Goal: Task Accomplishment & Management: Use online tool/utility

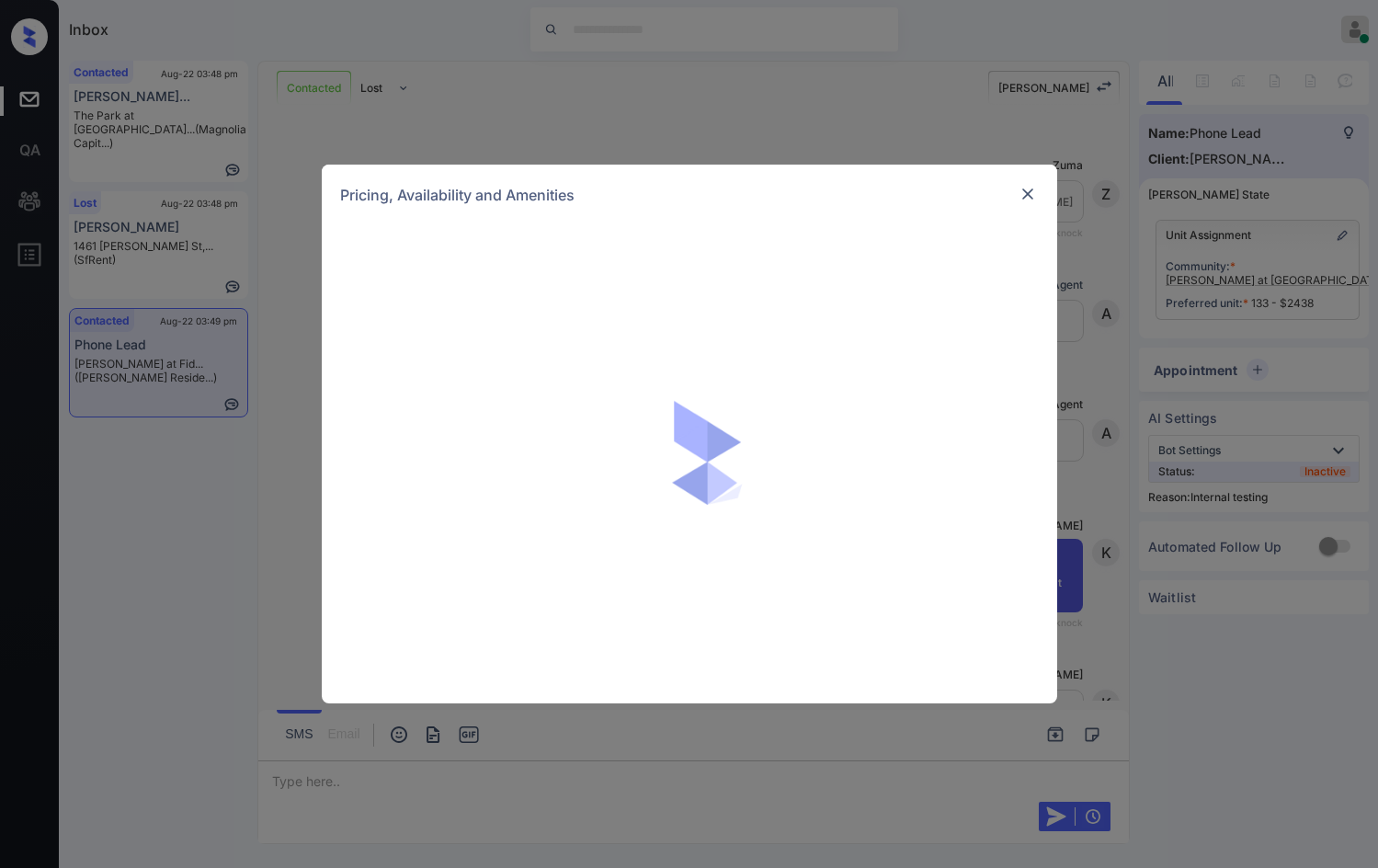
scroll to position [2588, 0]
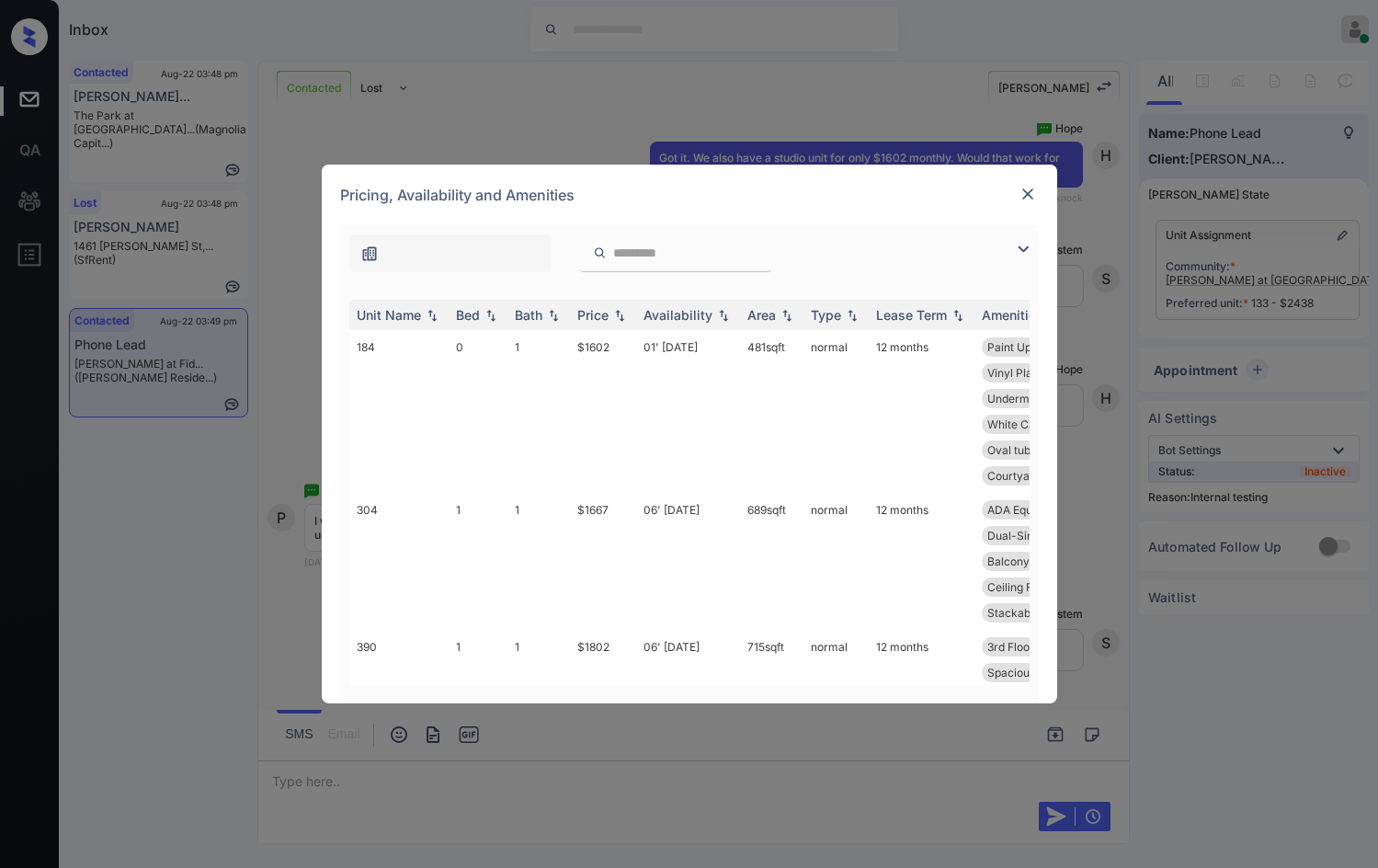
click at [1028, 244] on img at bounding box center [1023, 249] width 22 height 22
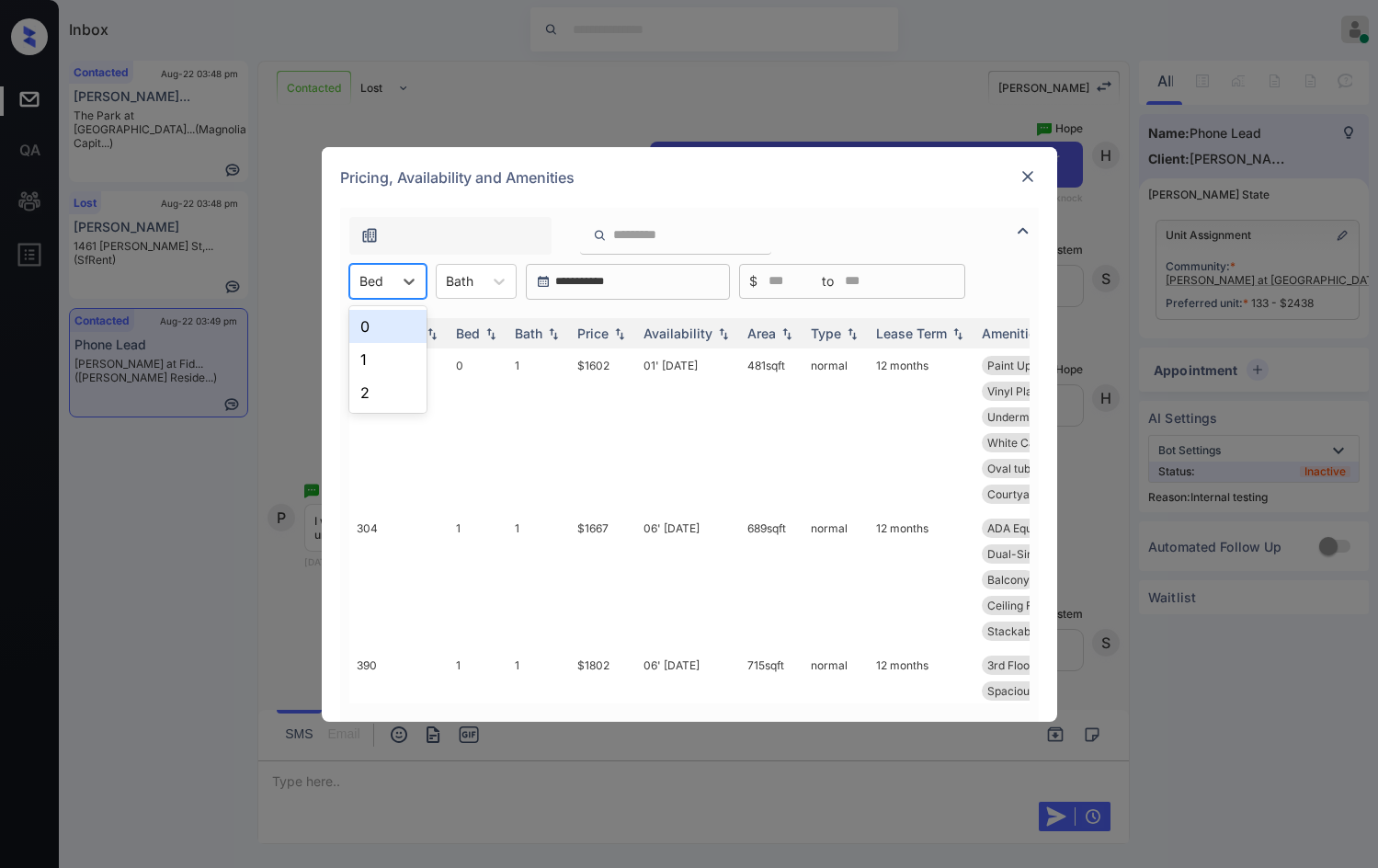
click at [390, 276] on div "Bed" at bounding box center [371, 280] width 42 height 27
click at [409, 384] on div "2" at bounding box center [388, 393] width 77 height 33
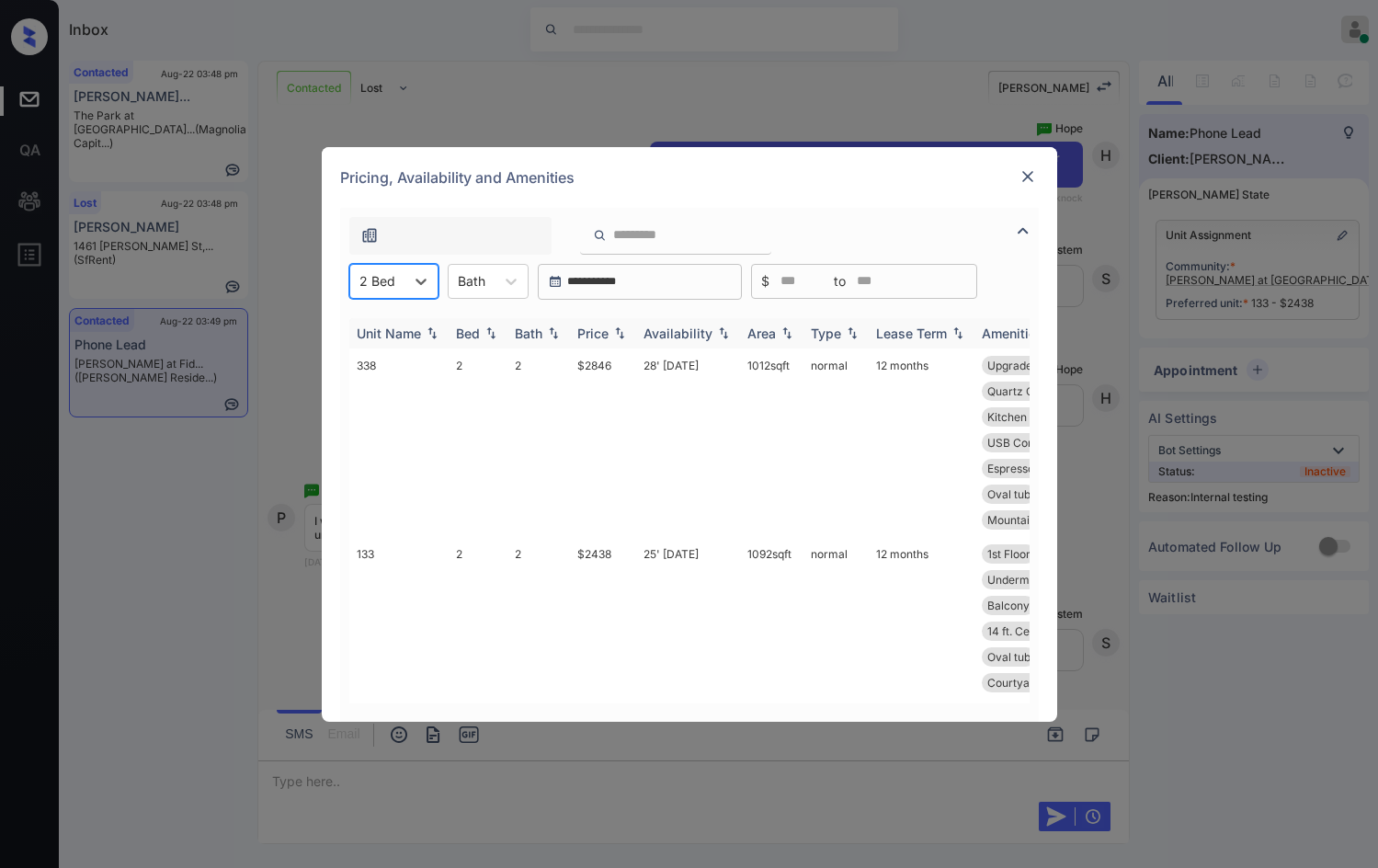
click at [624, 331] on img at bounding box center [619, 333] width 18 height 13
click at [624, 331] on img at bounding box center [619, 333] width 18 height 14
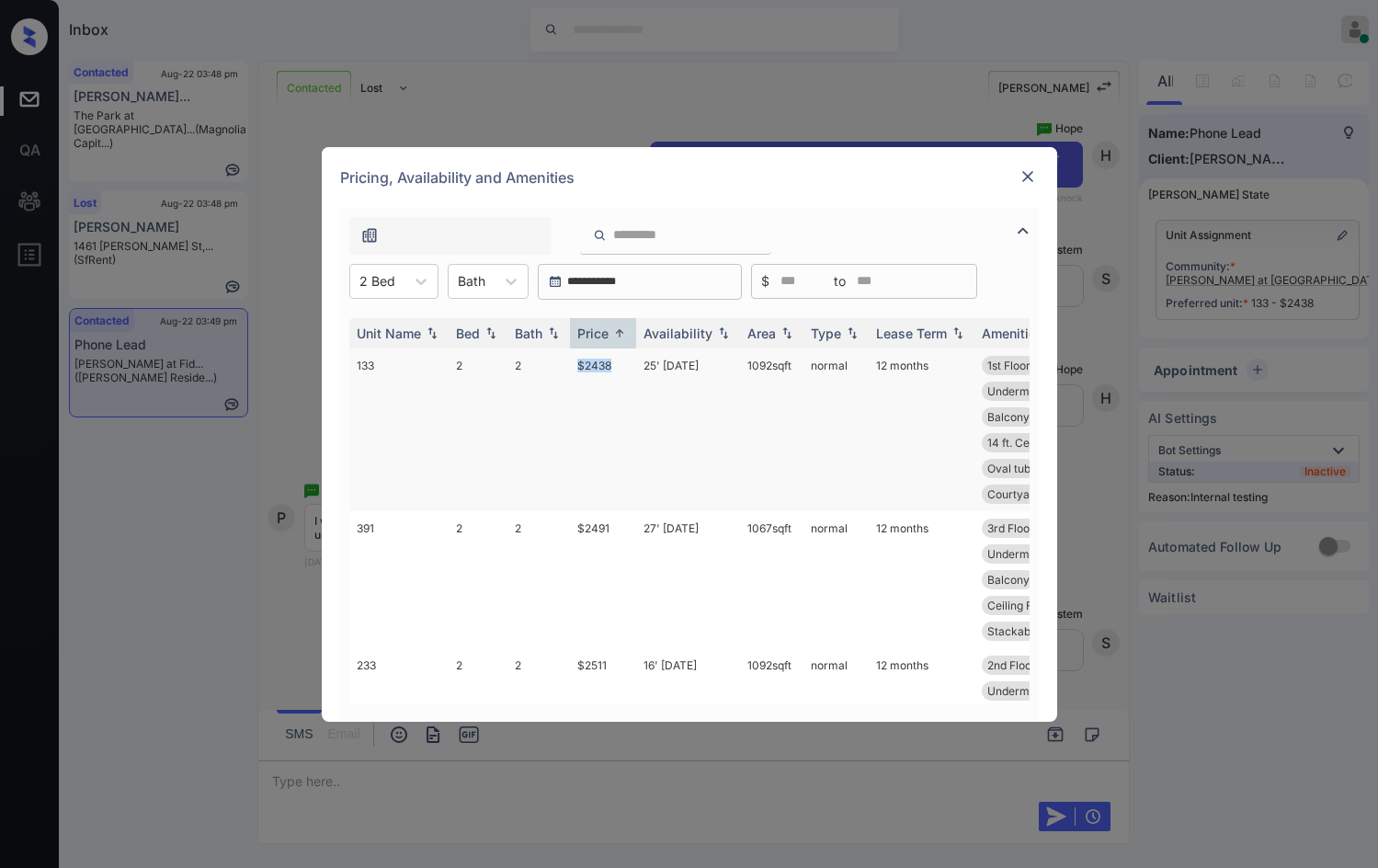
drag, startPoint x: 574, startPoint y: 365, endPoint x: 619, endPoint y: 368, distance: 45.1
click at [619, 368] on td "$2438" at bounding box center [603, 429] width 66 height 163
click at [618, 365] on td "$2438" at bounding box center [603, 429] width 66 height 163
click at [617, 365] on td "$2438" at bounding box center [603, 429] width 66 height 163
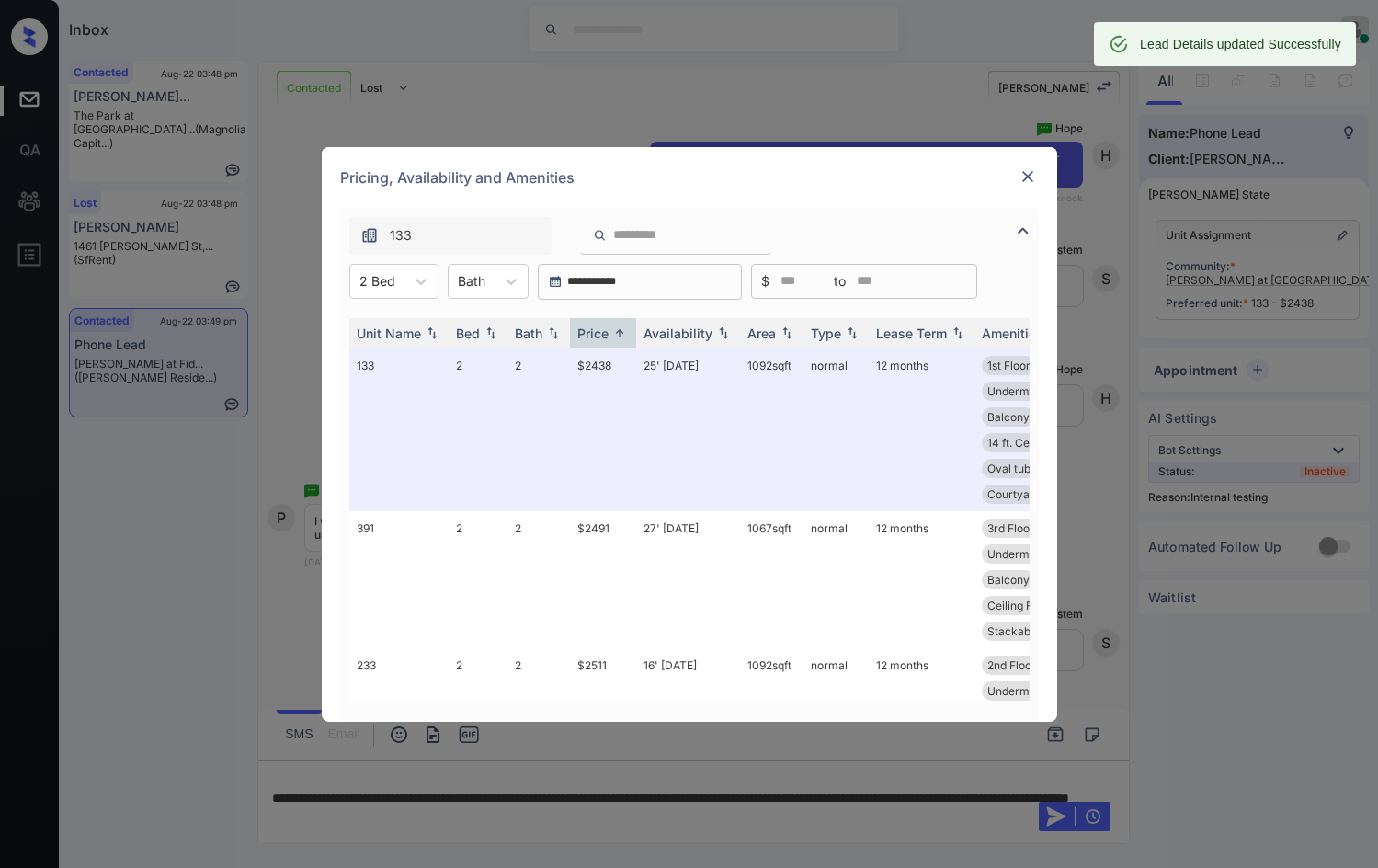
click at [1025, 181] on img at bounding box center [1028, 177] width 18 height 18
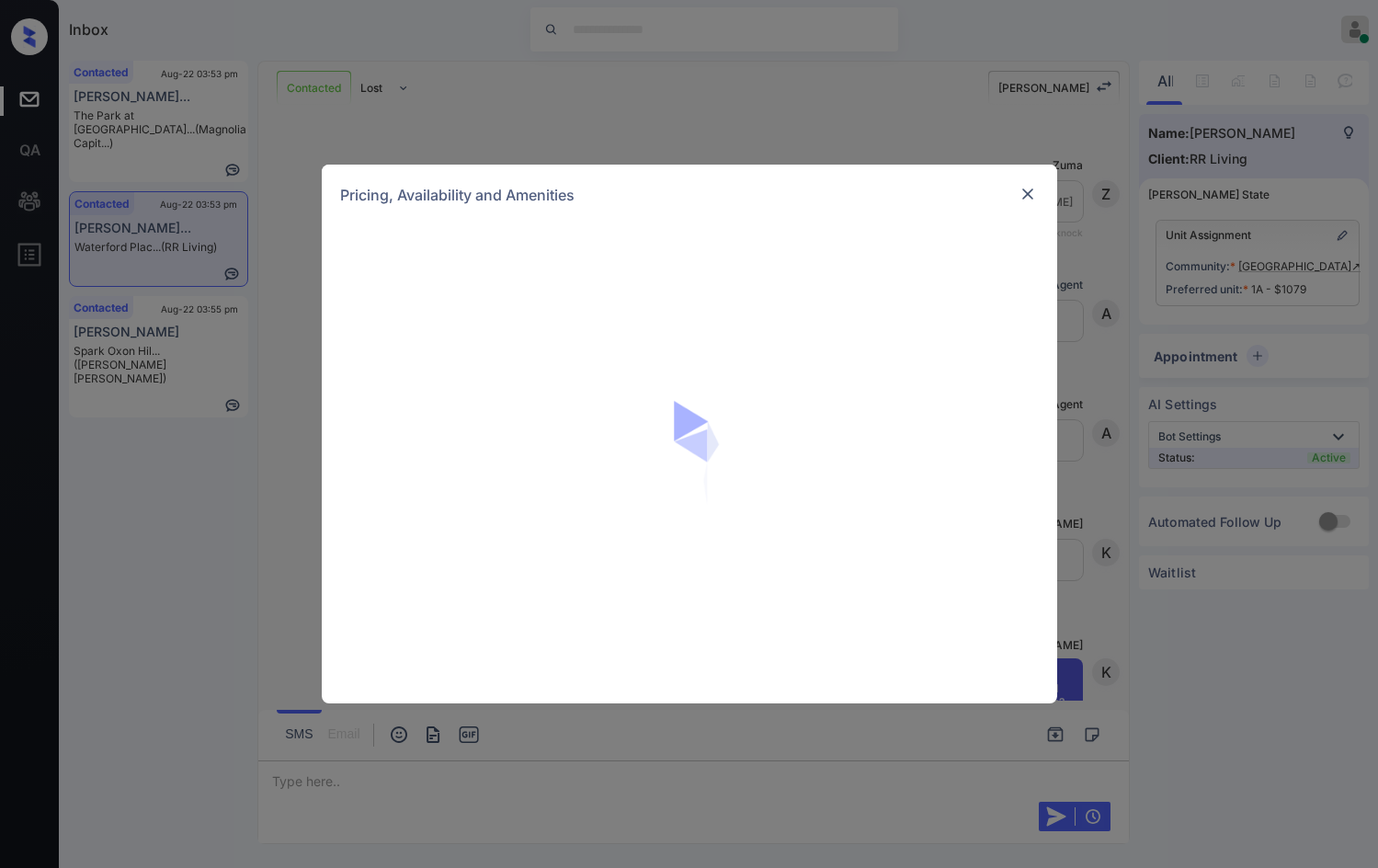
scroll to position [709, 0]
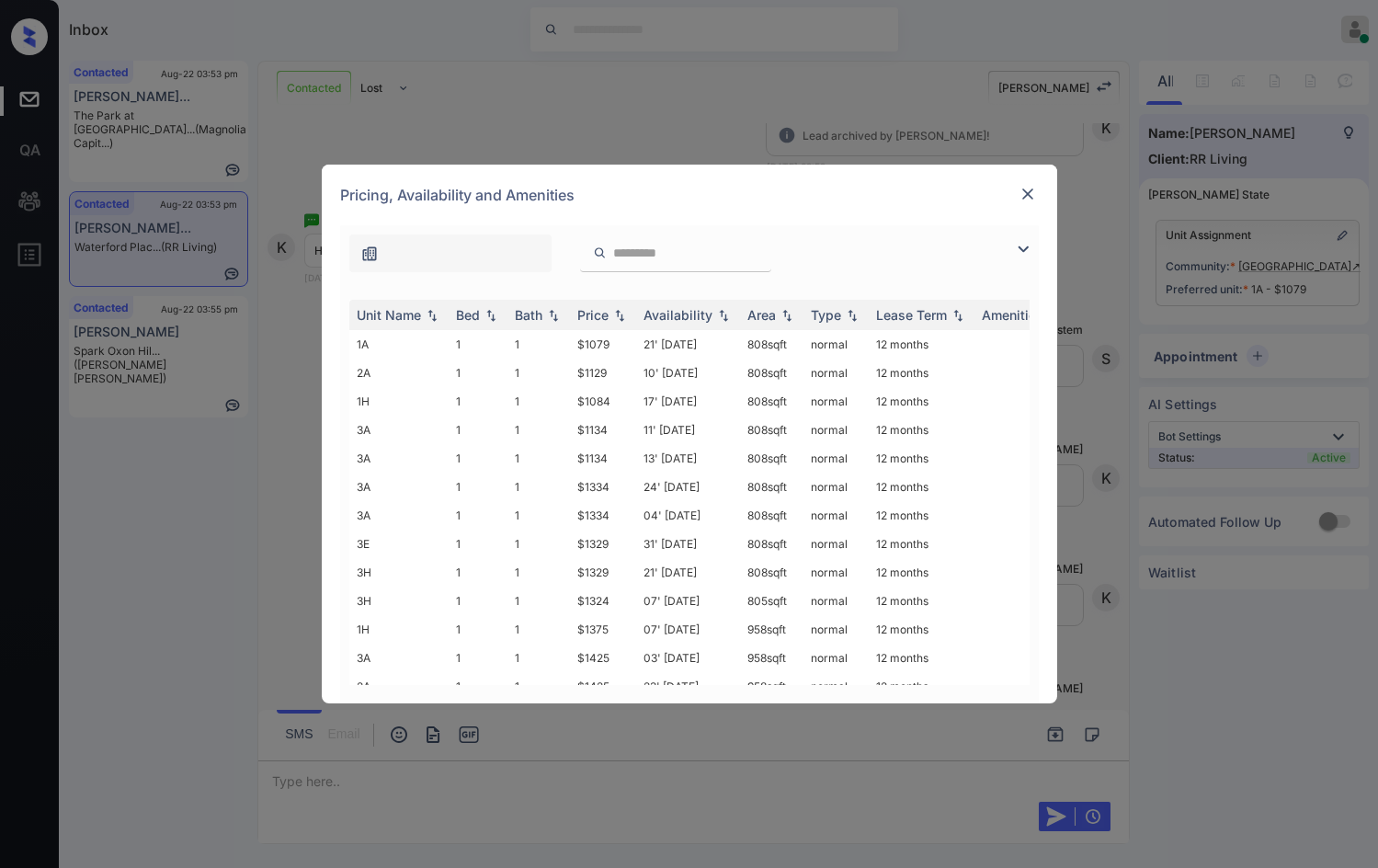
click at [1016, 247] on img at bounding box center [1023, 249] width 22 height 22
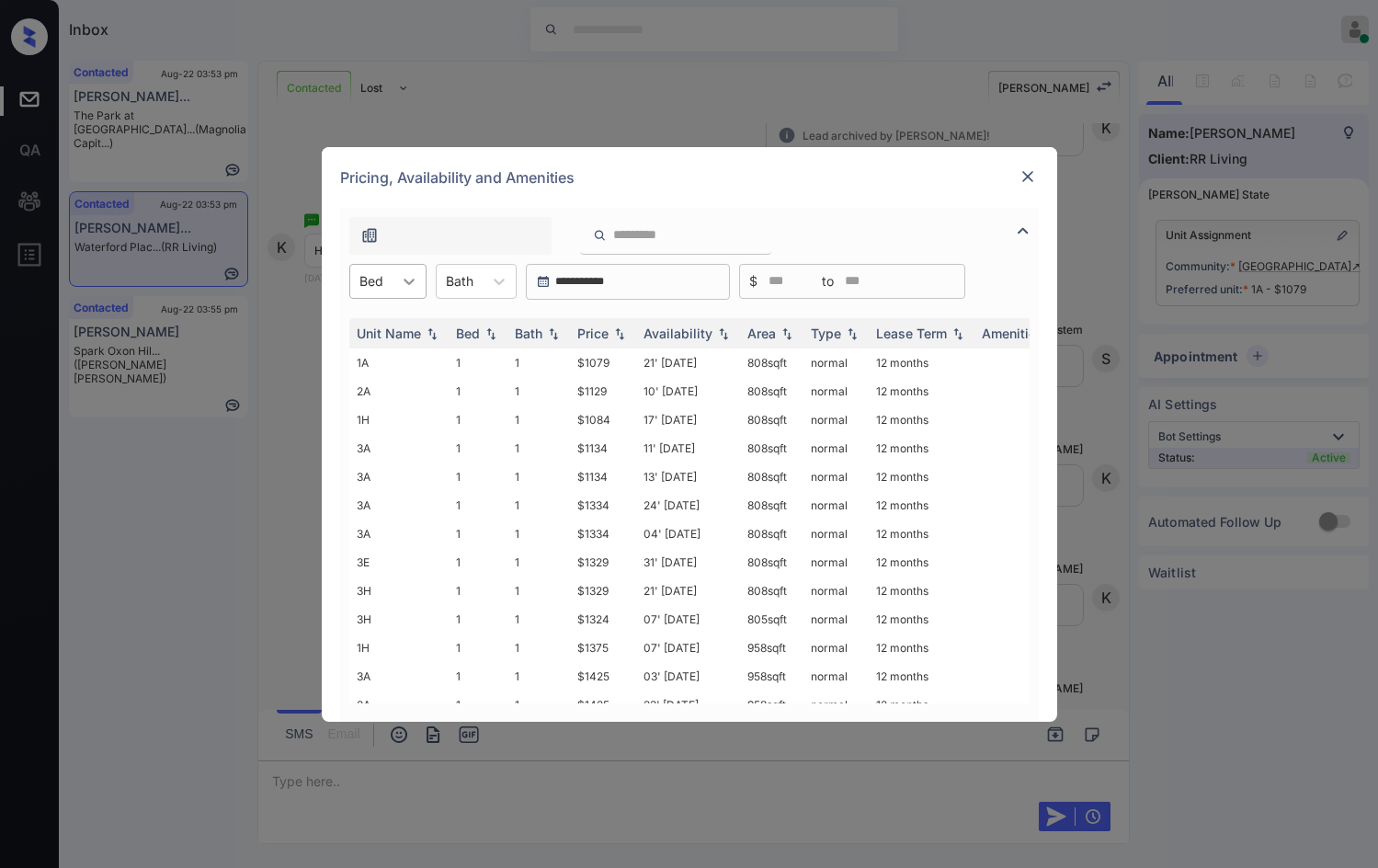
click at [405, 272] on icon at bounding box center [409, 281] width 18 height 18
click at [376, 325] on div "1" at bounding box center [388, 326] width 77 height 33
click at [614, 333] on img at bounding box center [619, 333] width 18 height 13
click at [614, 333] on img at bounding box center [619, 333] width 18 height 14
drag, startPoint x: 571, startPoint y: 359, endPoint x: 628, endPoint y: 369, distance: 57.9
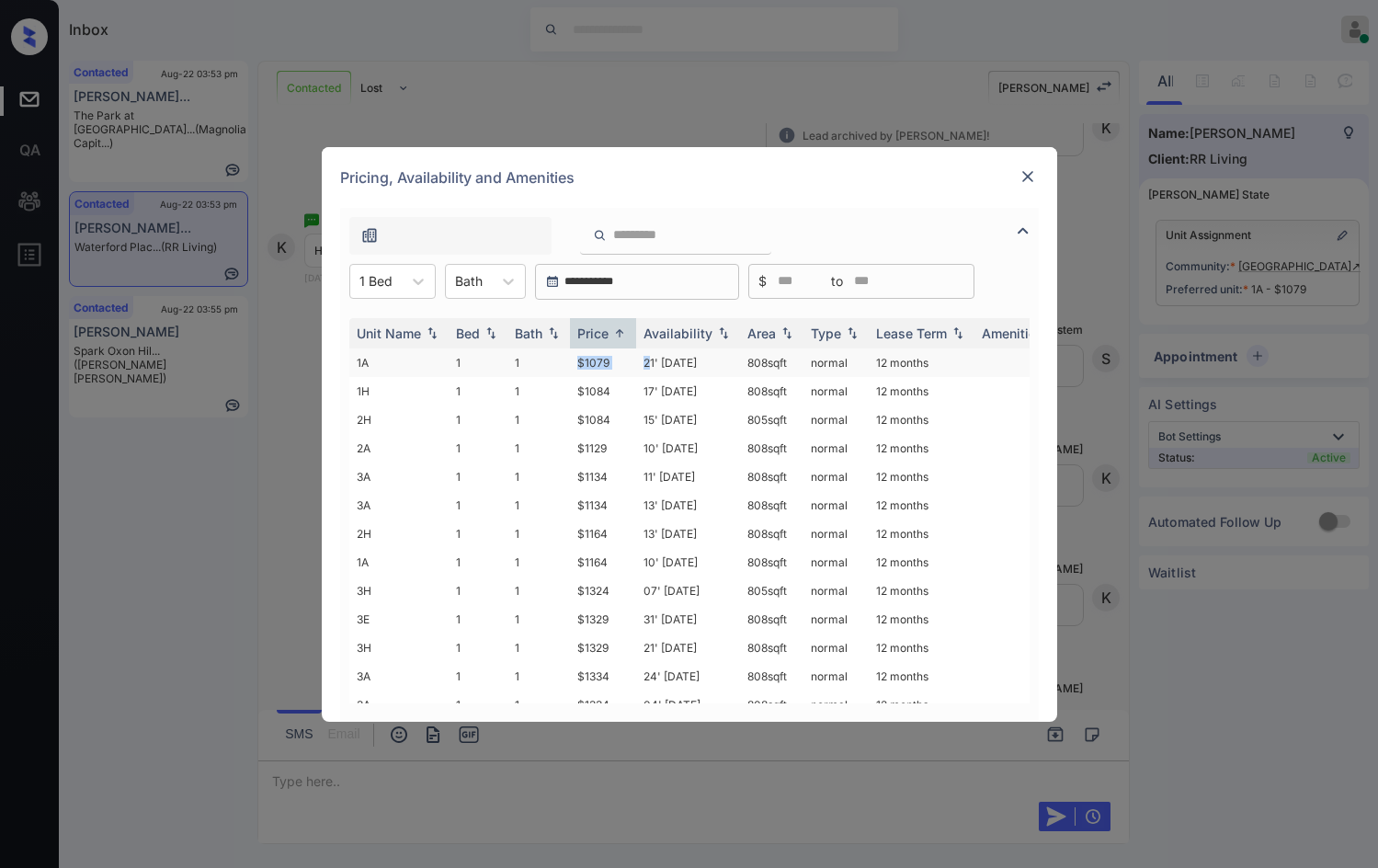
click at [642, 360] on tr "1A 1 1 $1079 21' Aug 25 808 sqft normal 12 months" at bounding box center [830, 362] width 960 height 29
copy td "$1079"
click at [614, 367] on td "$1079" at bounding box center [603, 362] width 66 height 29
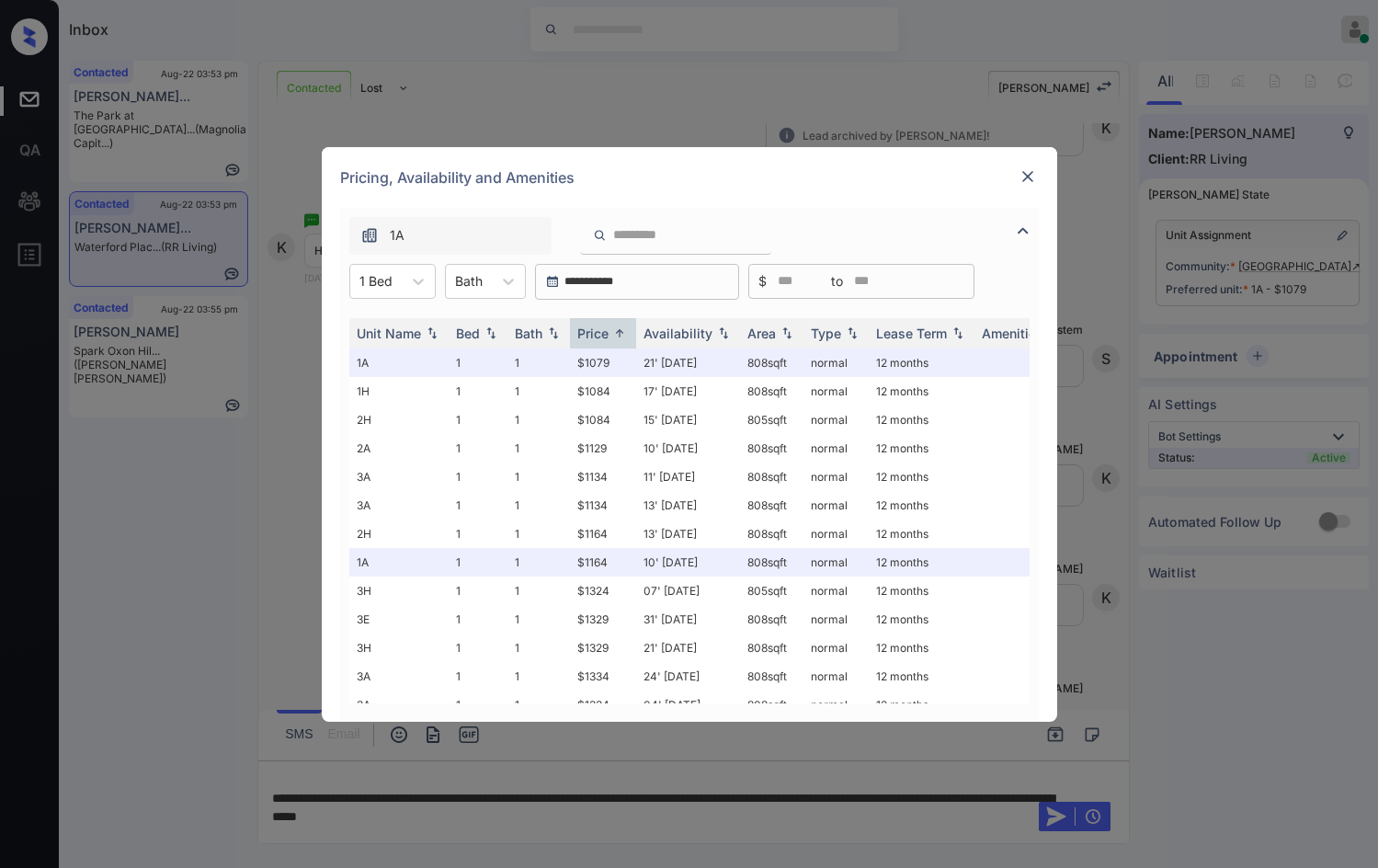
click at [1018, 185] on div at bounding box center [1028, 177] width 22 height 22
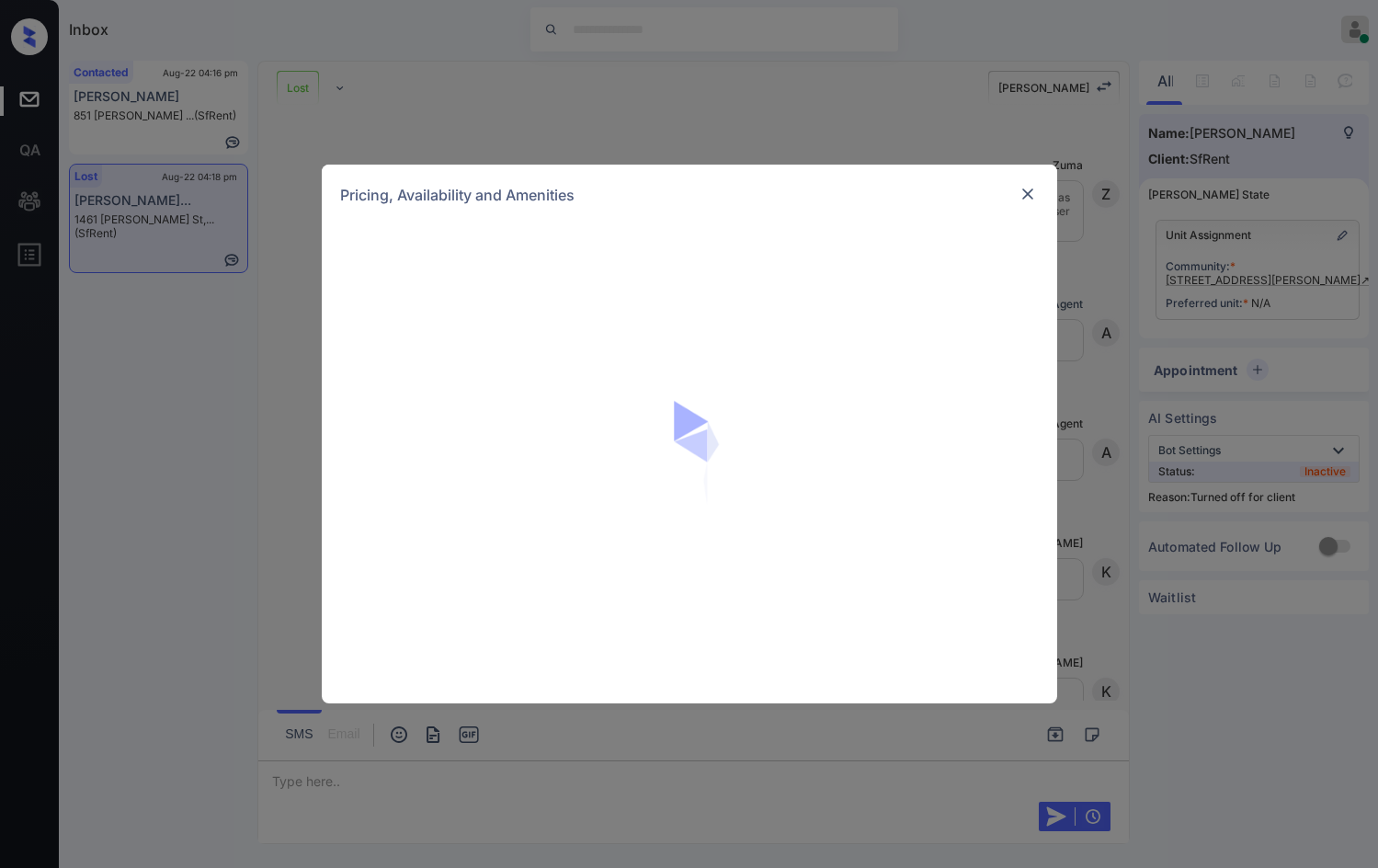
scroll to position [4696, 0]
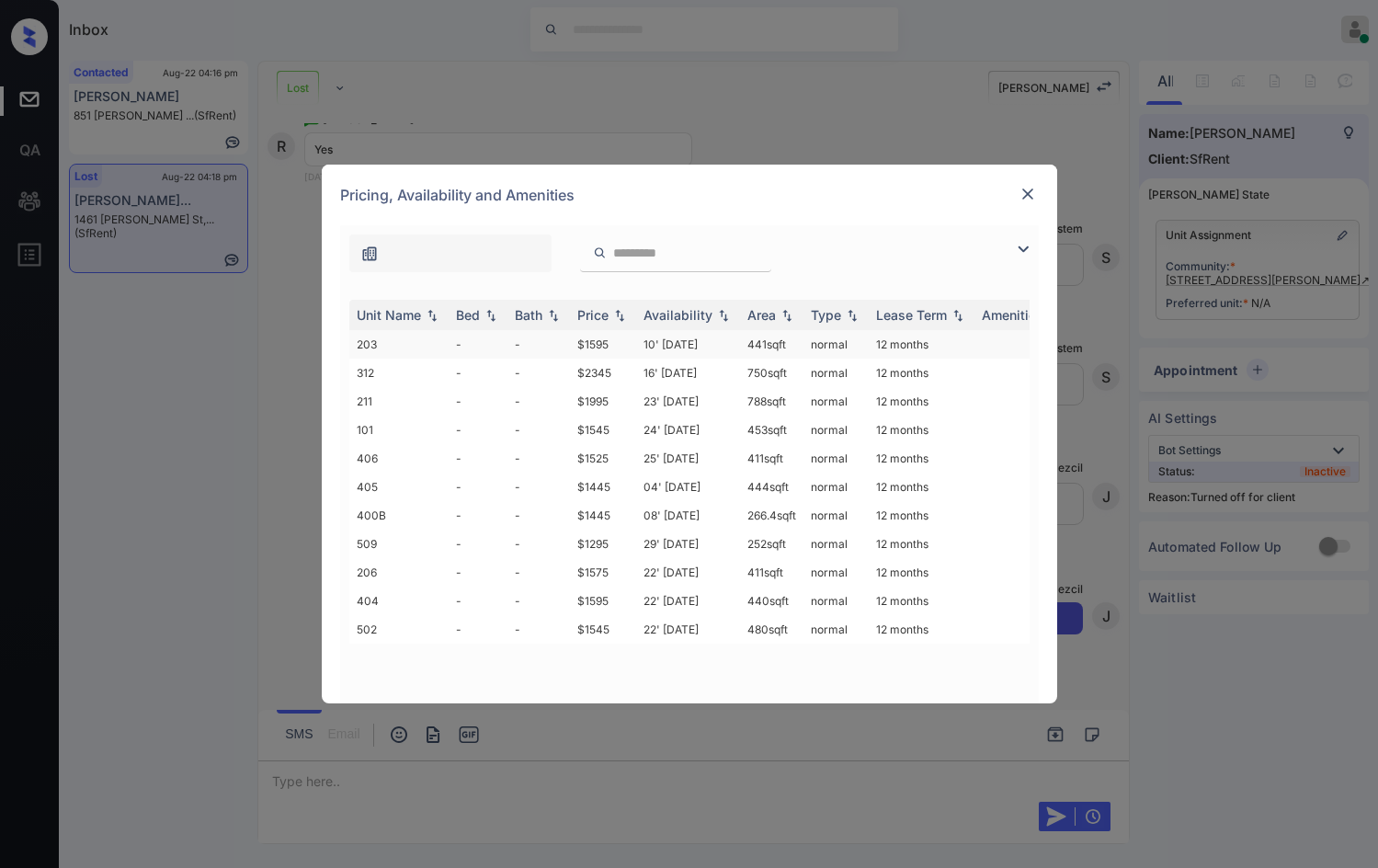
click at [485, 355] on td "-" at bounding box center [478, 344] width 59 height 29
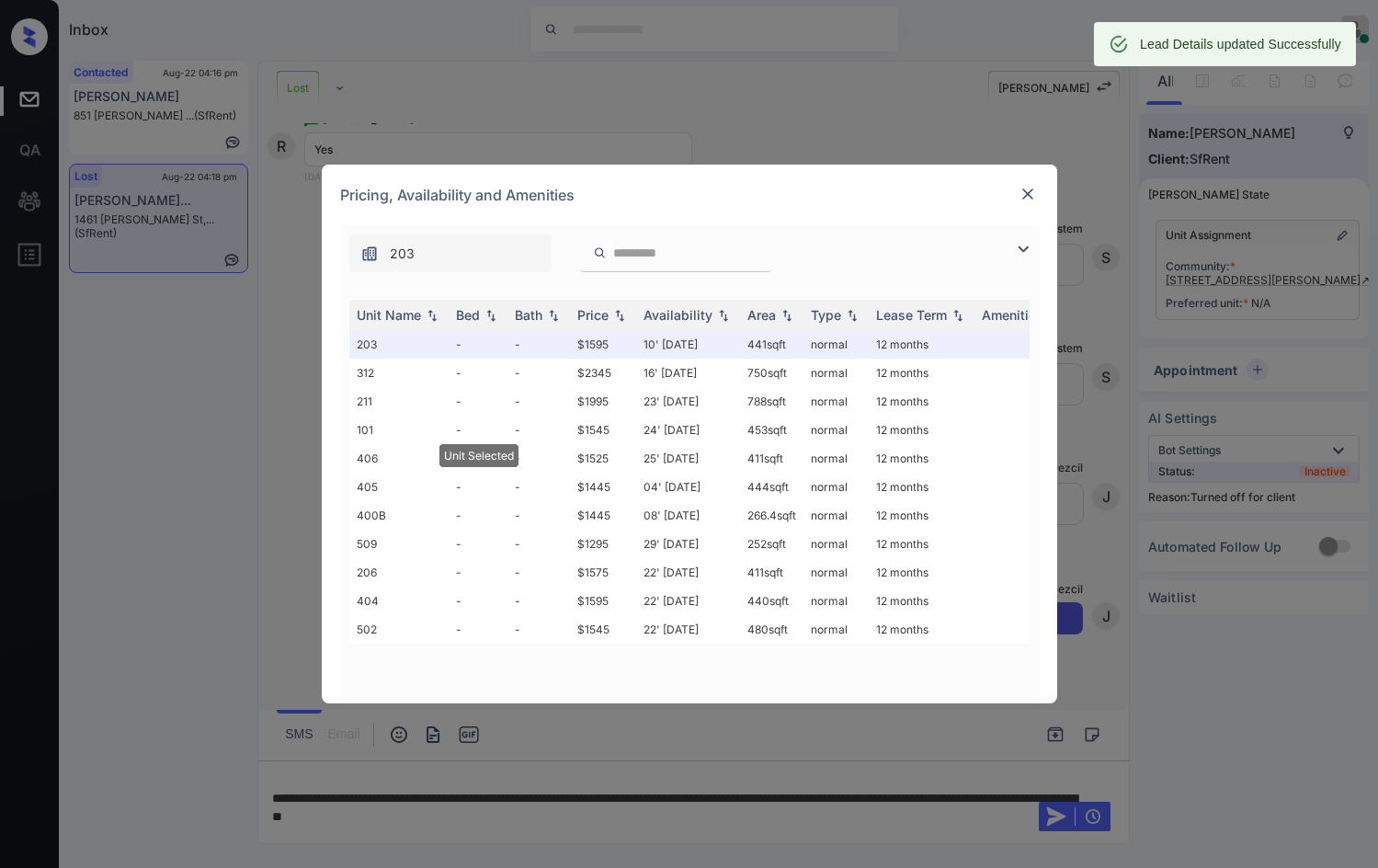
click at [1031, 186] on img at bounding box center [1028, 194] width 18 height 18
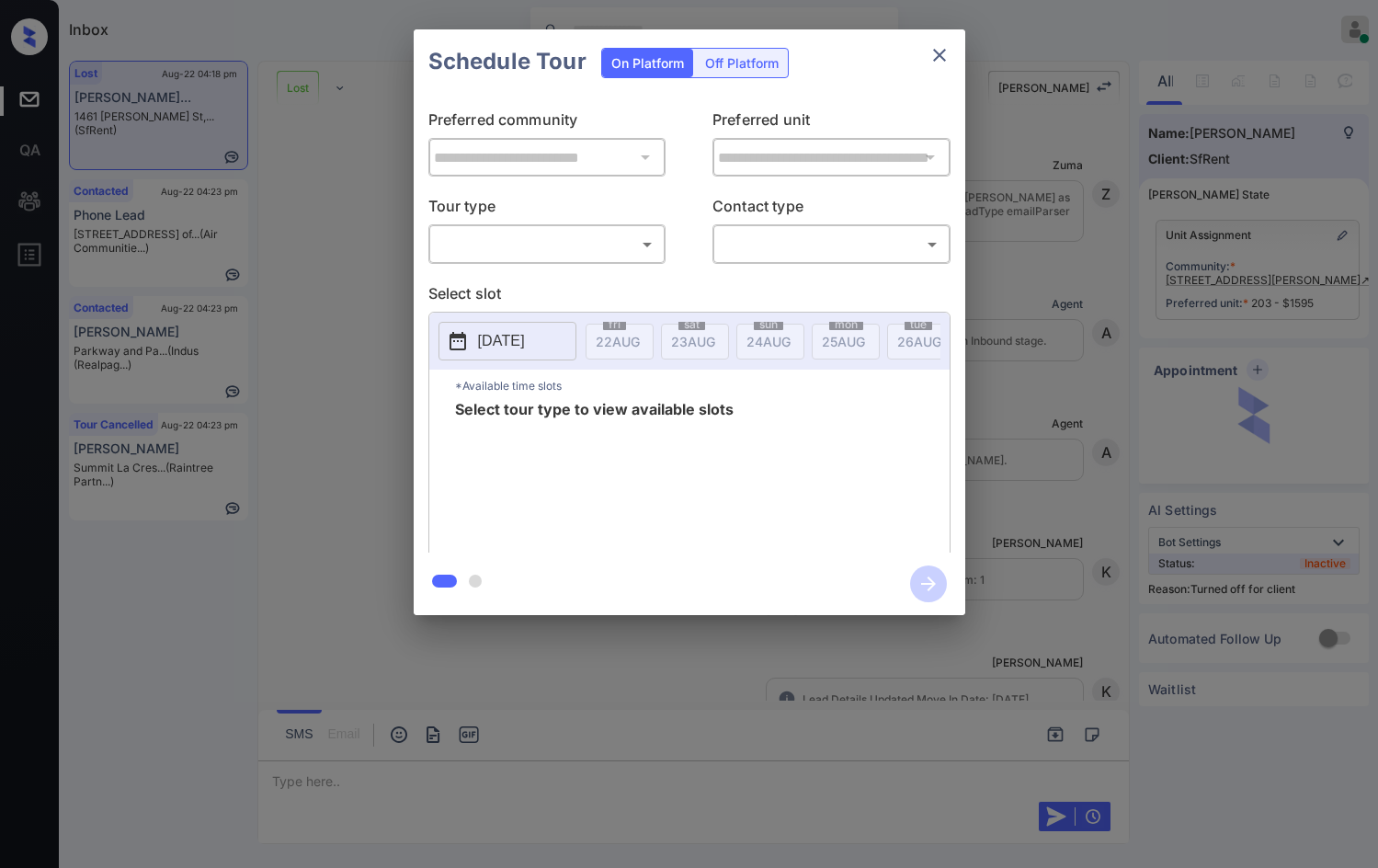
scroll to position [4815, 0]
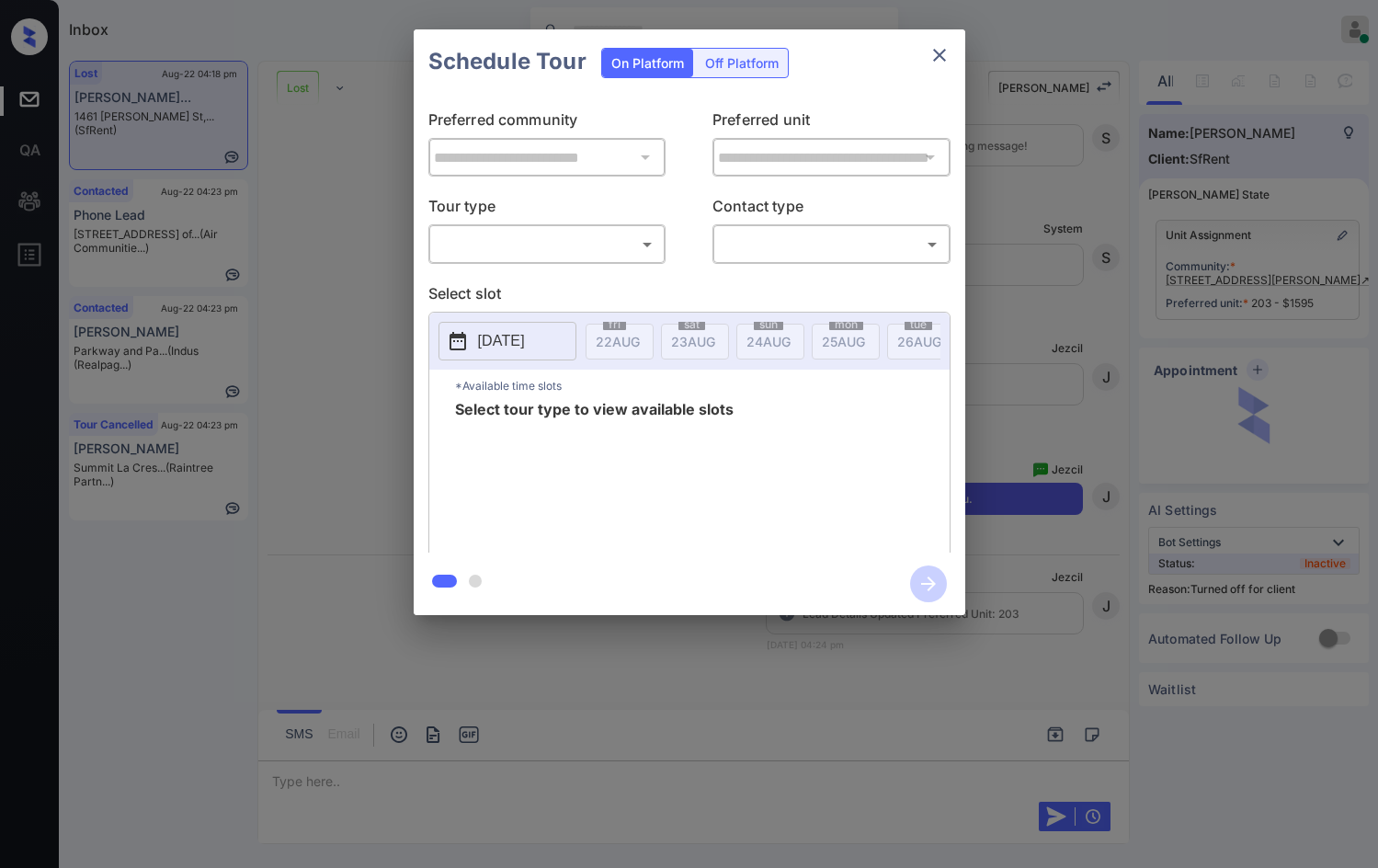
click at [569, 264] on div "**********" at bounding box center [689, 323] width 552 height 459
click at [569, 254] on body "Inbox Jezcil Usanastre Online Set yourself offline Set yourself on break Profil…" at bounding box center [689, 434] width 1378 height 868
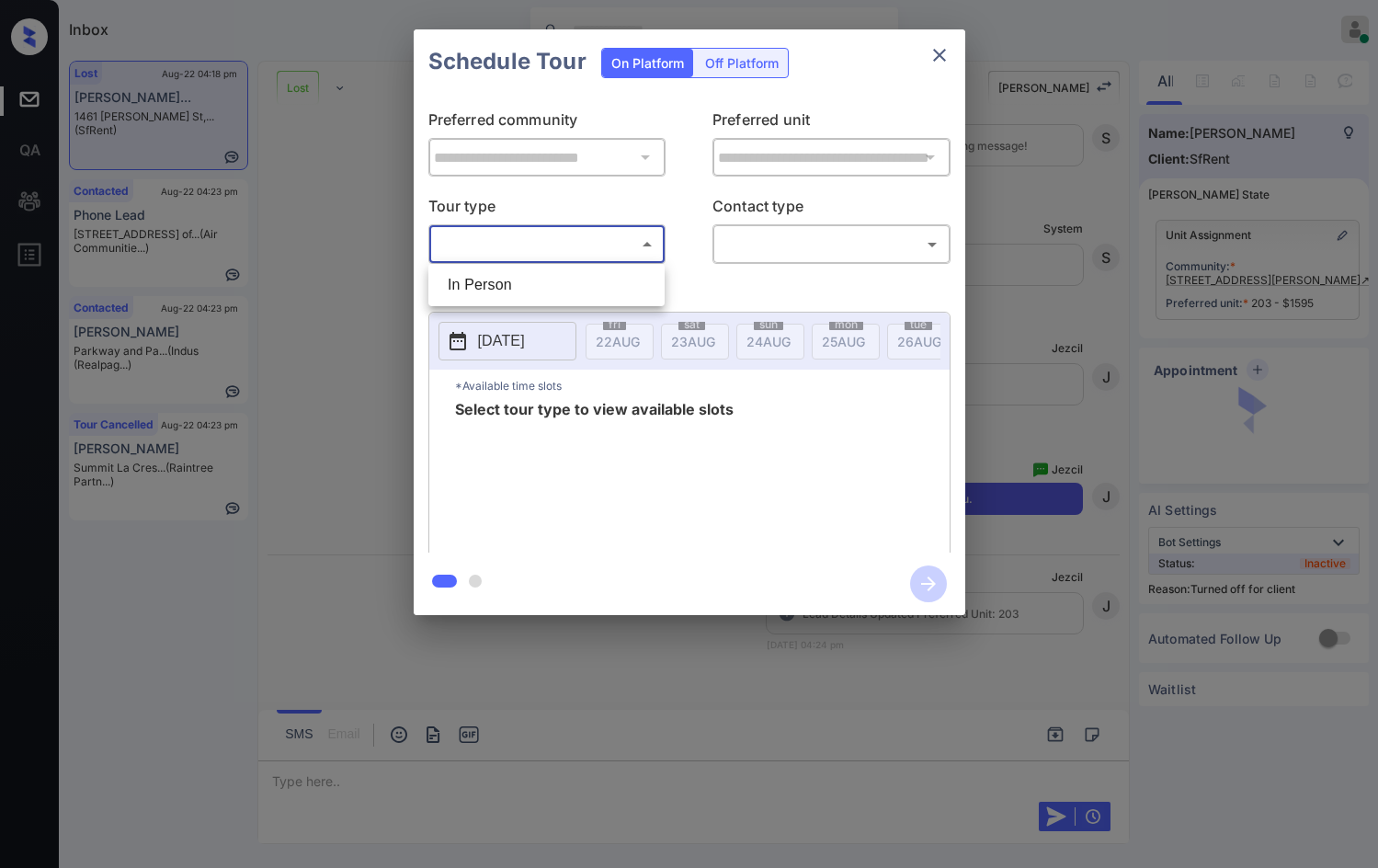
click at [549, 283] on li "In Person" at bounding box center [547, 285] width 227 height 33
type input "********"
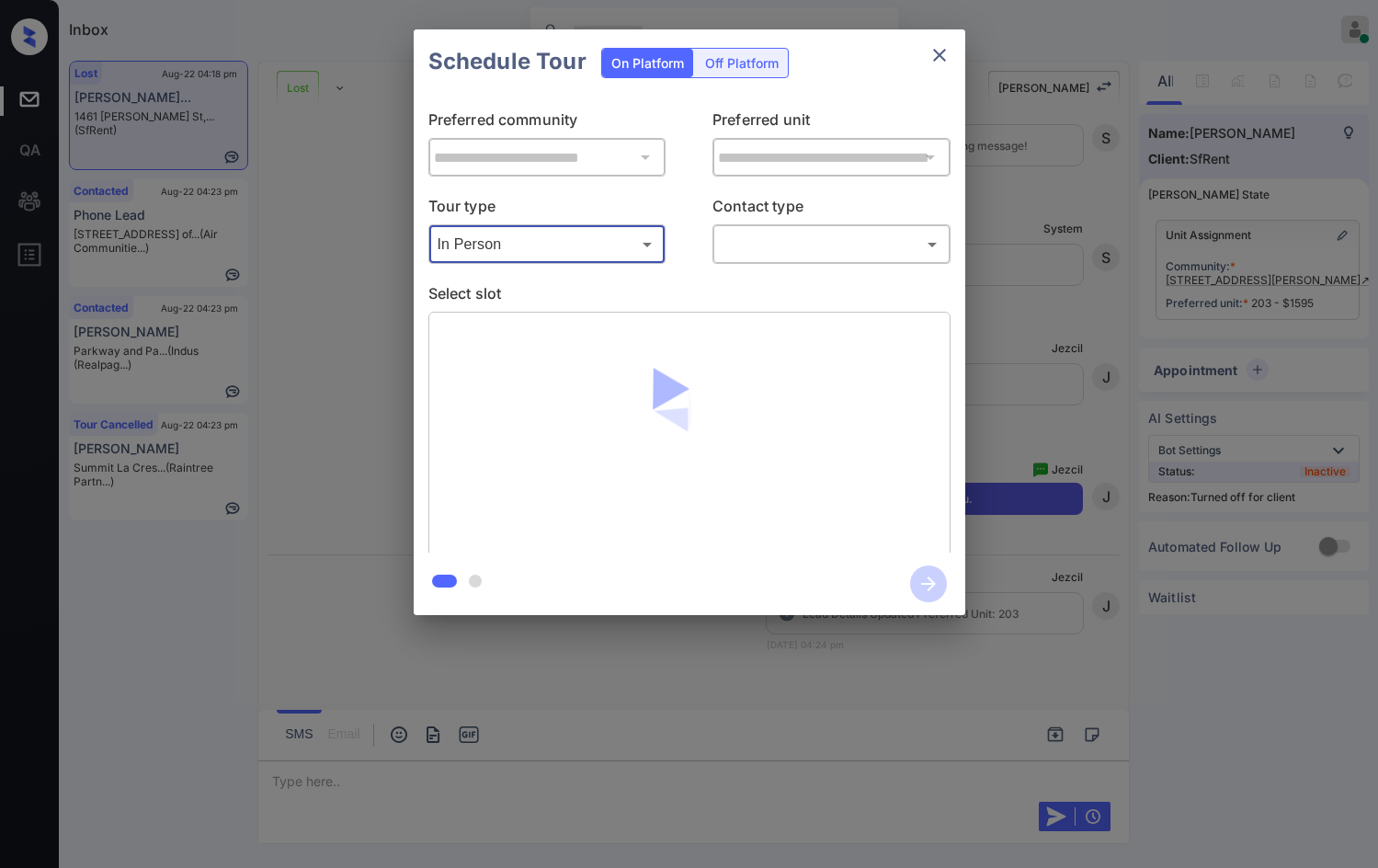
click at [733, 241] on body "Inbox Jezcil Usanastre Online Set yourself offline Set yourself on break Profil…" at bounding box center [689, 434] width 1378 height 868
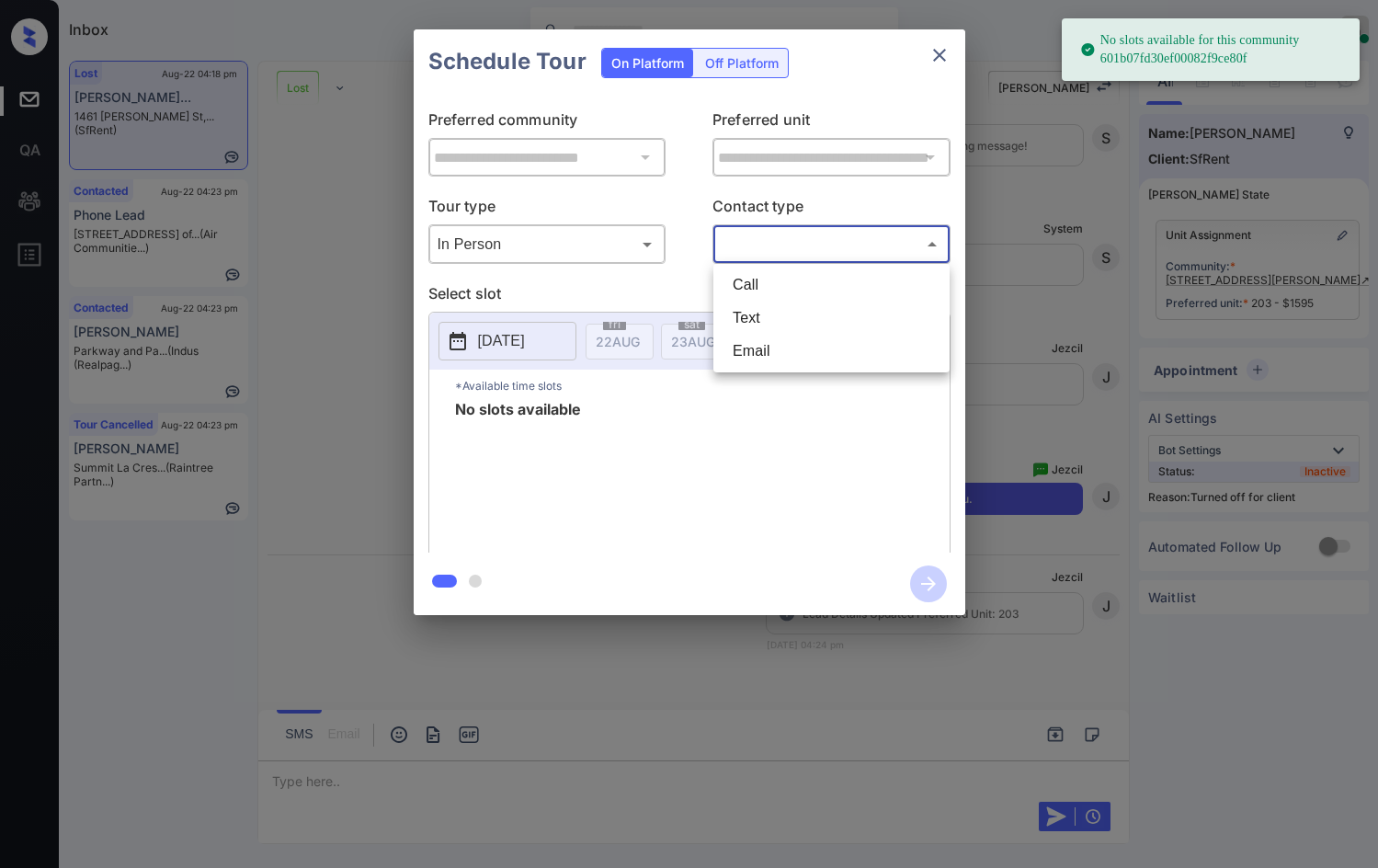
click at [743, 309] on li "Text" at bounding box center [831, 318] width 227 height 33
type input "****"
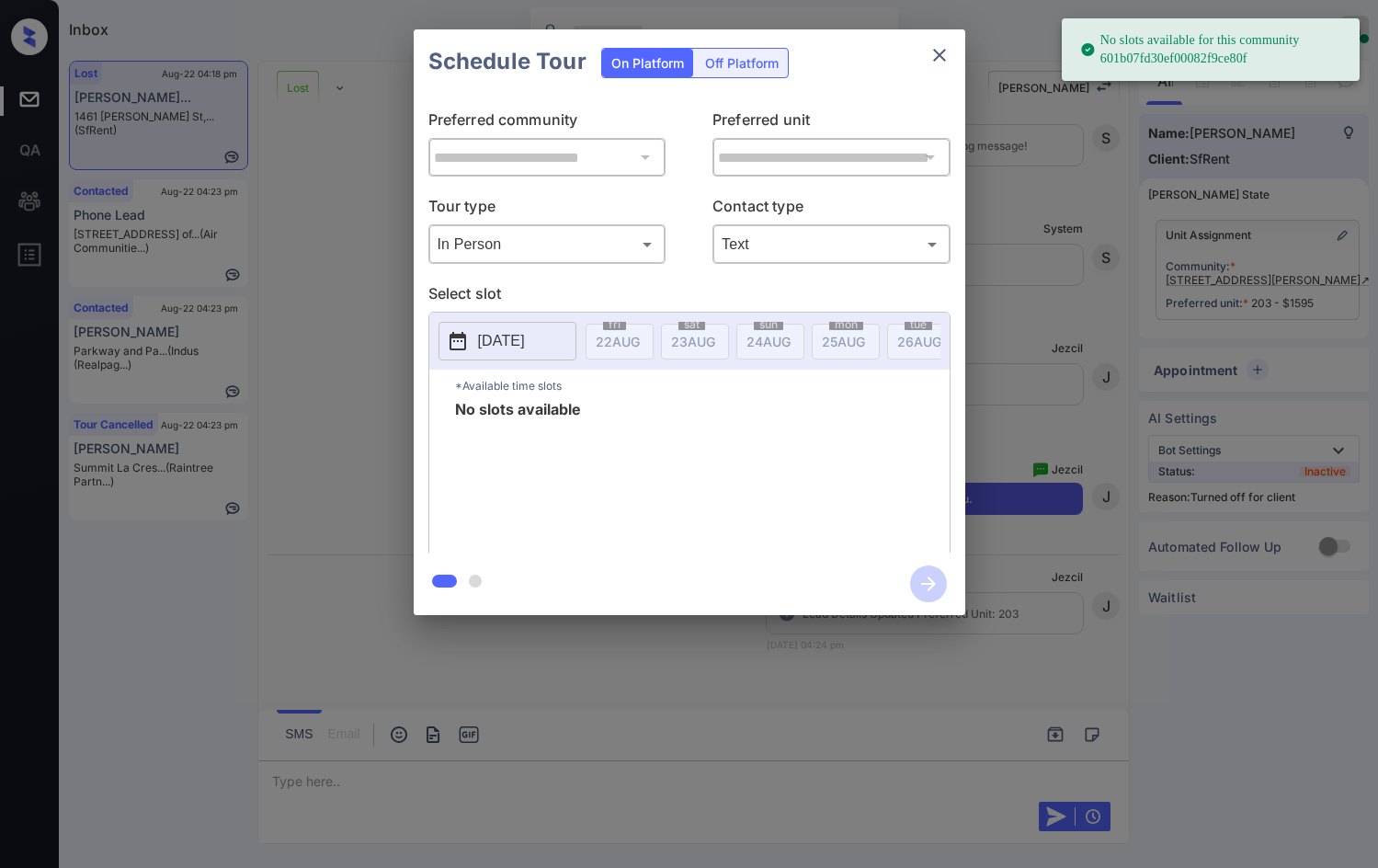
click at [753, 56] on div "Off Platform" at bounding box center [742, 63] width 92 height 29
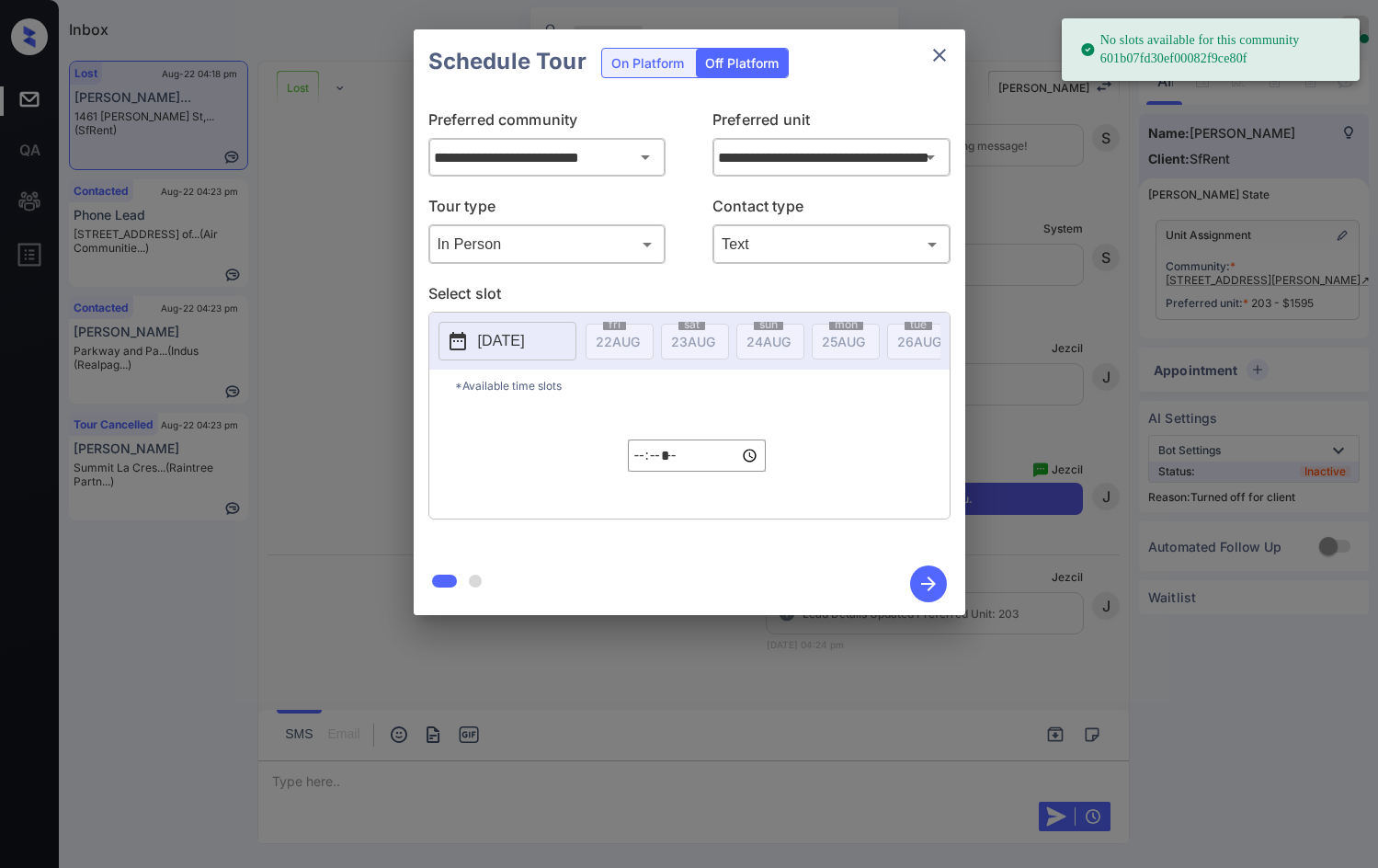
click at [564, 248] on body "No slots available for this community 601b07fd30ef00082f9ce80f Inbox Jezcil Usa…" at bounding box center [689, 434] width 1378 height 868
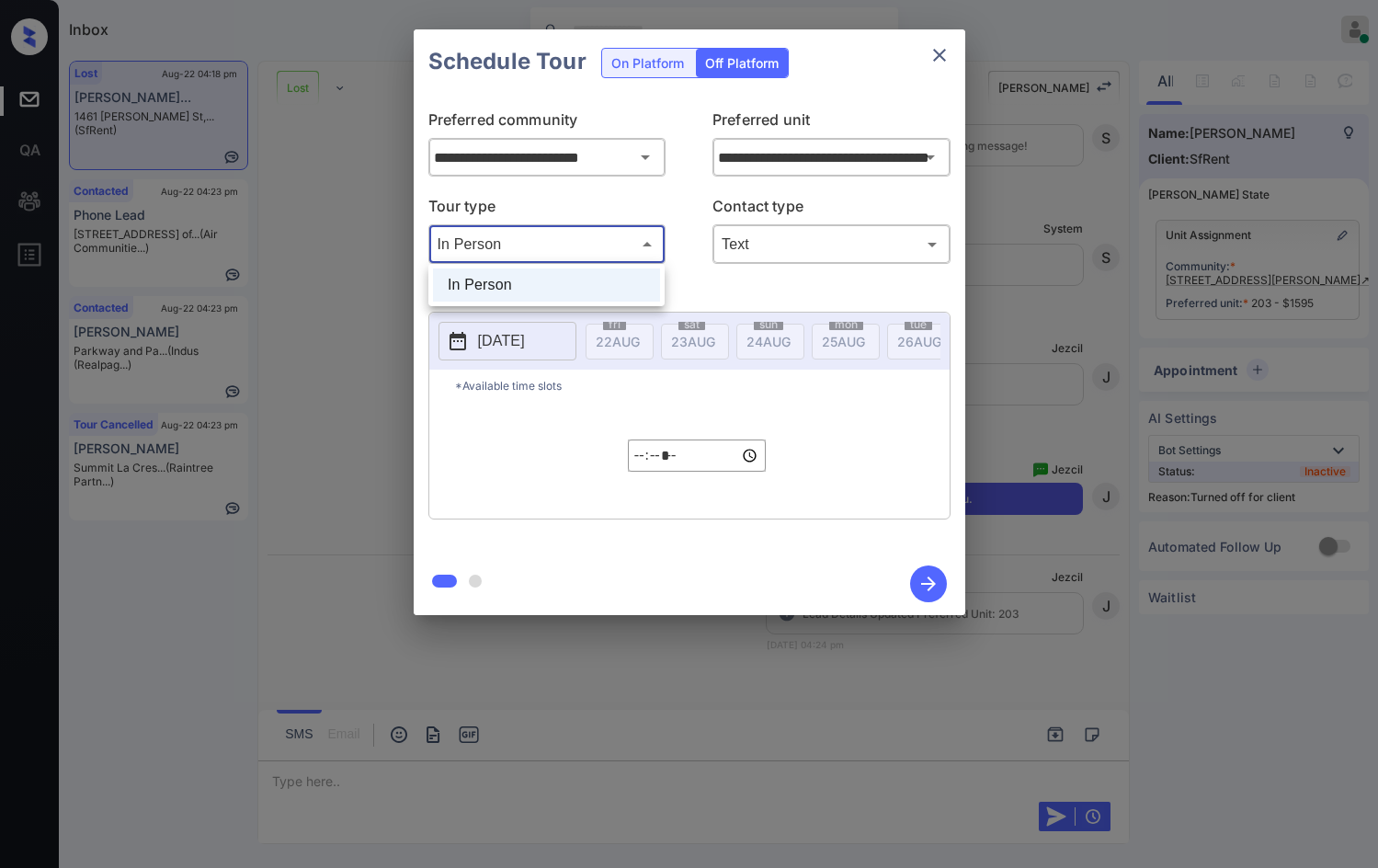
click at [540, 294] on li "In Person" at bounding box center [547, 285] width 227 height 33
click at [839, 239] on body "Inbox Jezcil Usanastre Online Set yourself offline Set yourself on break Profil…" at bounding box center [689, 434] width 1378 height 868
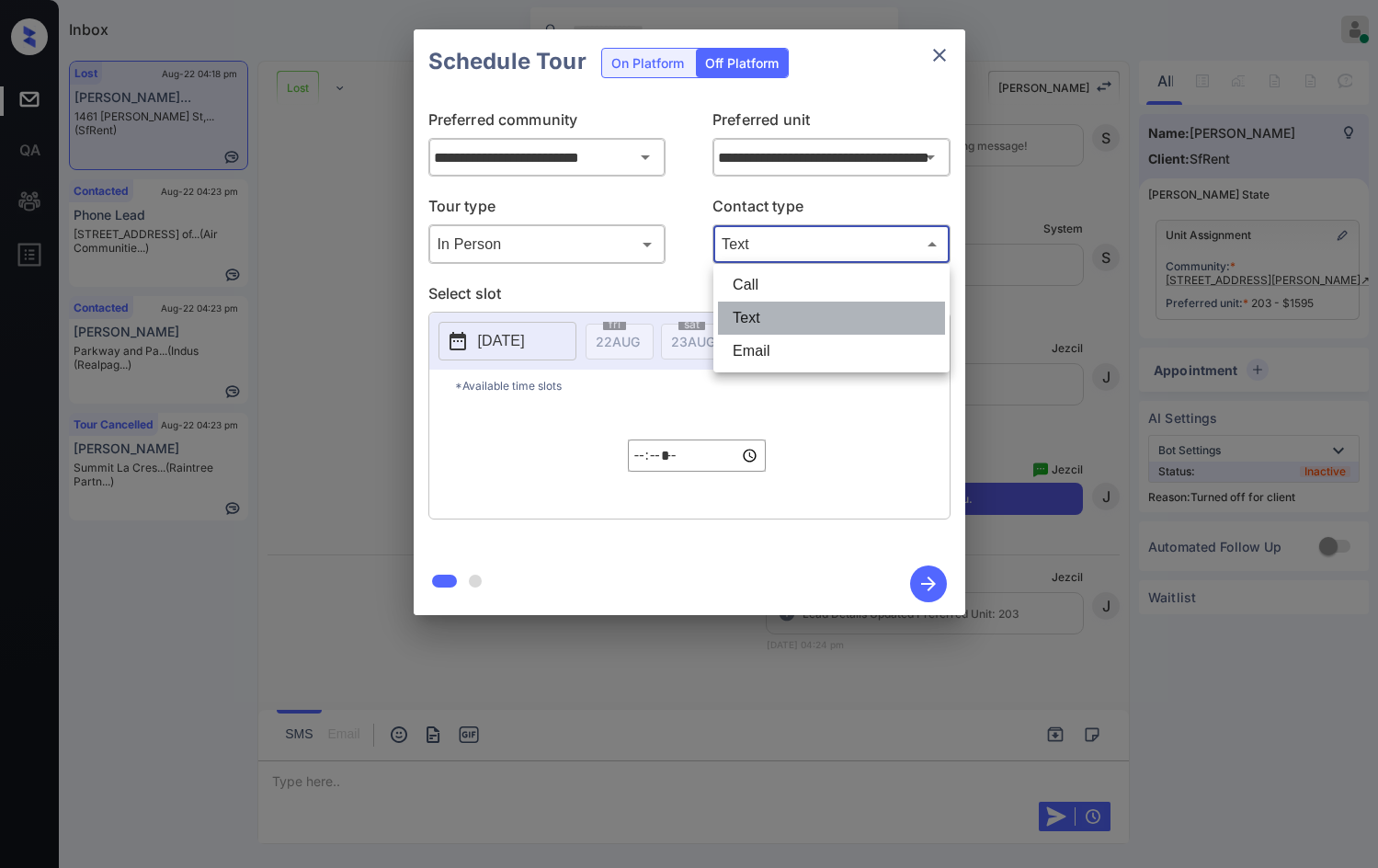
click at [798, 314] on li "Text" at bounding box center [831, 318] width 227 height 33
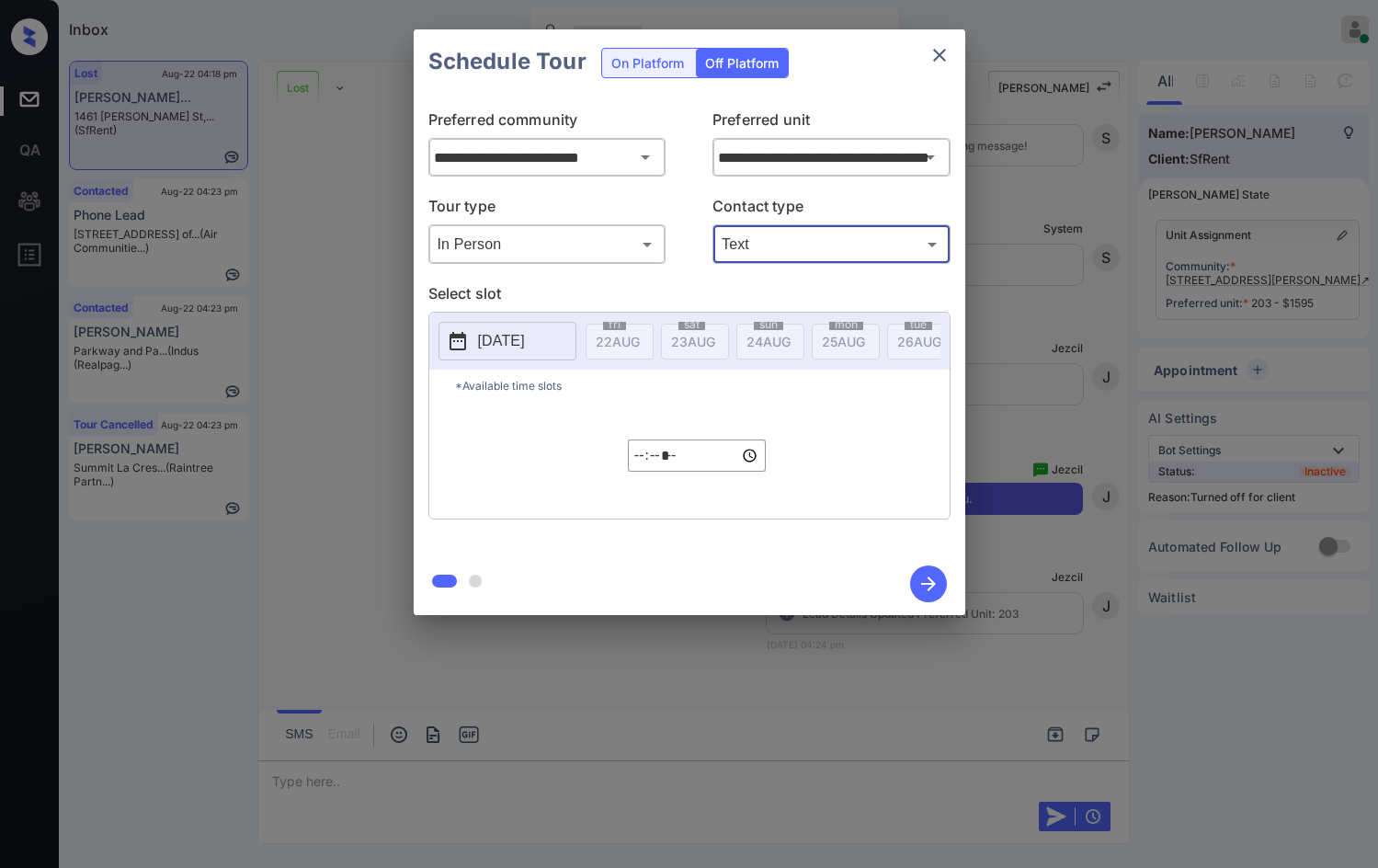
click at [525, 337] on p "[DATE]" at bounding box center [501, 341] width 47 height 22
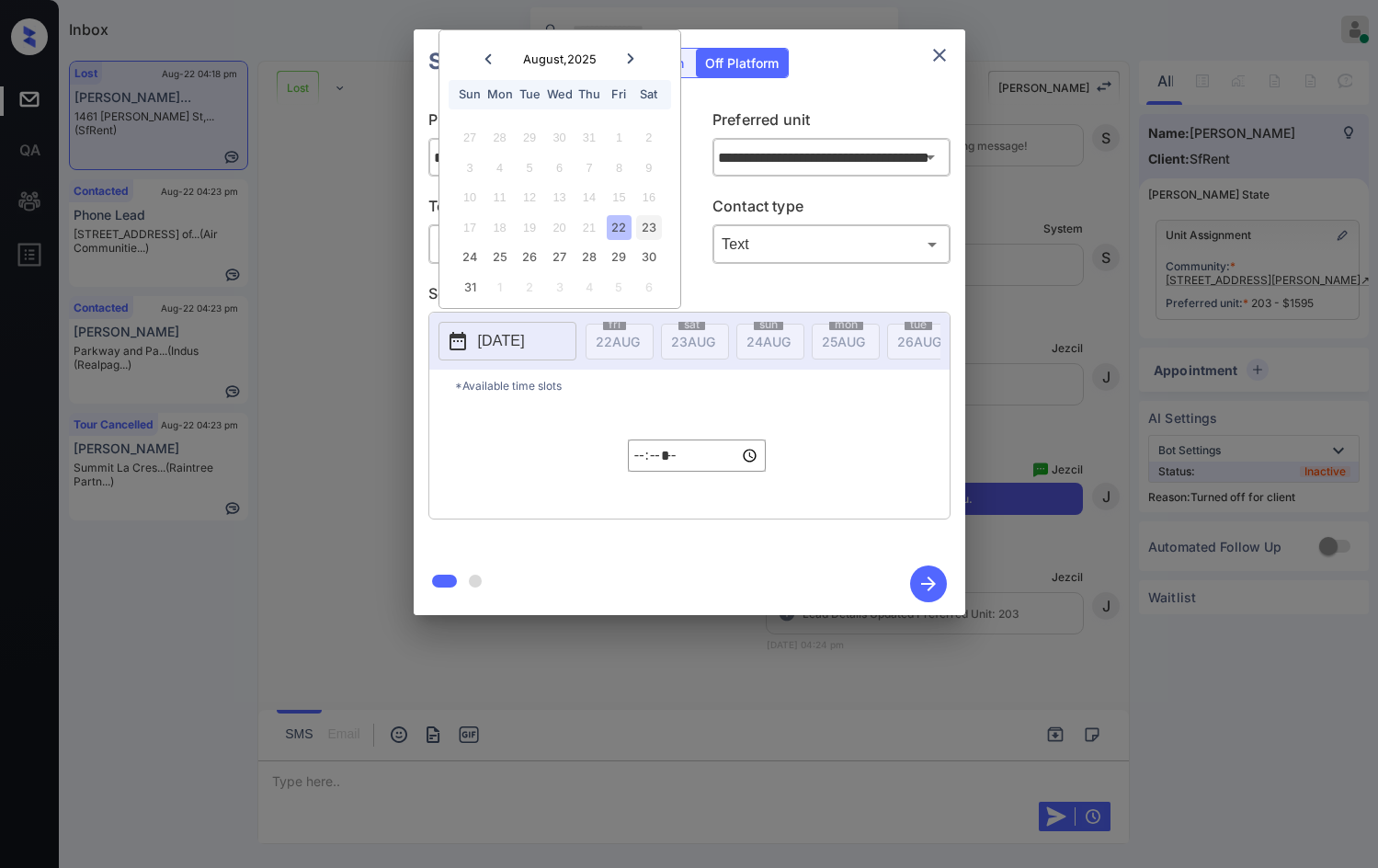
click at [642, 230] on div "23" at bounding box center [648, 227] width 25 height 25
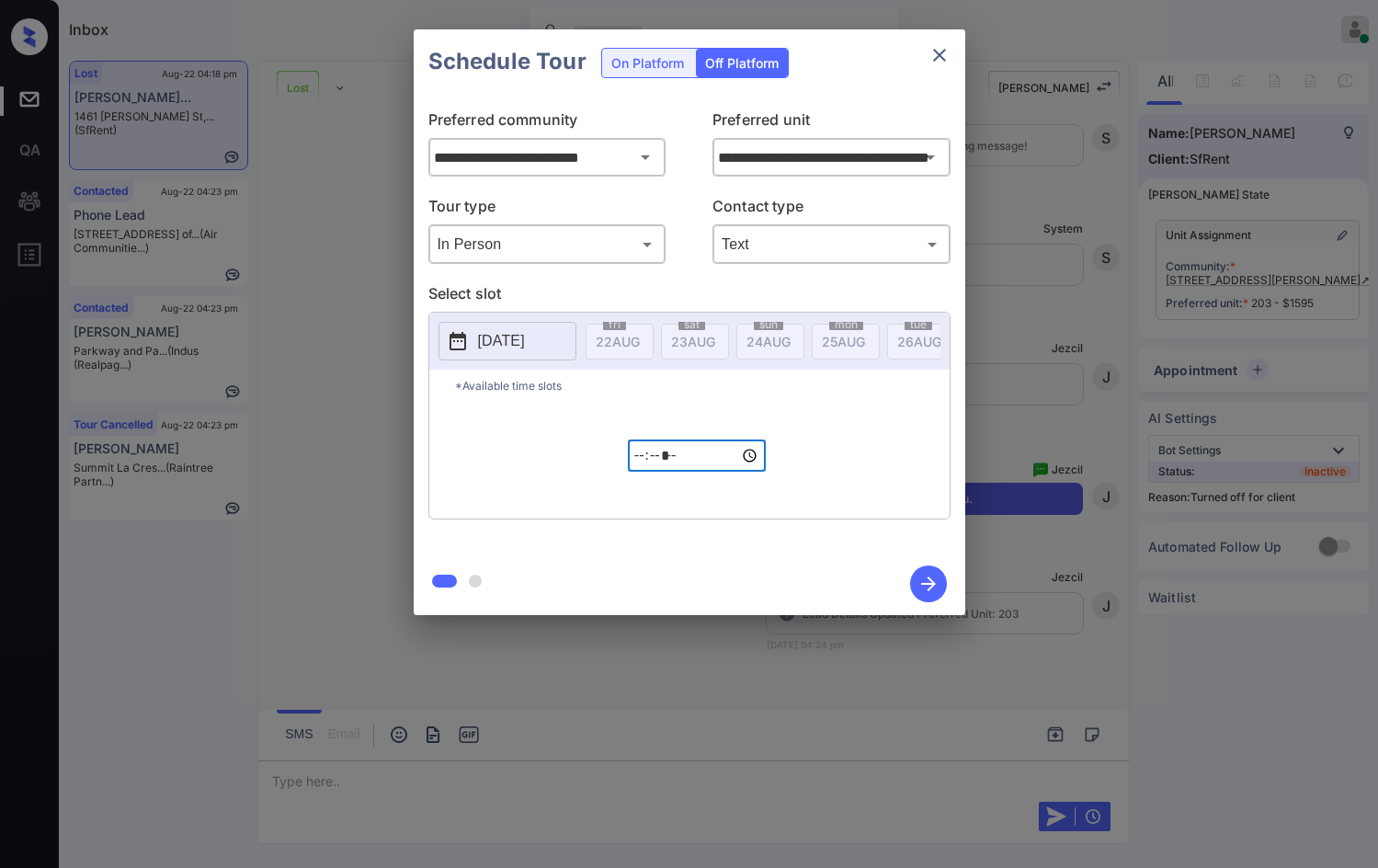
click at [646, 465] on input "*****" at bounding box center [697, 455] width 138 height 32
type input "*****"
click at [930, 585] on icon "button" at bounding box center [929, 584] width 37 height 37
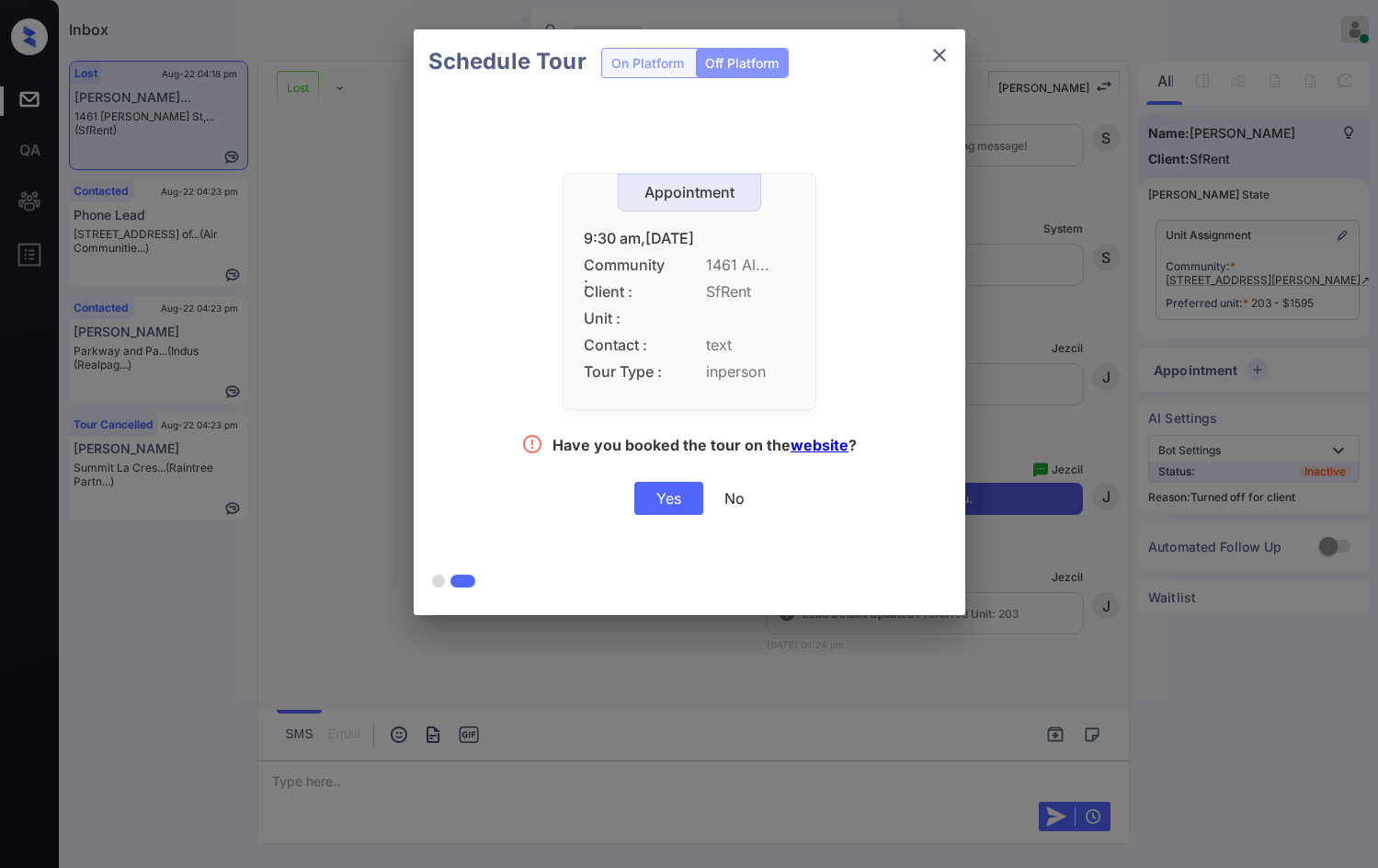
click at [667, 495] on div "Yes" at bounding box center [668, 499] width 69 height 33
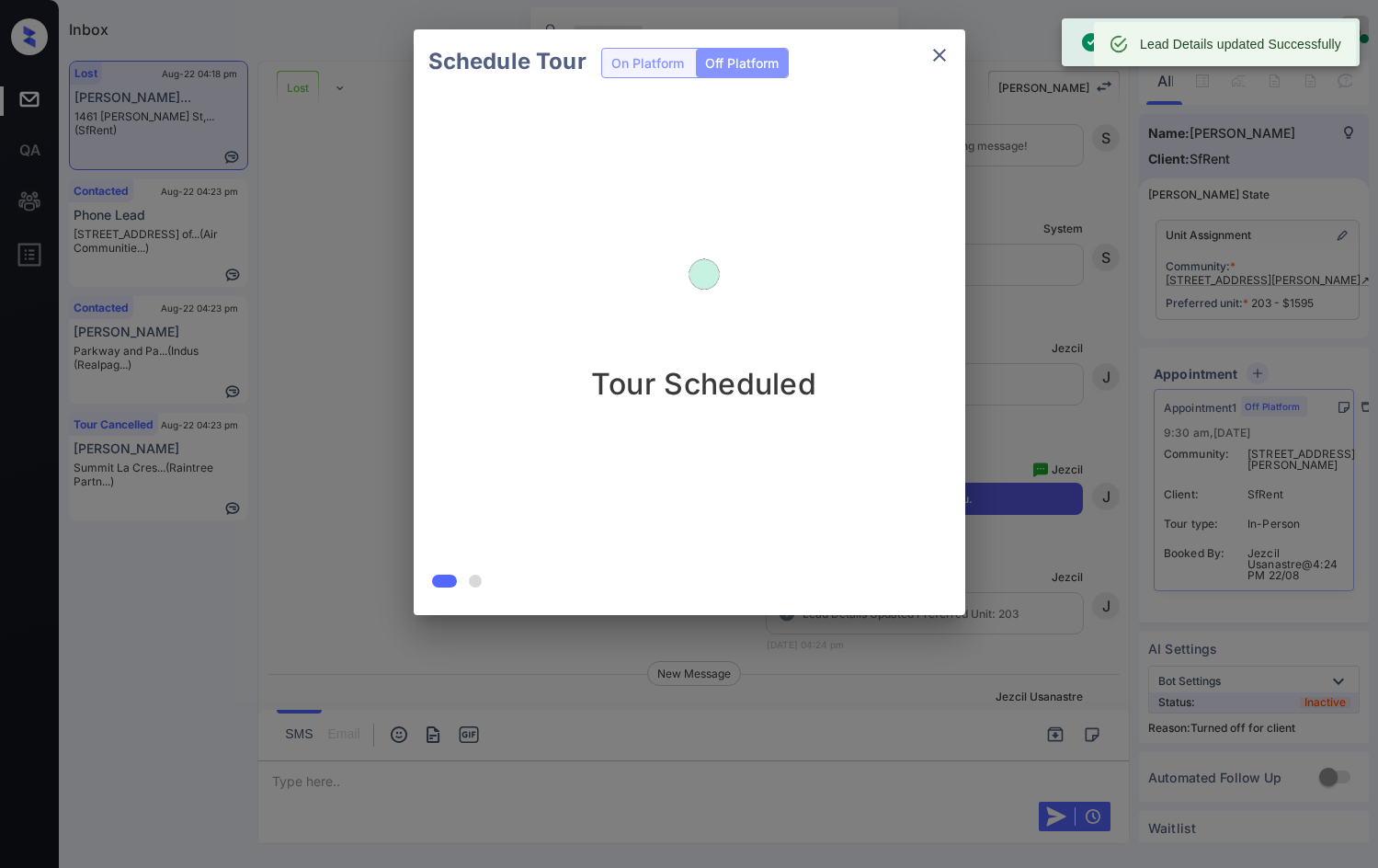
scroll to position [4932, 0]
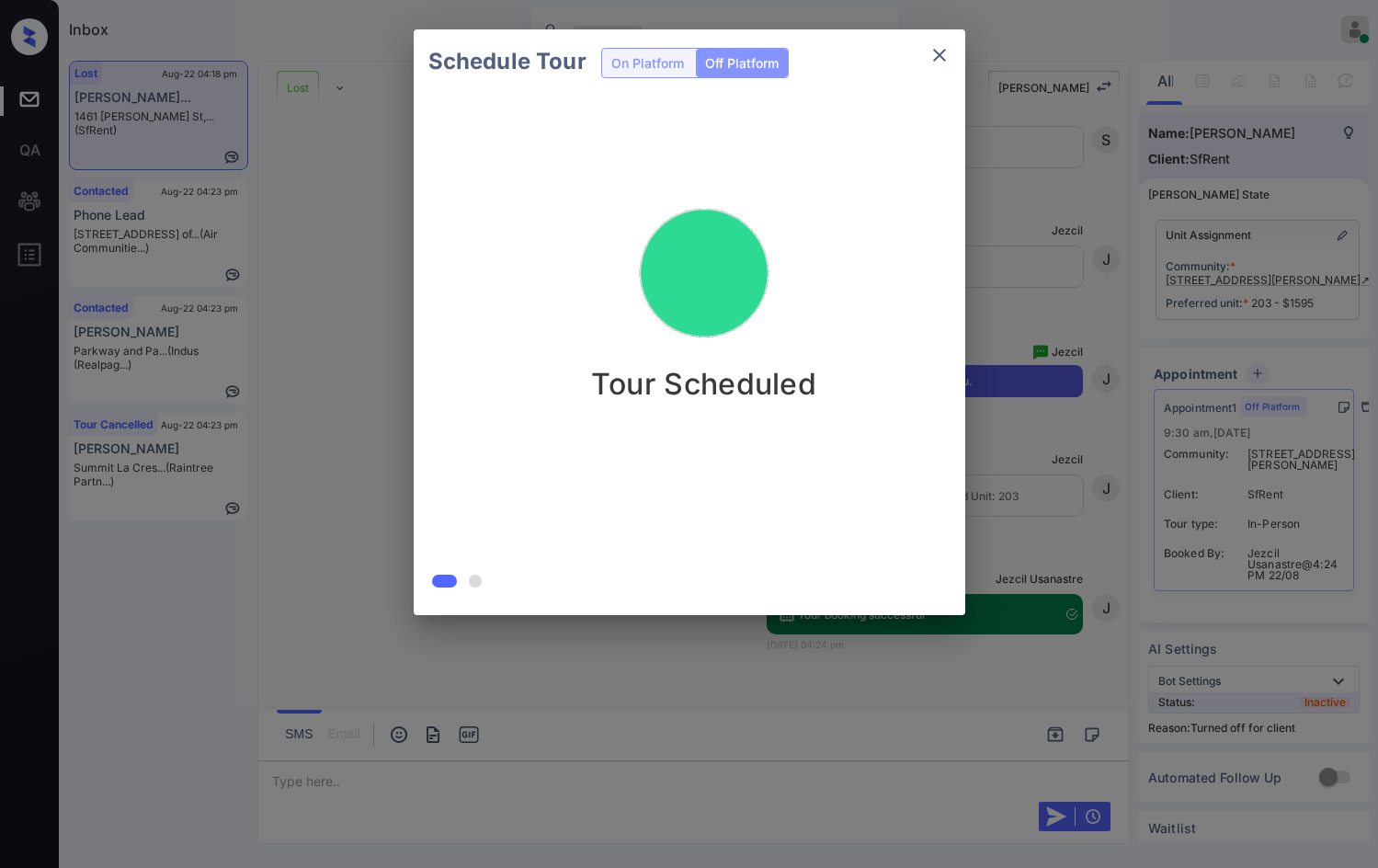
click at [284, 357] on div "Schedule Tour On Platform Off Platform Tour Scheduled" at bounding box center [689, 322] width 1378 height 644
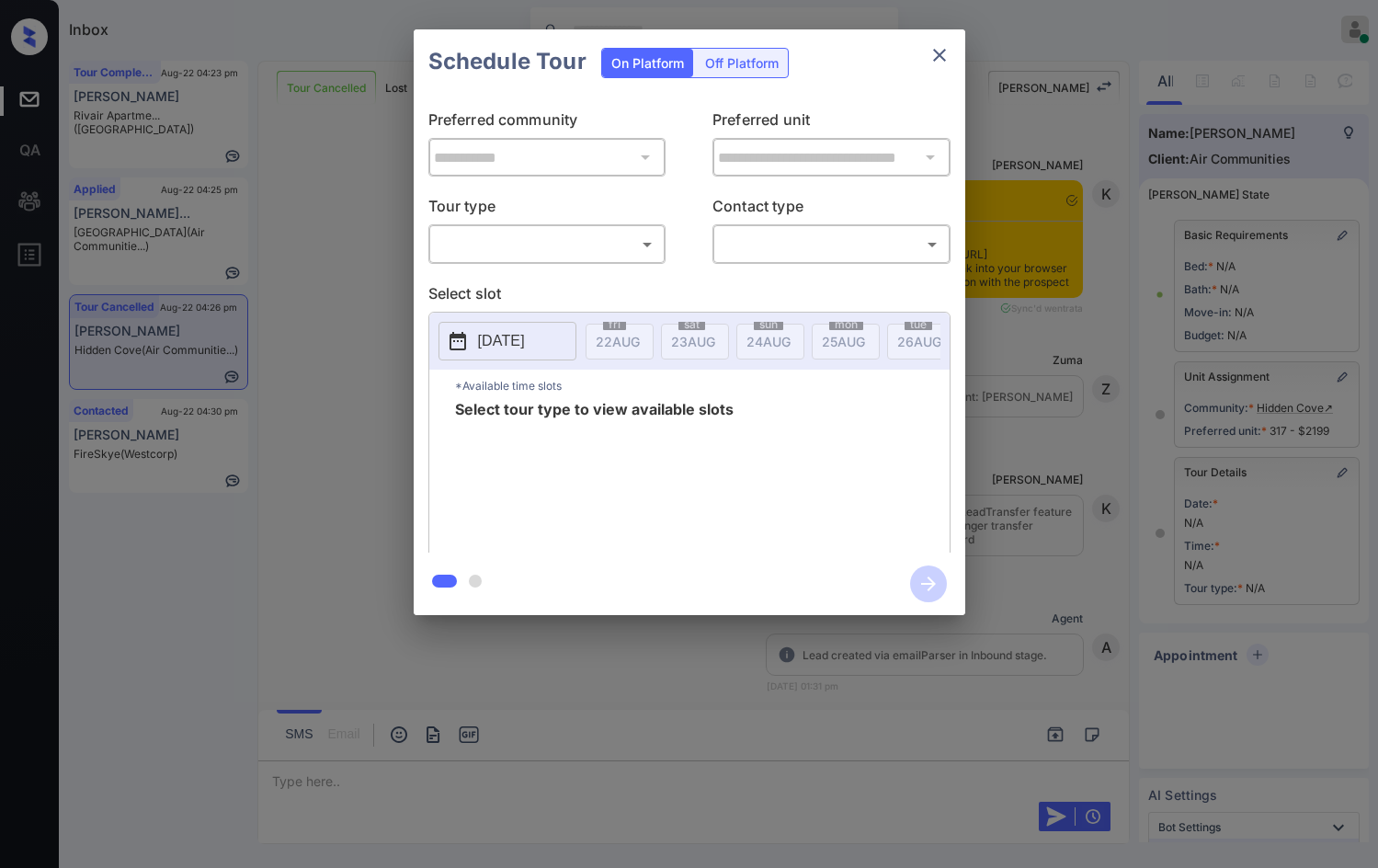
scroll to position [10381, 0]
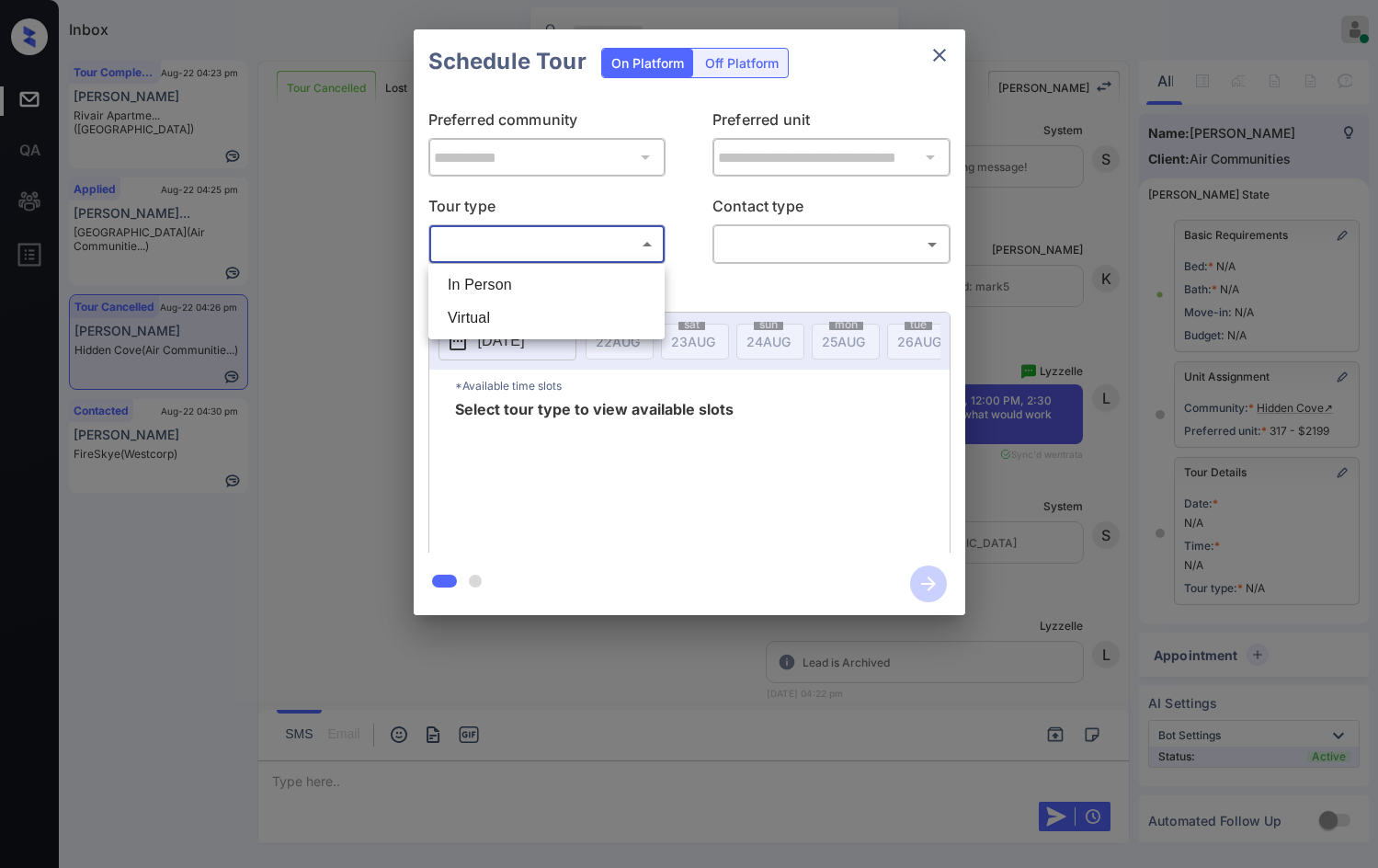
click at [581, 242] on body "Inbox Jezcil Usanastre Online Set yourself offline Set yourself on break Profil…" at bounding box center [689, 434] width 1378 height 868
click at [569, 276] on li "In Person" at bounding box center [547, 285] width 227 height 33
type input "********"
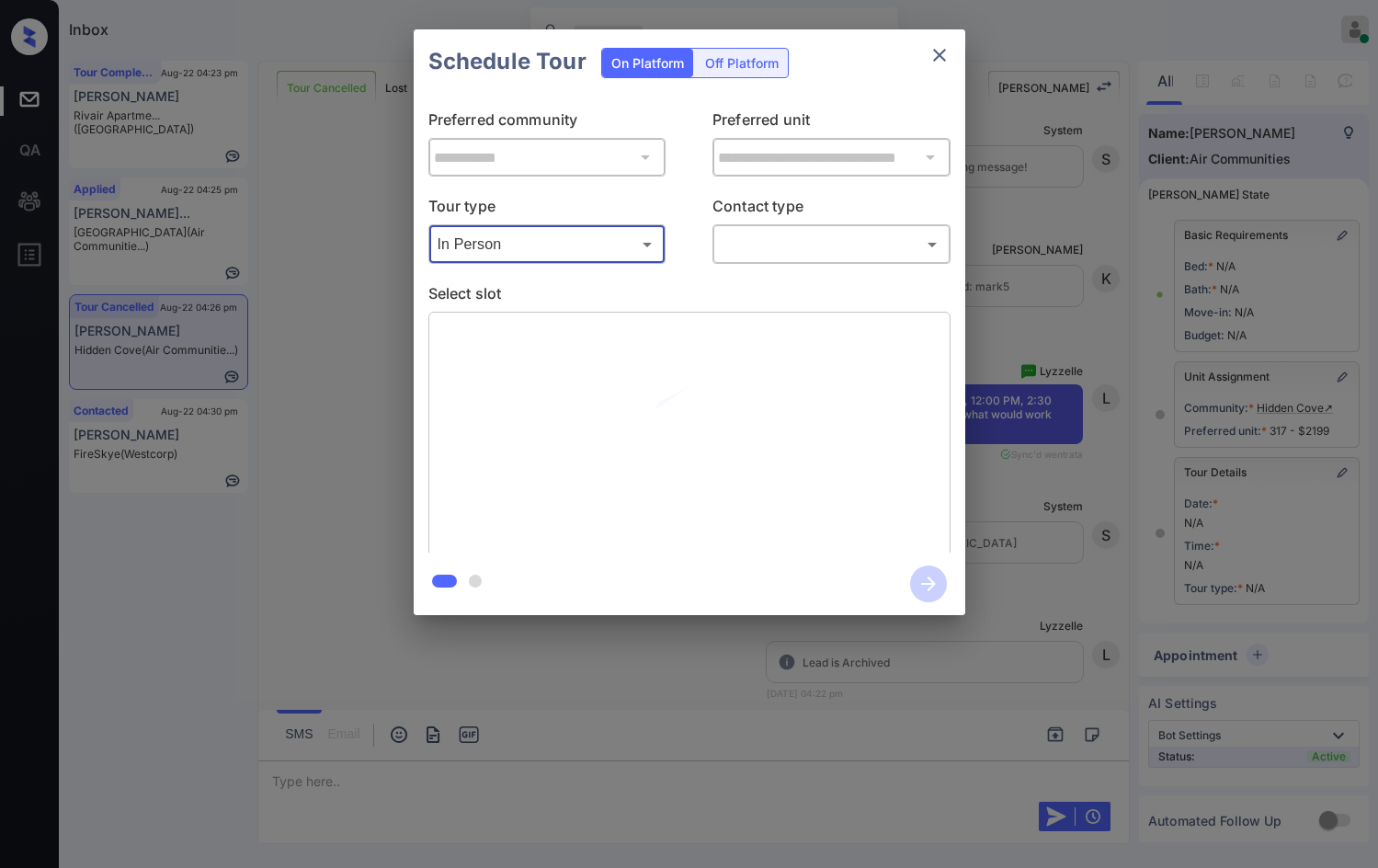
click at [724, 250] on body "Inbox Jezcil Usanastre Online Set yourself offline Set yourself on break Profil…" at bounding box center [689, 434] width 1378 height 868
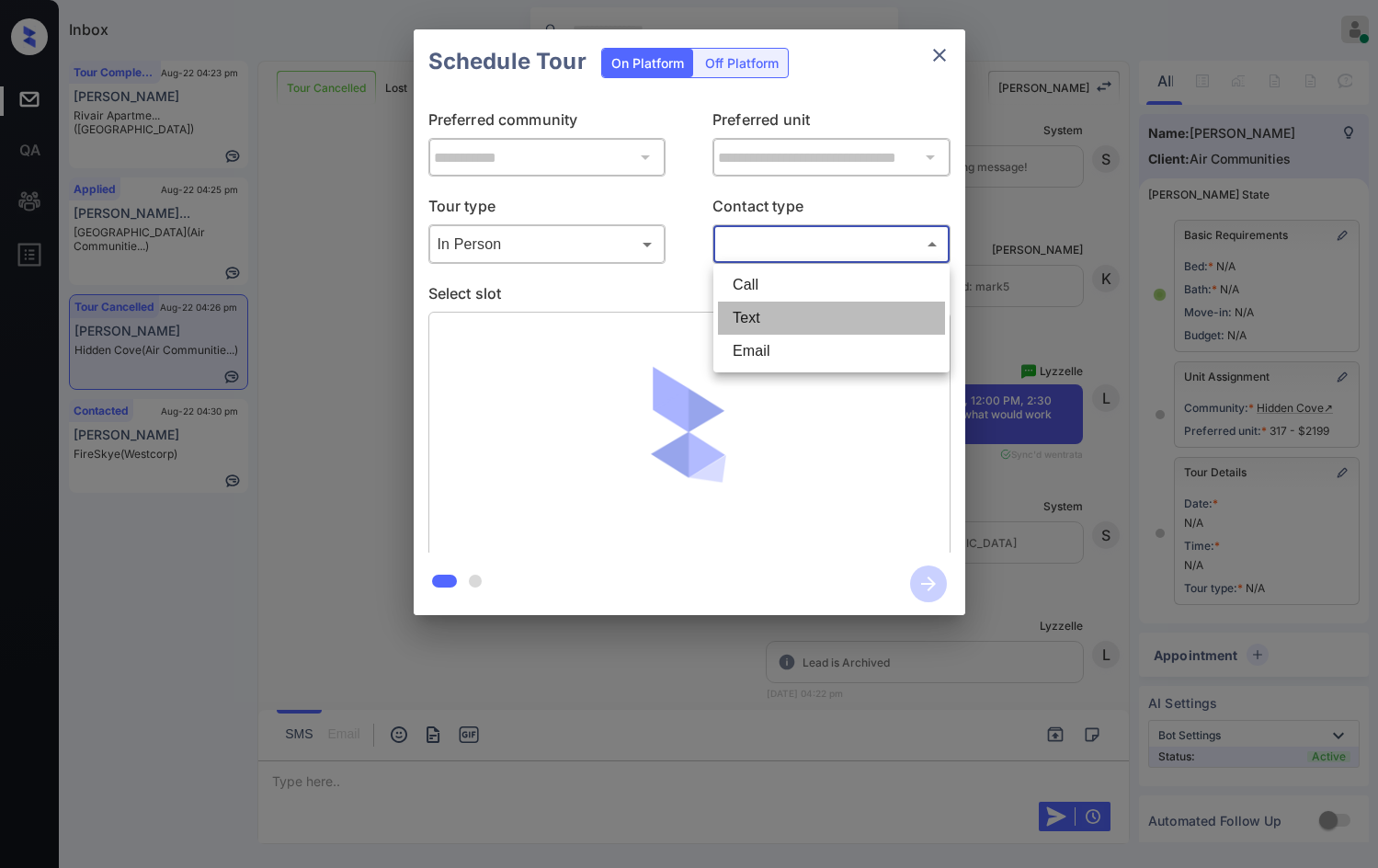
click at [733, 327] on li "Text" at bounding box center [831, 318] width 227 height 33
type input "****"
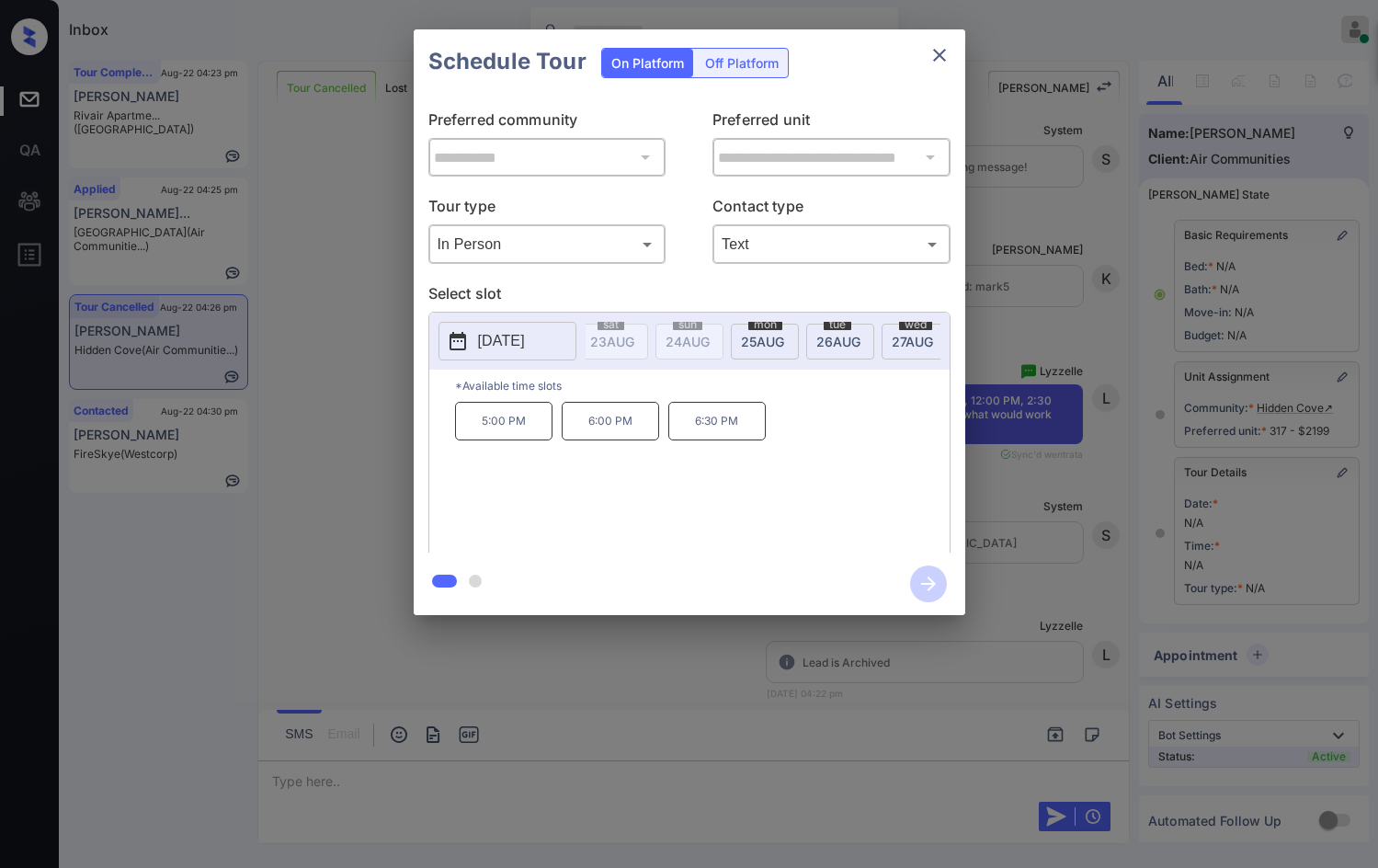
scroll to position [0, 229]
click at [411, 345] on span "28 AUG" at bounding box center [389, 341] width 44 height 16
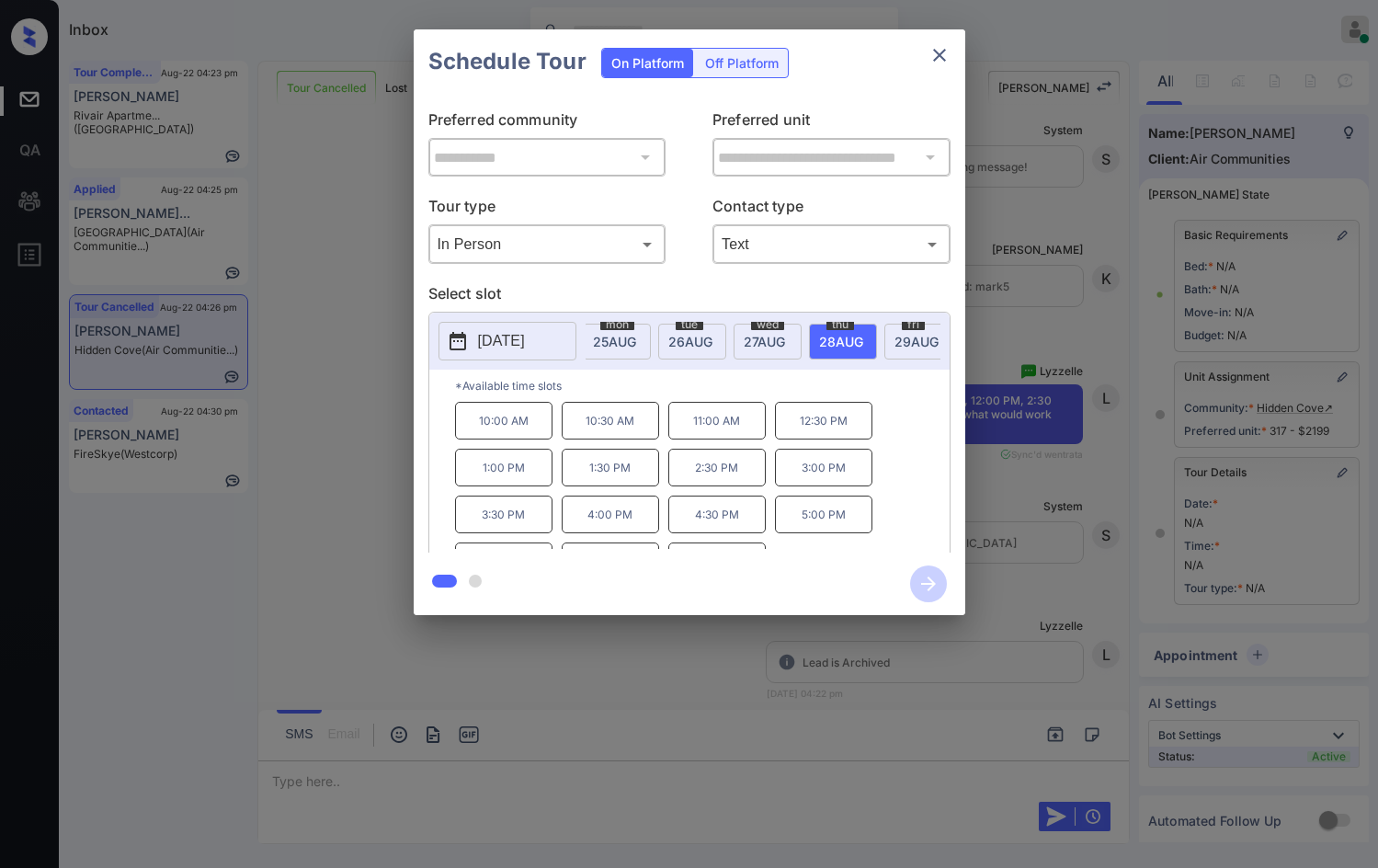
click at [411, 345] on span "[DATE]" at bounding box center [389, 341] width 44 height 16
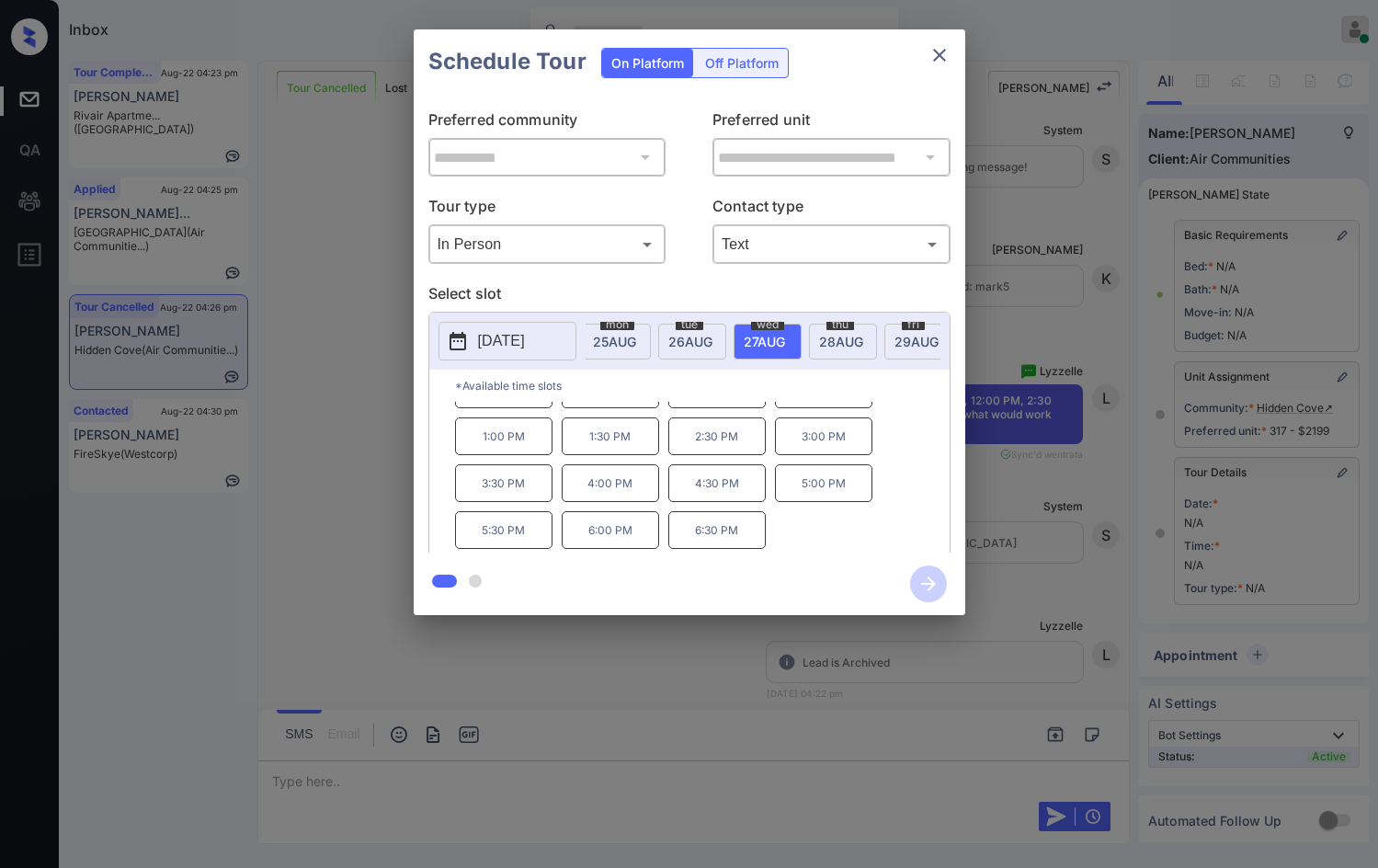
scroll to position [0, 0]
click at [985, 445] on div "**********" at bounding box center [689, 322] width 1378 height 644
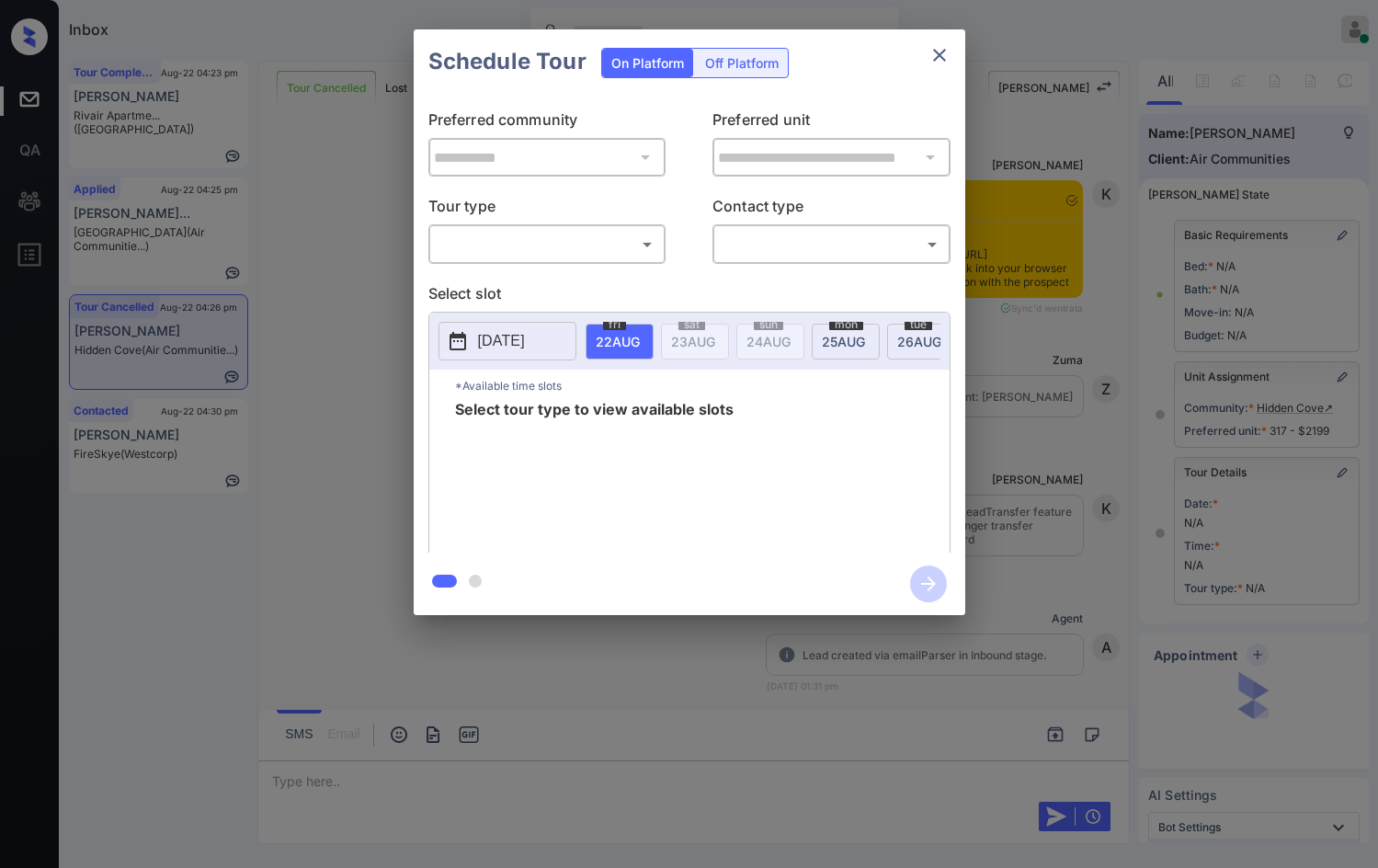
scroll to position [11043, 0]
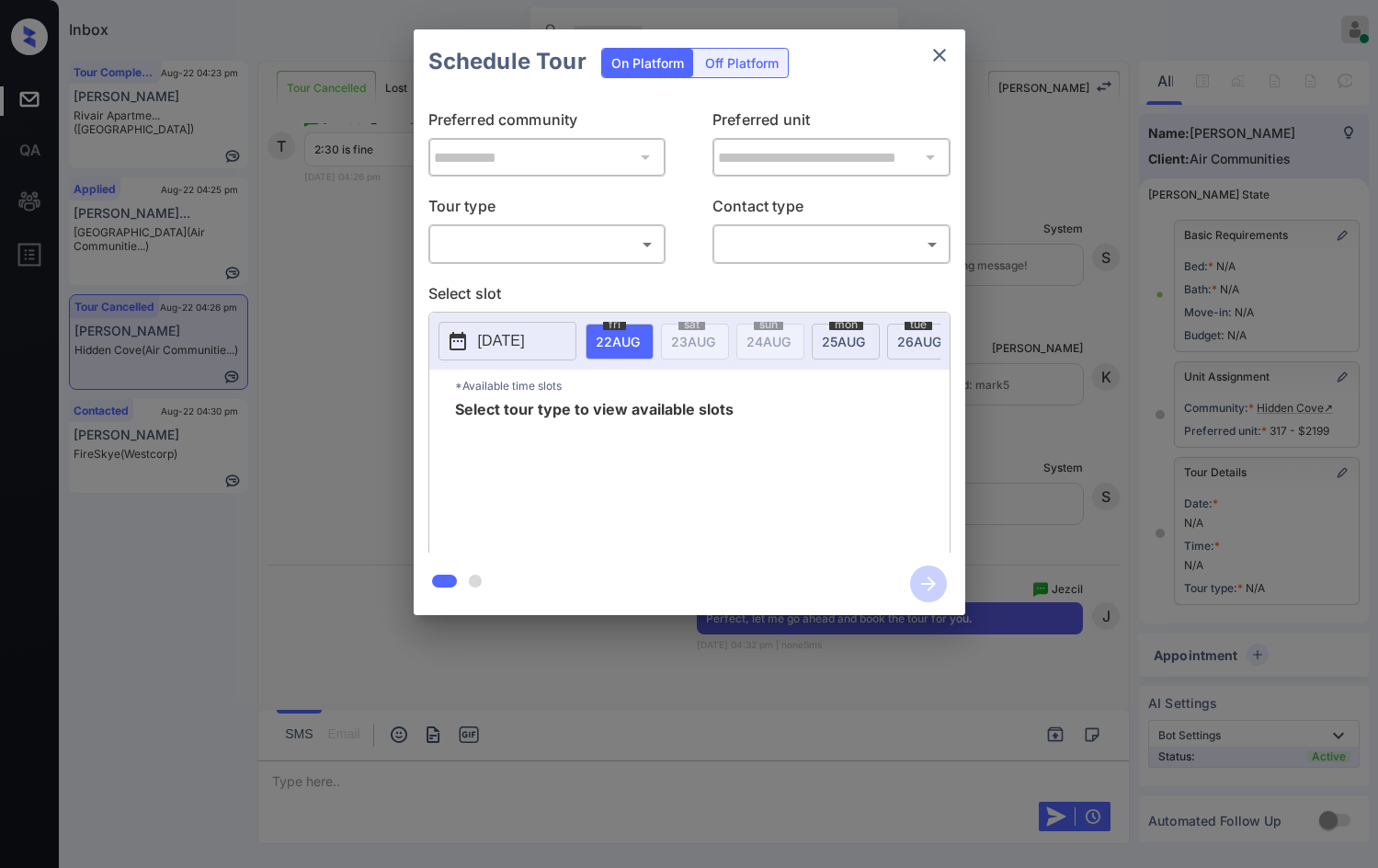
click at [599, 264] on div "**********" at bounding box center [689, 323] width 552 height 459
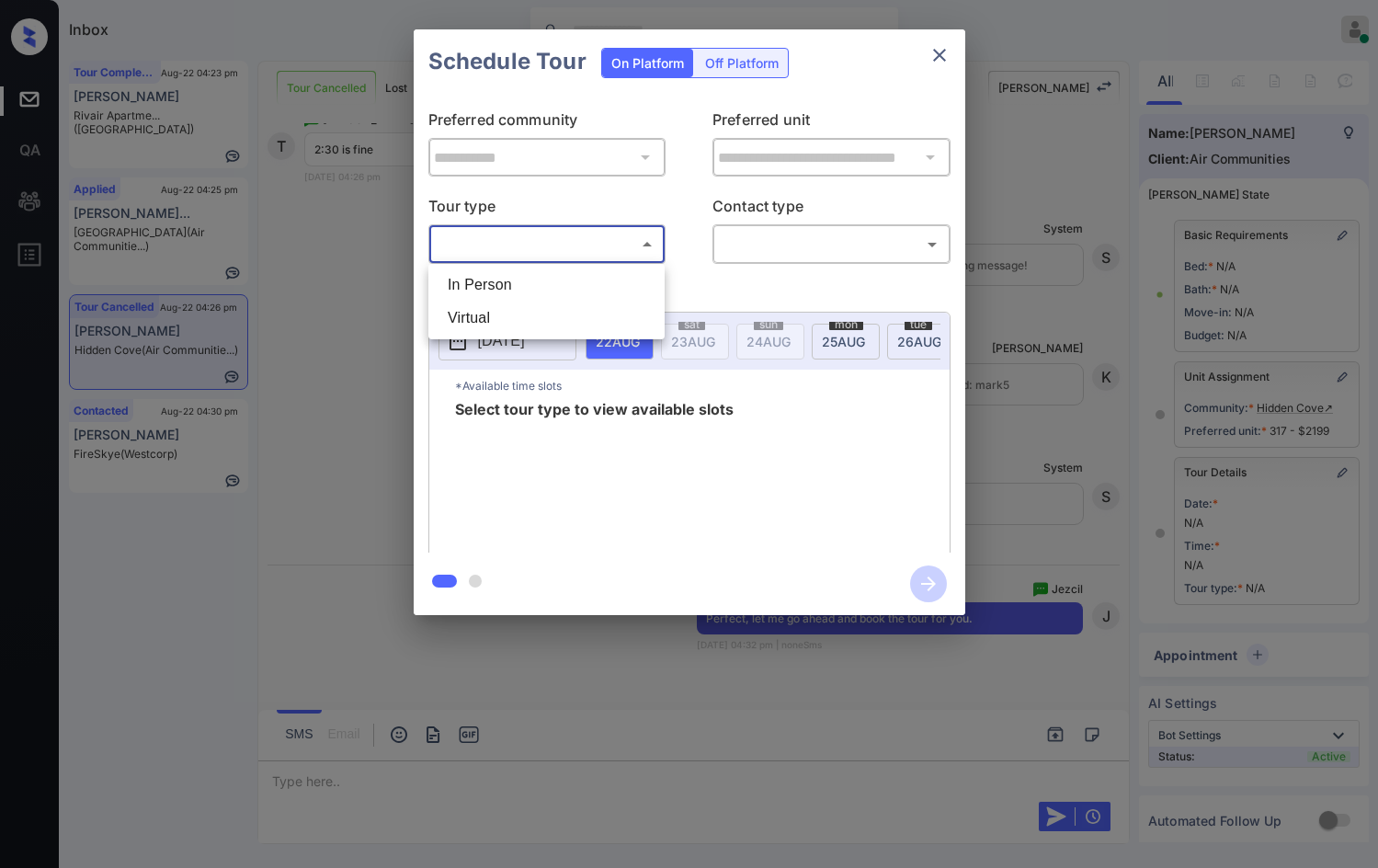
click at [598, 249] on body "Inbox Jezcil Usanastre Online Set yourself offline Set yourself on break Profil…" at bounding box center [689, 434] width 1378 height 868
click at [598, 277] on li "In Person" at bounding box center [547, 285] width 227 height 33
type input "********"
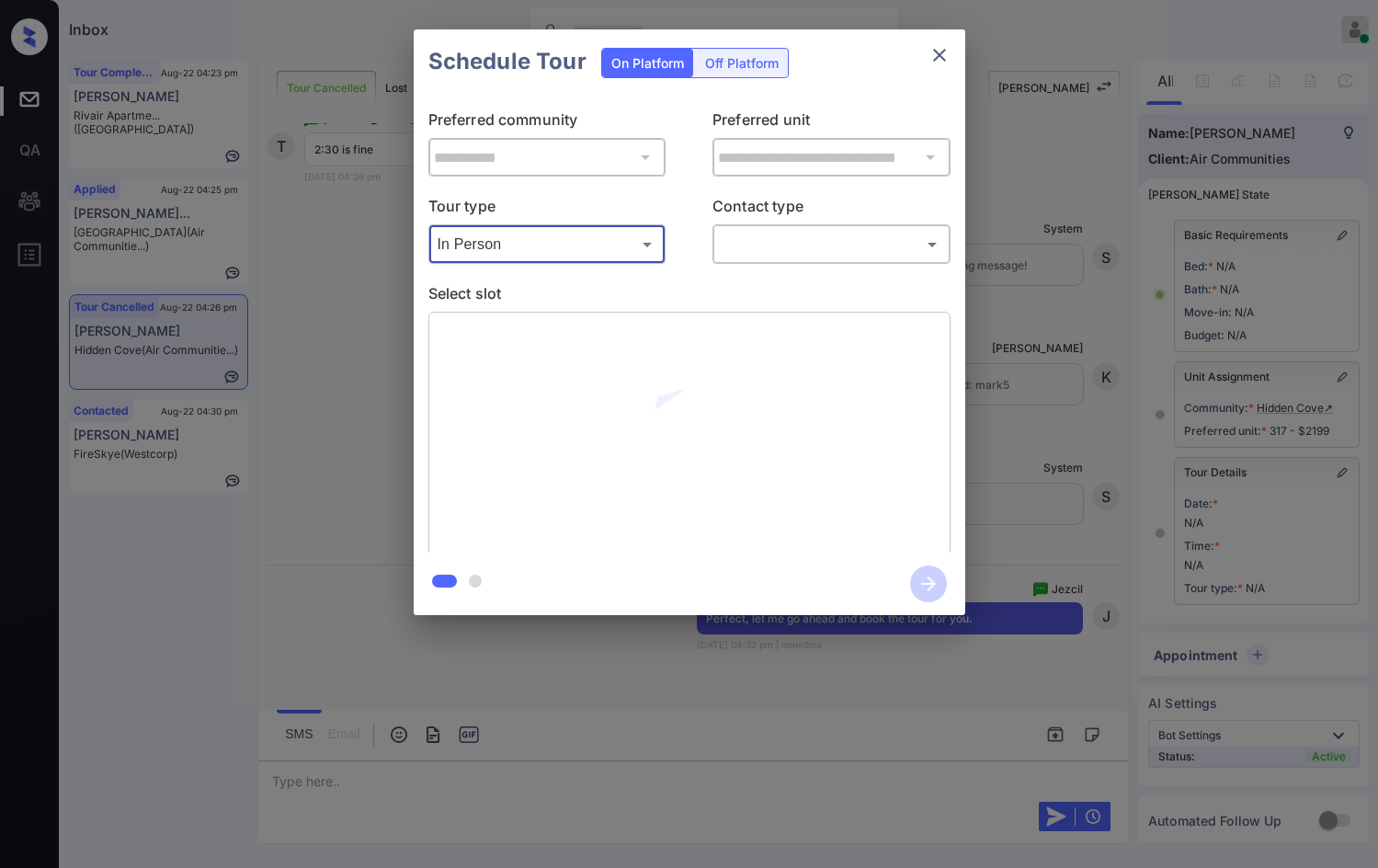
click at [736, 245] on body "Inbox Jezcil Usanastre Online Set yourself offline Set yourself on break Profil…" at bounding box center [689, 434] width 1378 height 868
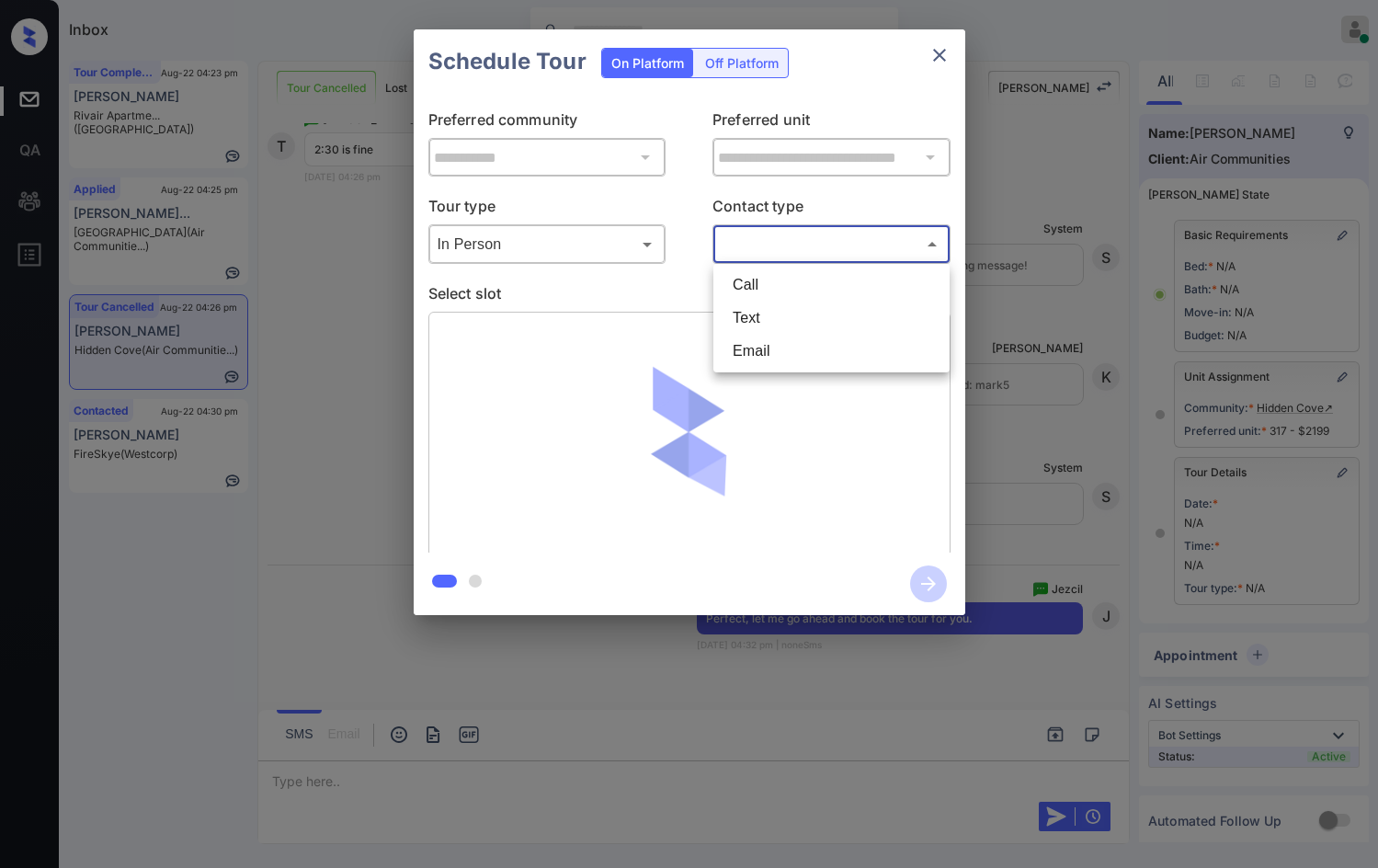
click at [840, 326] on li "Text" at bounding box center [831, 318] width 227 height 33
type input "****"
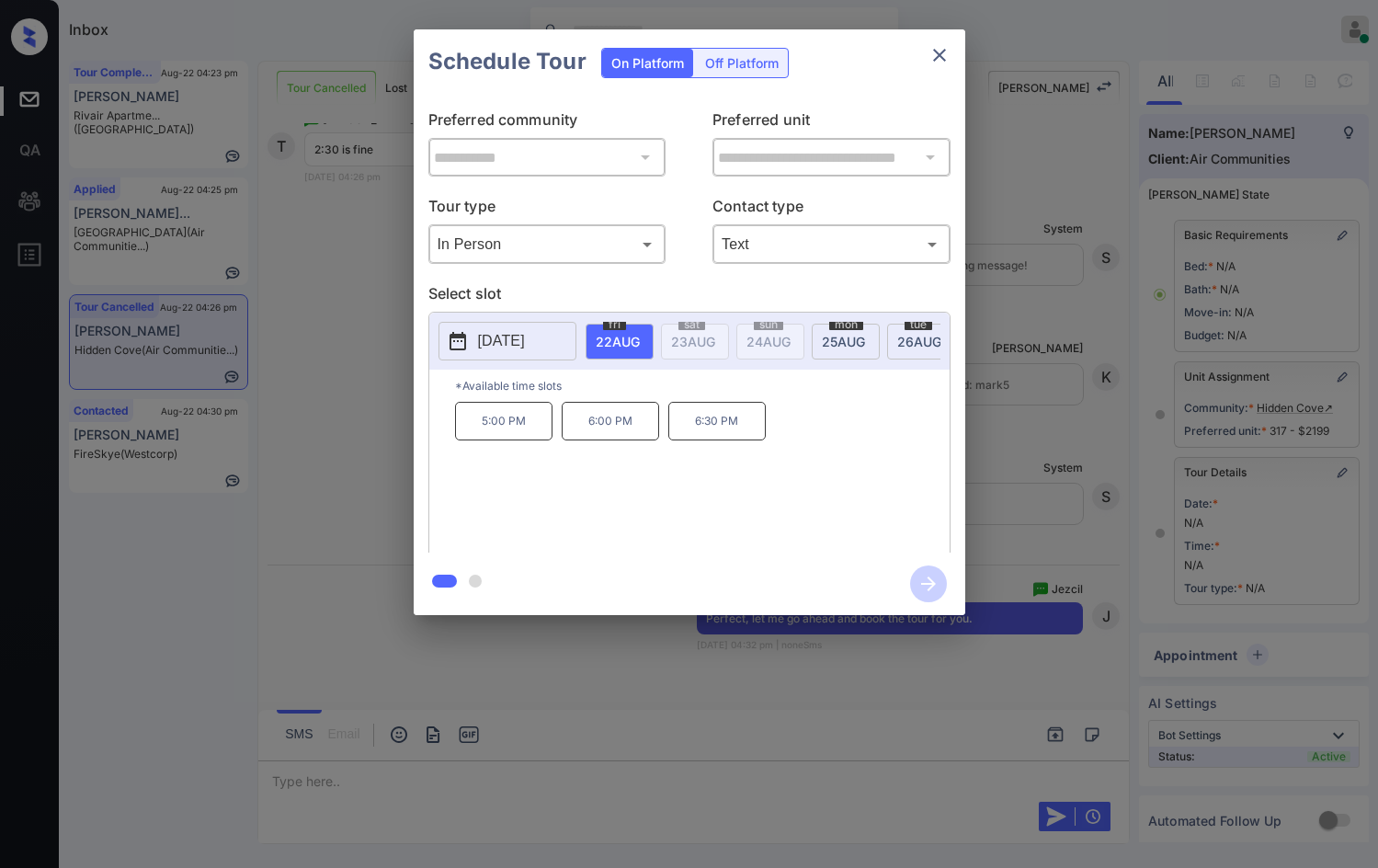
scroll to position [0, 14]
click at [976, 368] on div "**********" at bounding box center [689, 322] width 1378 height 644
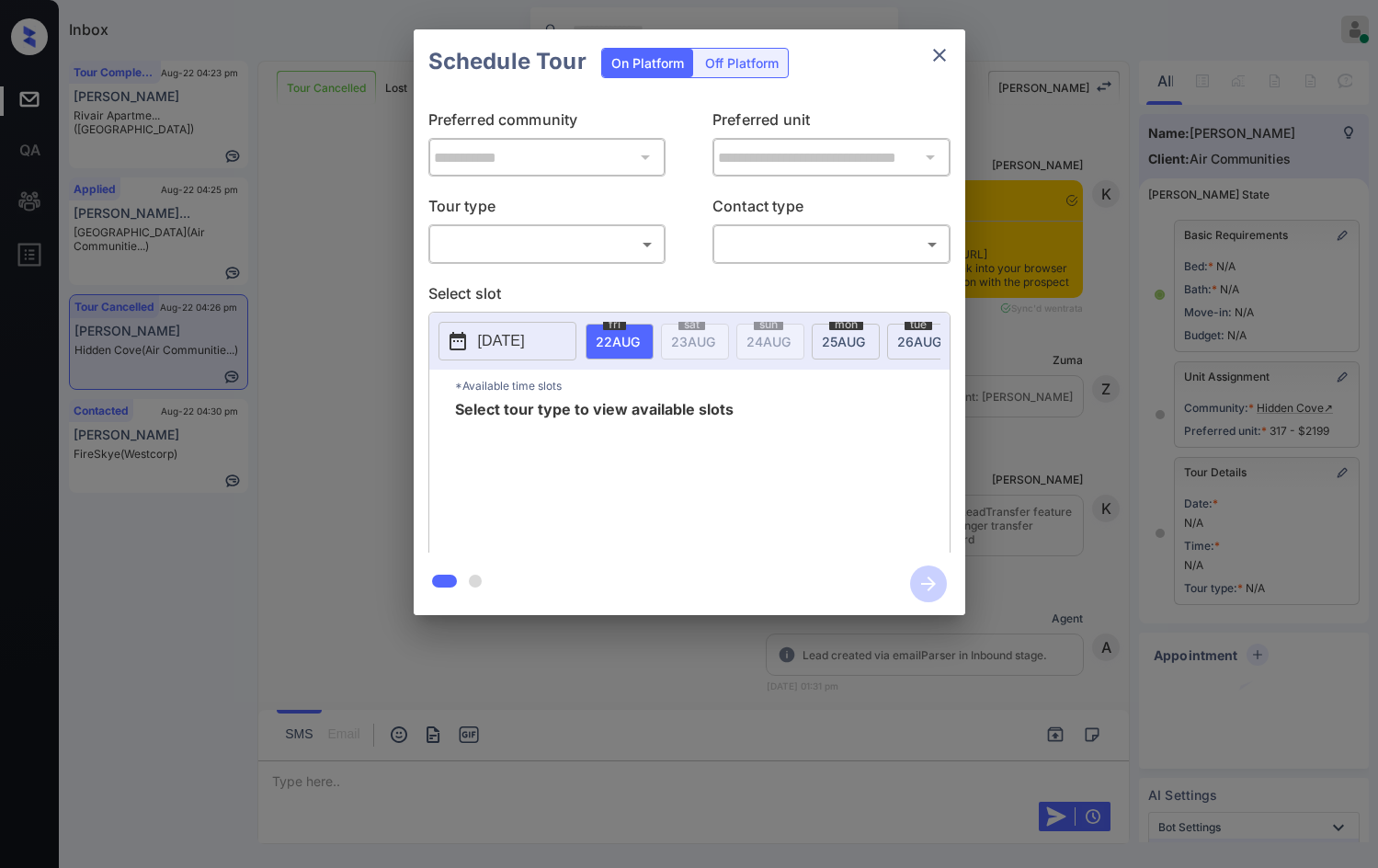
scroll to position [11043, 0]
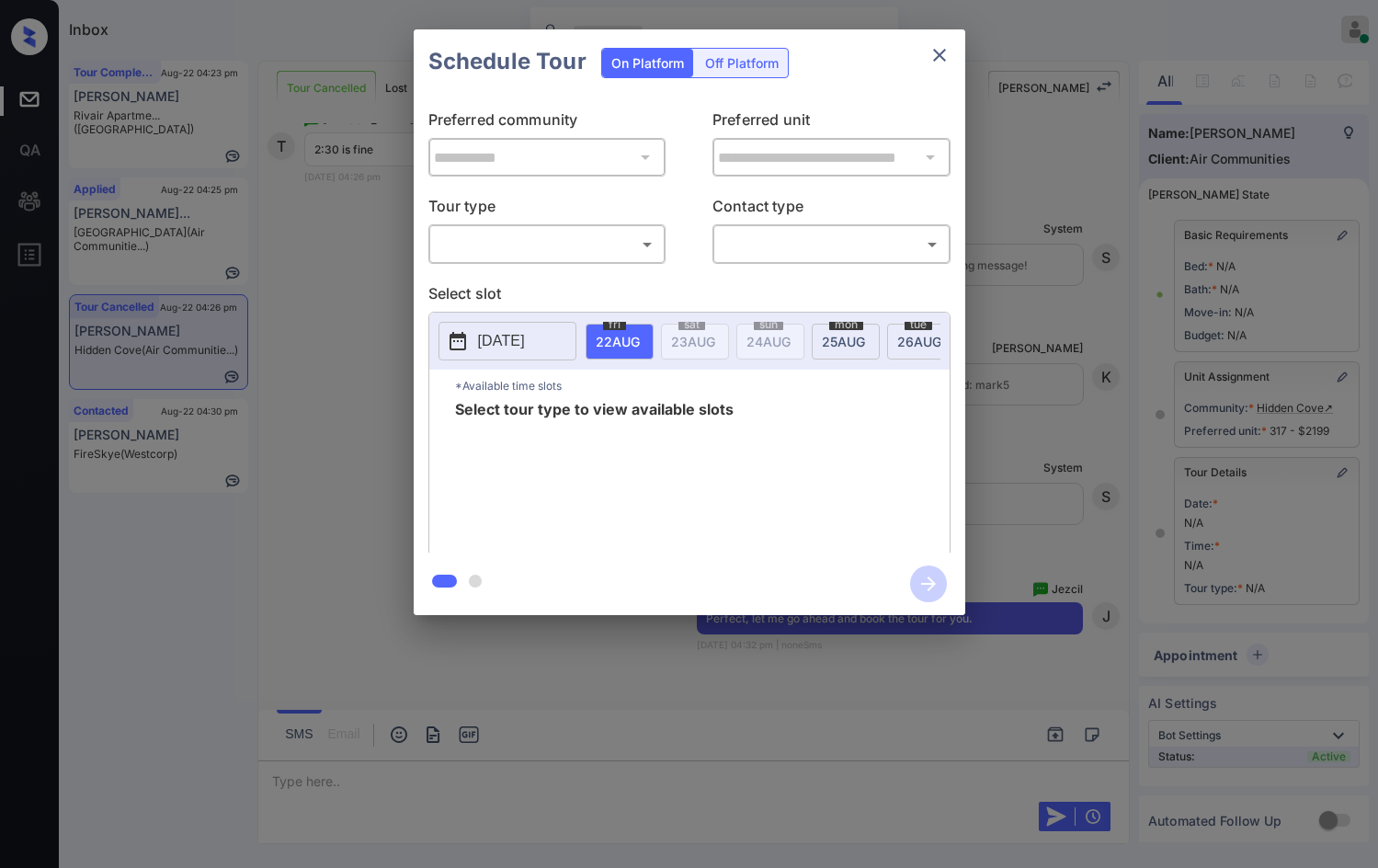
click at [524, 247] on body "Inbox Jezcil Usanastre Online Set yourself offline Set yourself on break Profil…" at bounding box center [689, 434] width 1378 height 868
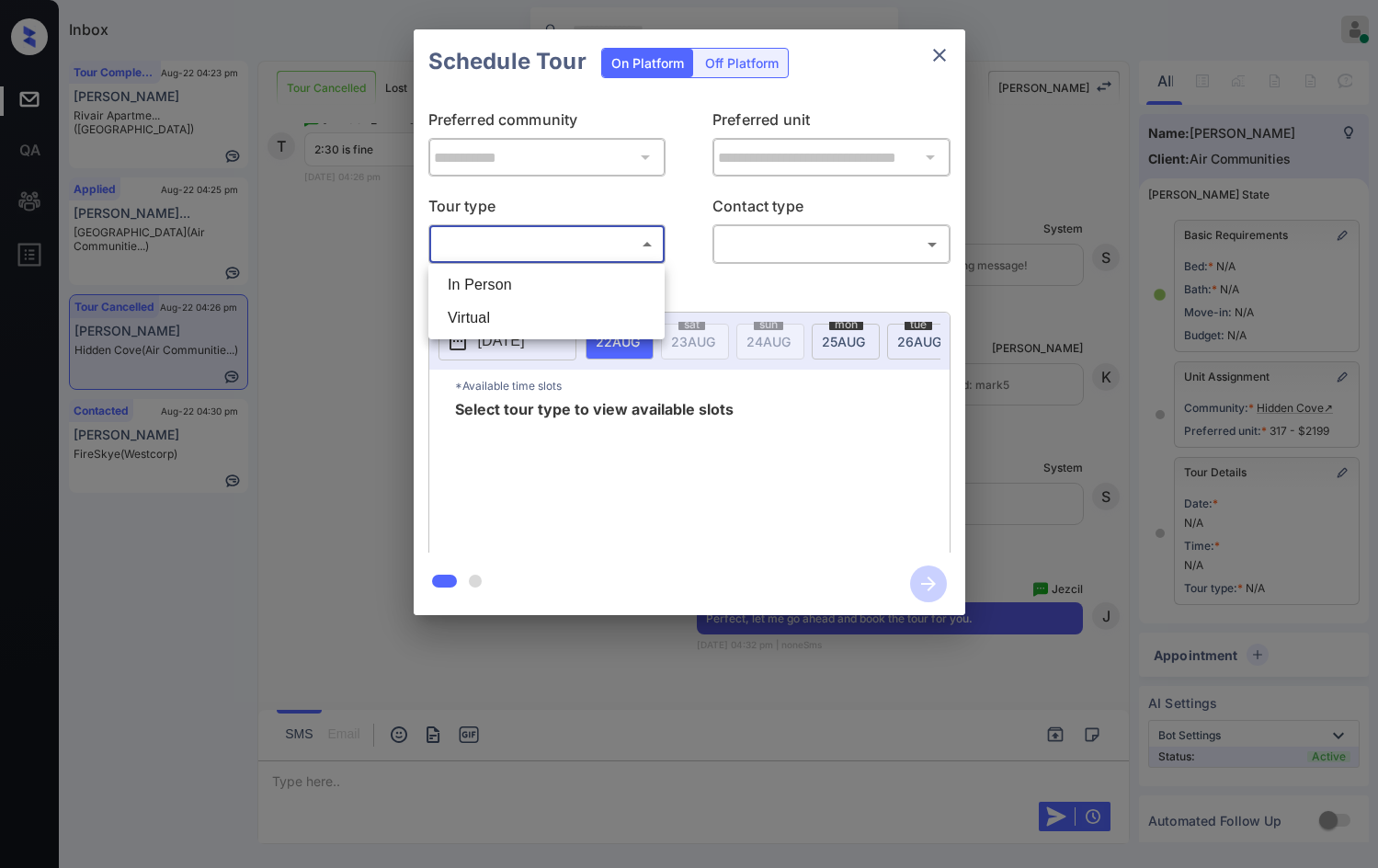
click at [524, 292] on li "In Person" at bounding box center [547, 285] width 227 height 33
type input "********"
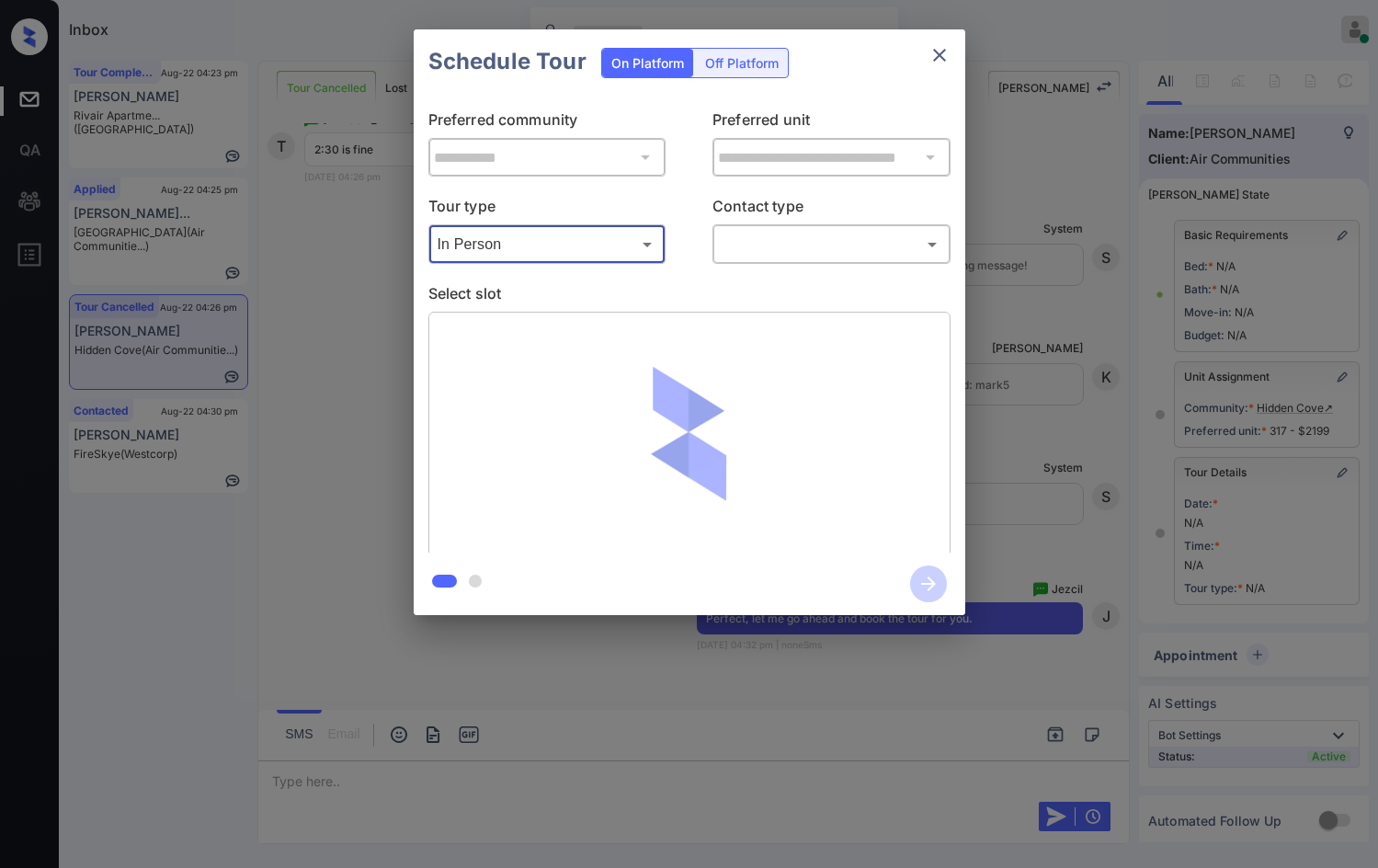
click at [765, 247] on body "Inbox Jezcil Usanastre Online Set yourself offline Set yourself on break Profil…" at bounding box center [689, 434] width 1378 height 868
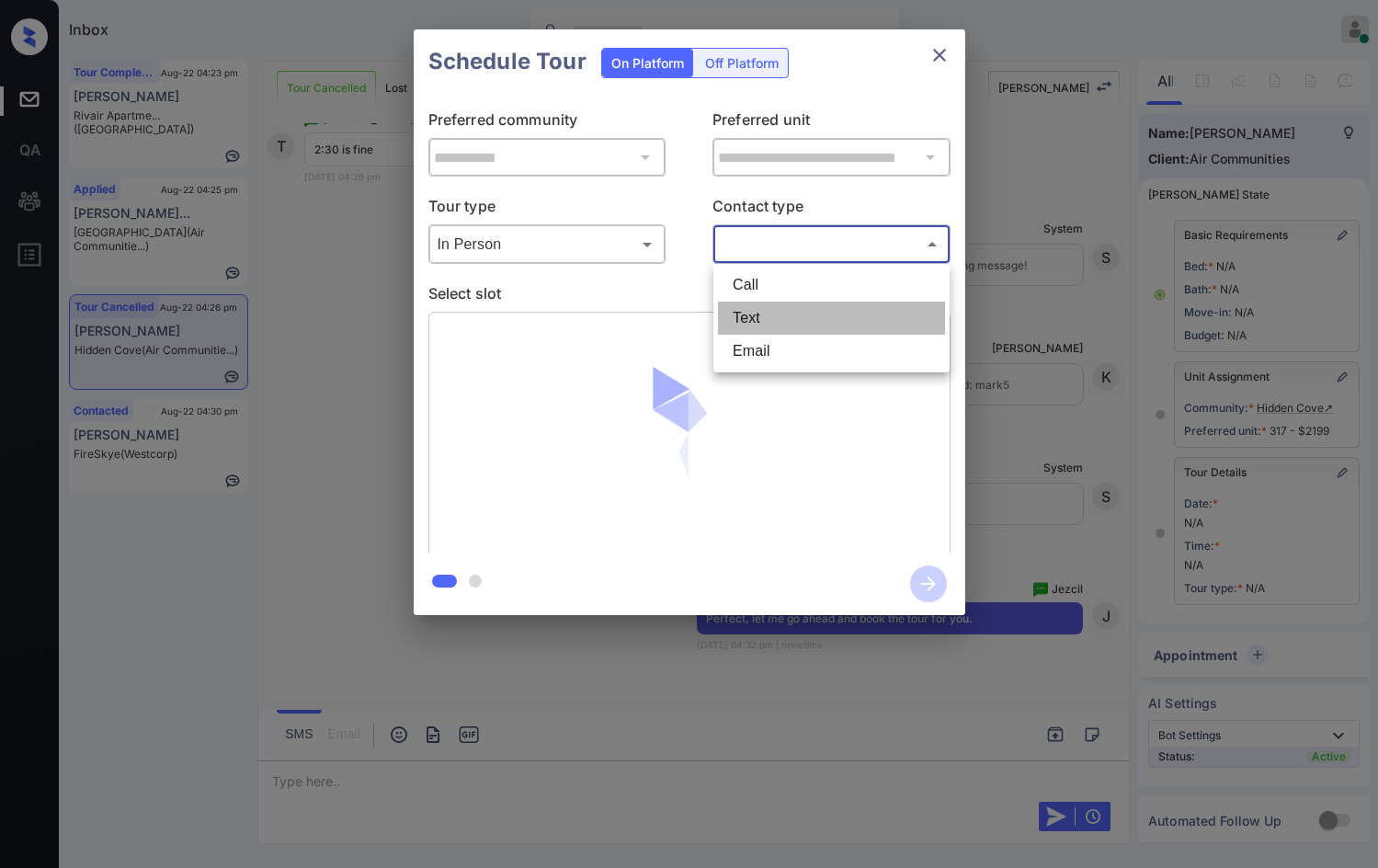
click at [771, 330] on li "Text" at bounding box center [831, 318] width 227 height 33
type input "****"
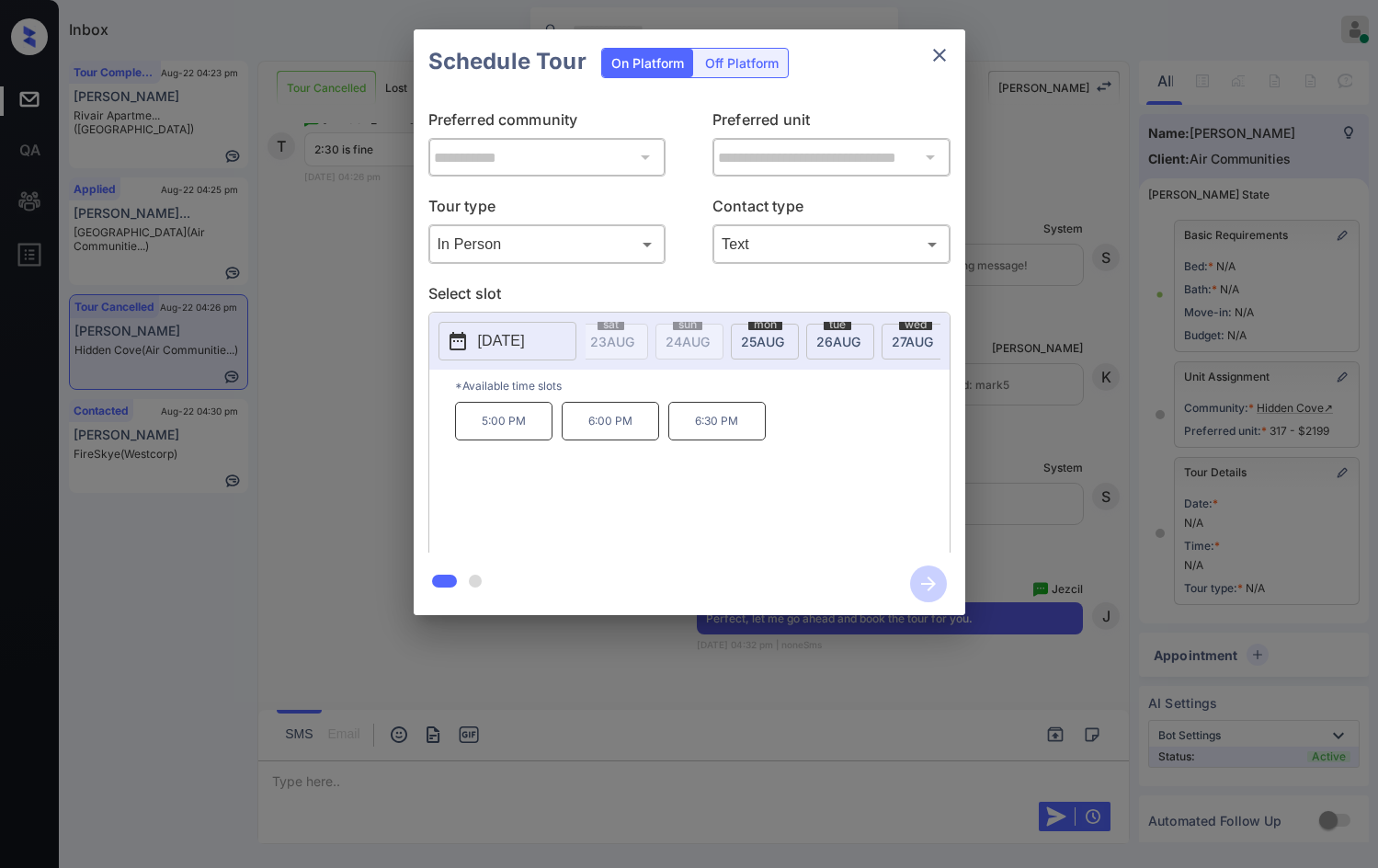
scroll to position [0, 108]
click at [533, 343] on span "27 AUG" at bounding box center [511, 341] width 44 height 16
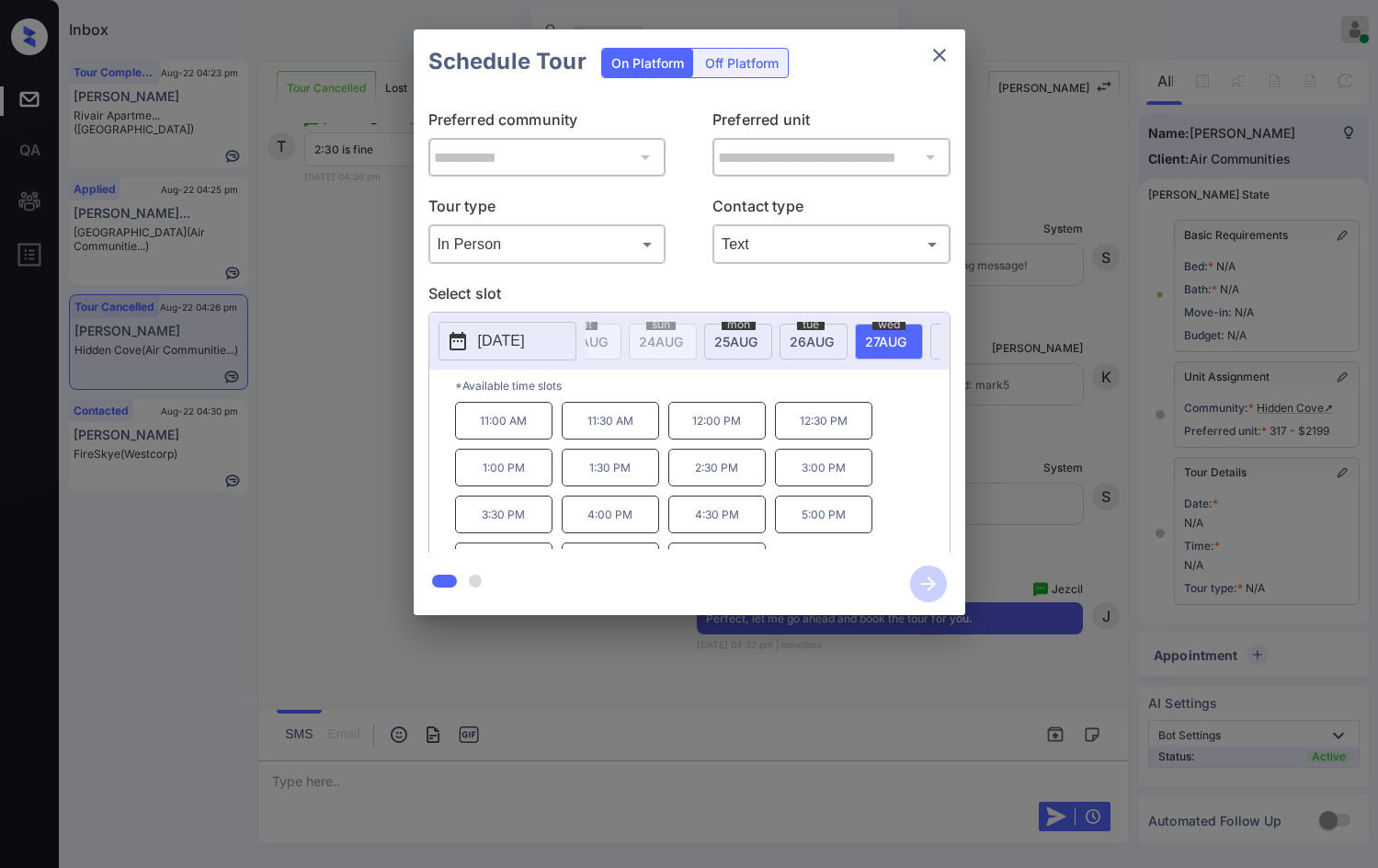
click at [760, 483] on p "2:30 PM" at bounding box center [717, 467] width 98 height 38
click at [942, 580] on icon "button" at bounding box center [929, 584] width 37 height 37
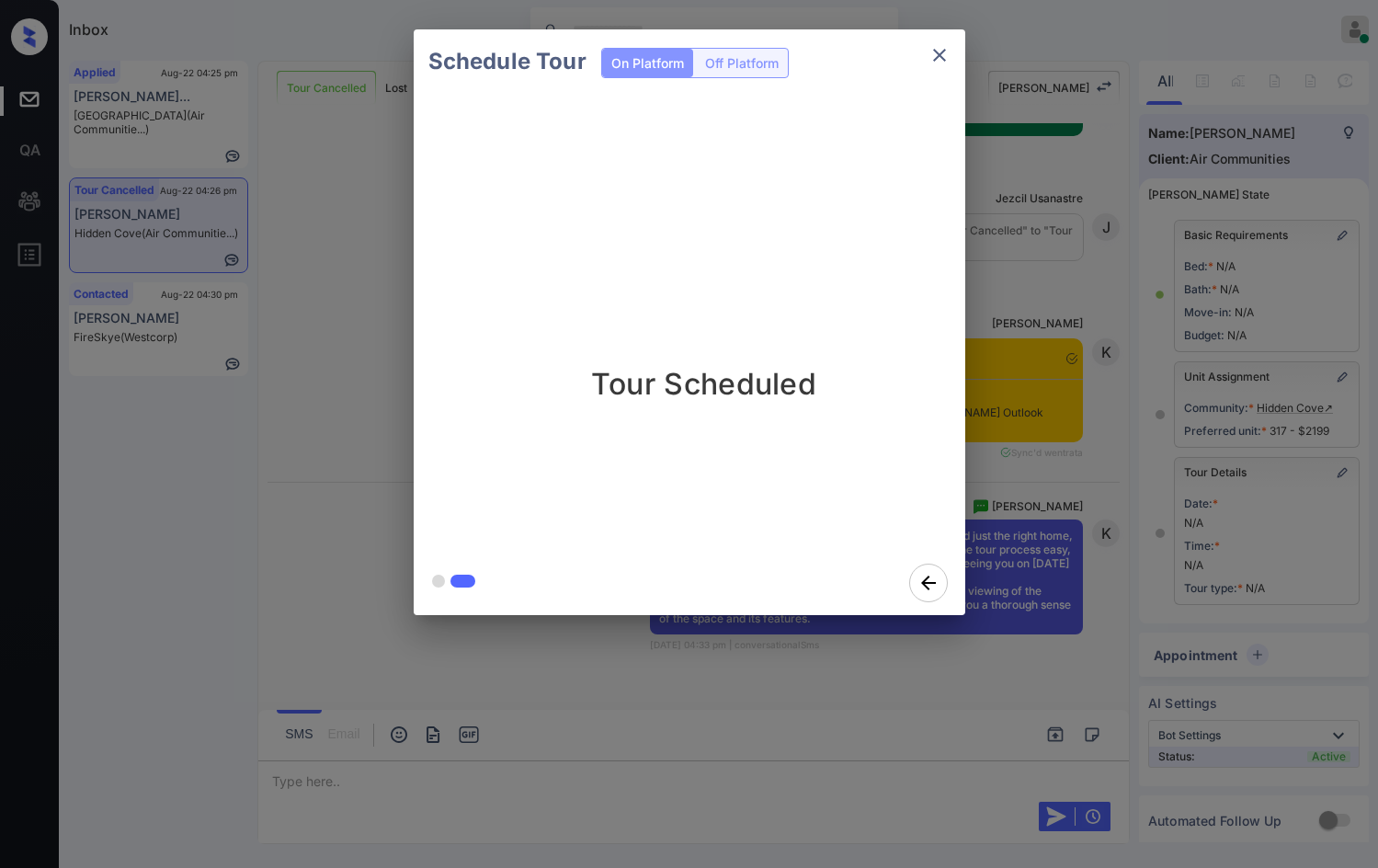
scroll to position [11658, 0]
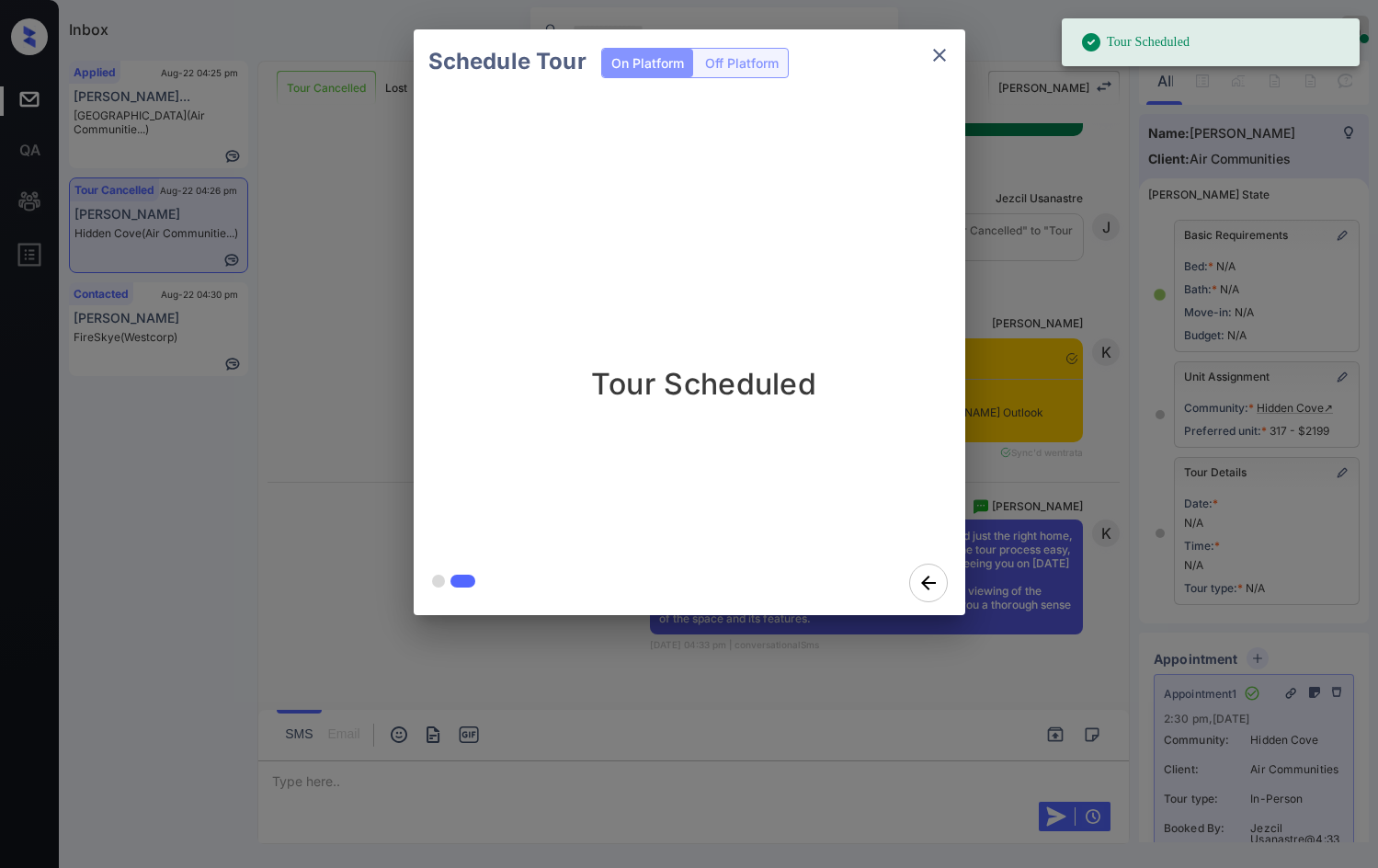
click at [290, 381] on div "Schedule Tour On Platform Off Platform Tour Scheduled" at bounding box center [689, 322] width 1378 height 644
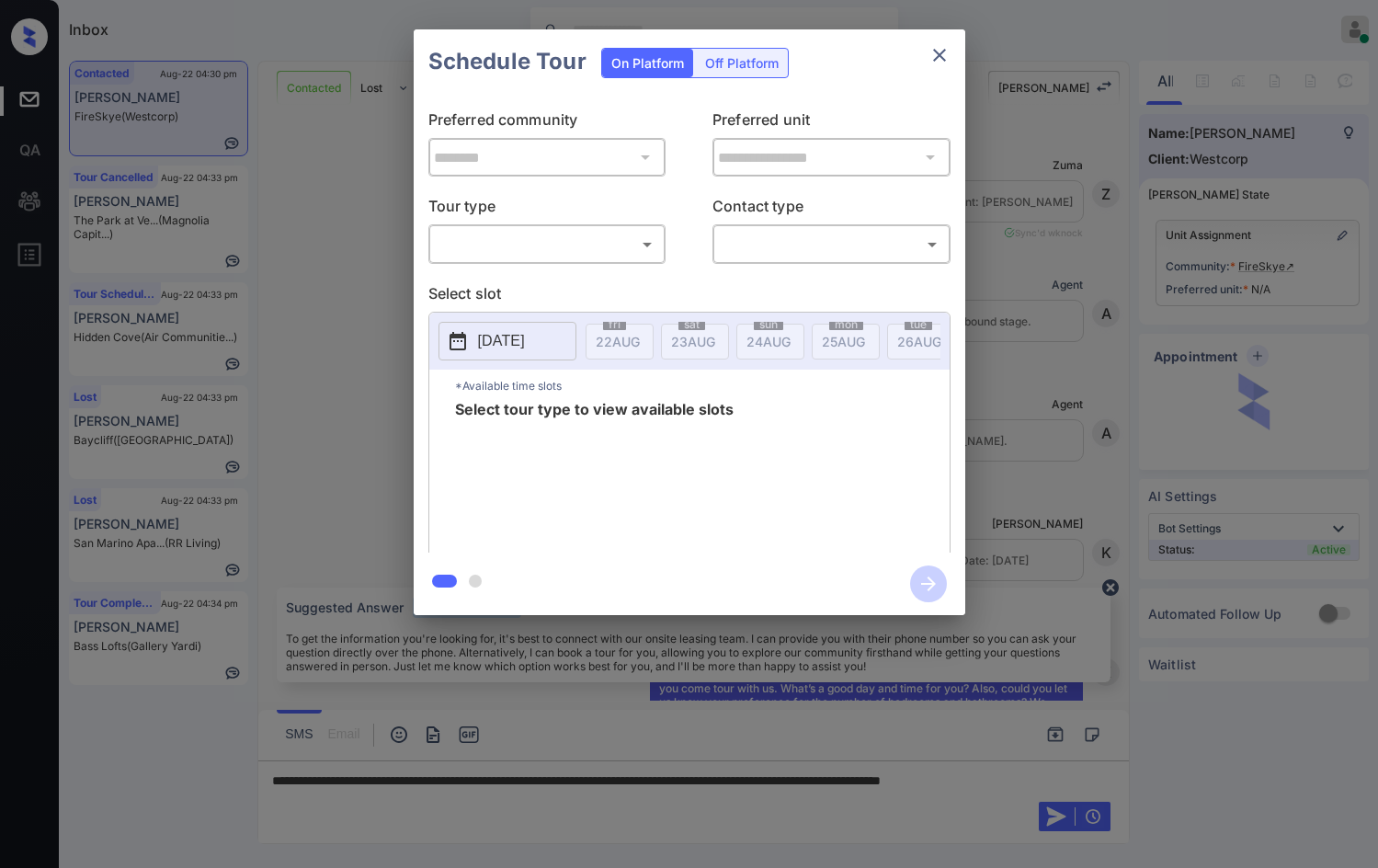
scroll to position [5664, 0]
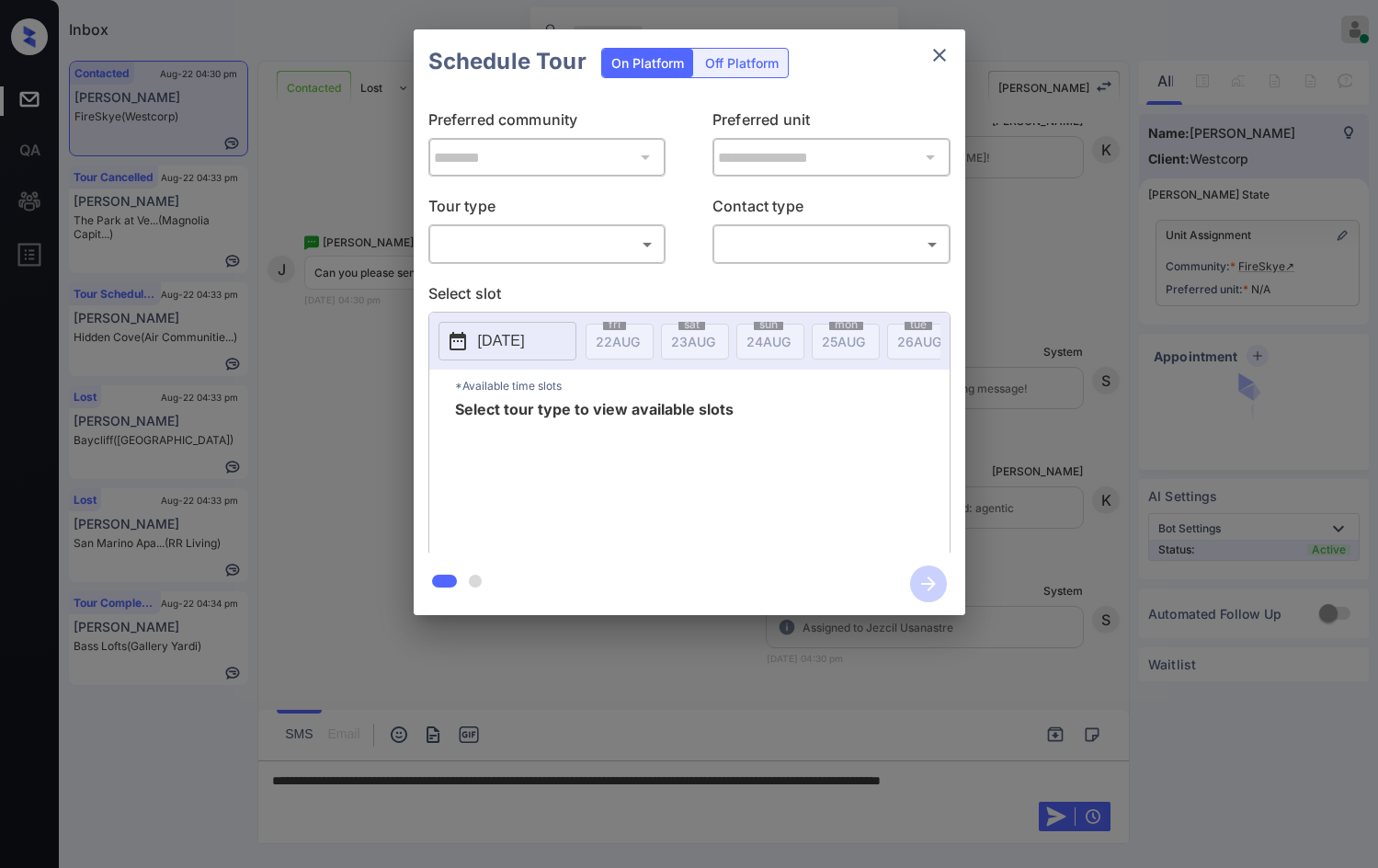
click at [595, 229] on body "Inbox Jezcil Usanastre Online Set yourself offline Set yourself on break Profil…" at bounding box center [689, 434] width 1378 height 868
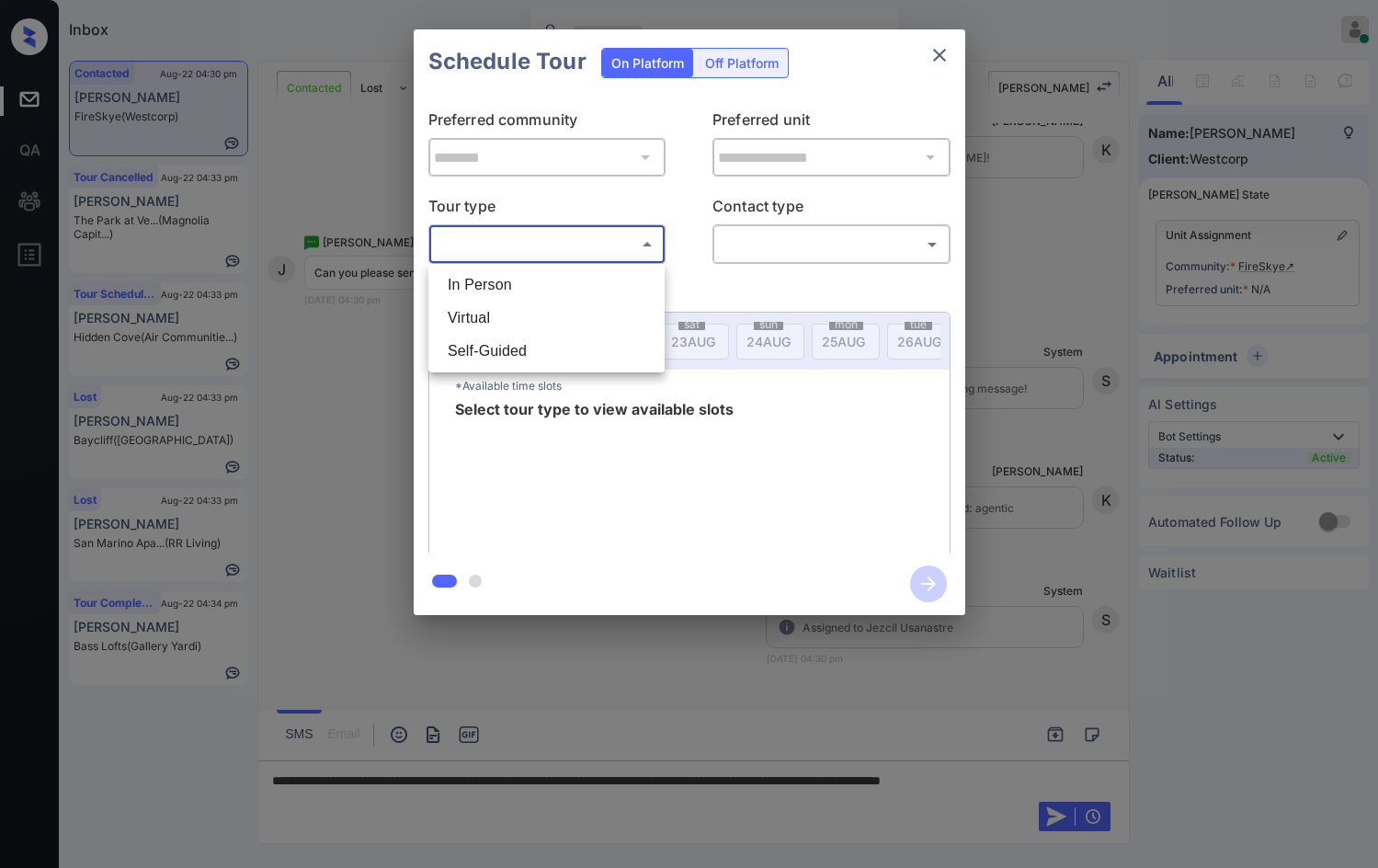
click at [507, 337] on li "Self-Guided" at bounding box center [547, 351] width 227 height 33
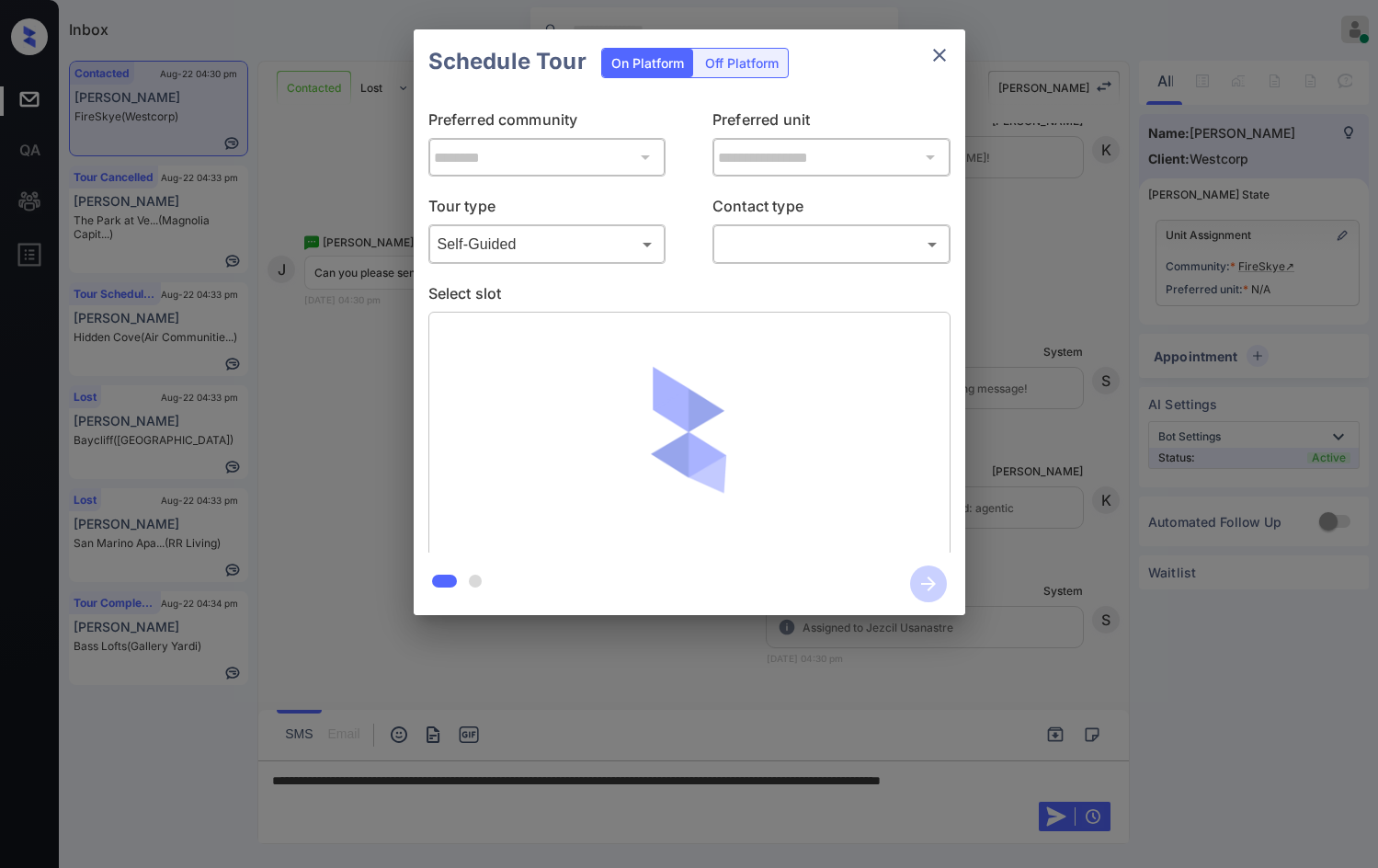
drag, startPoint x: 507, startPoint y: 337, endPoint x: 502, endPoint y: 314, distance: 23.5
click at [502, 322] on li "Self-Guided" at bounding box center [547, 312] width 171 height 18
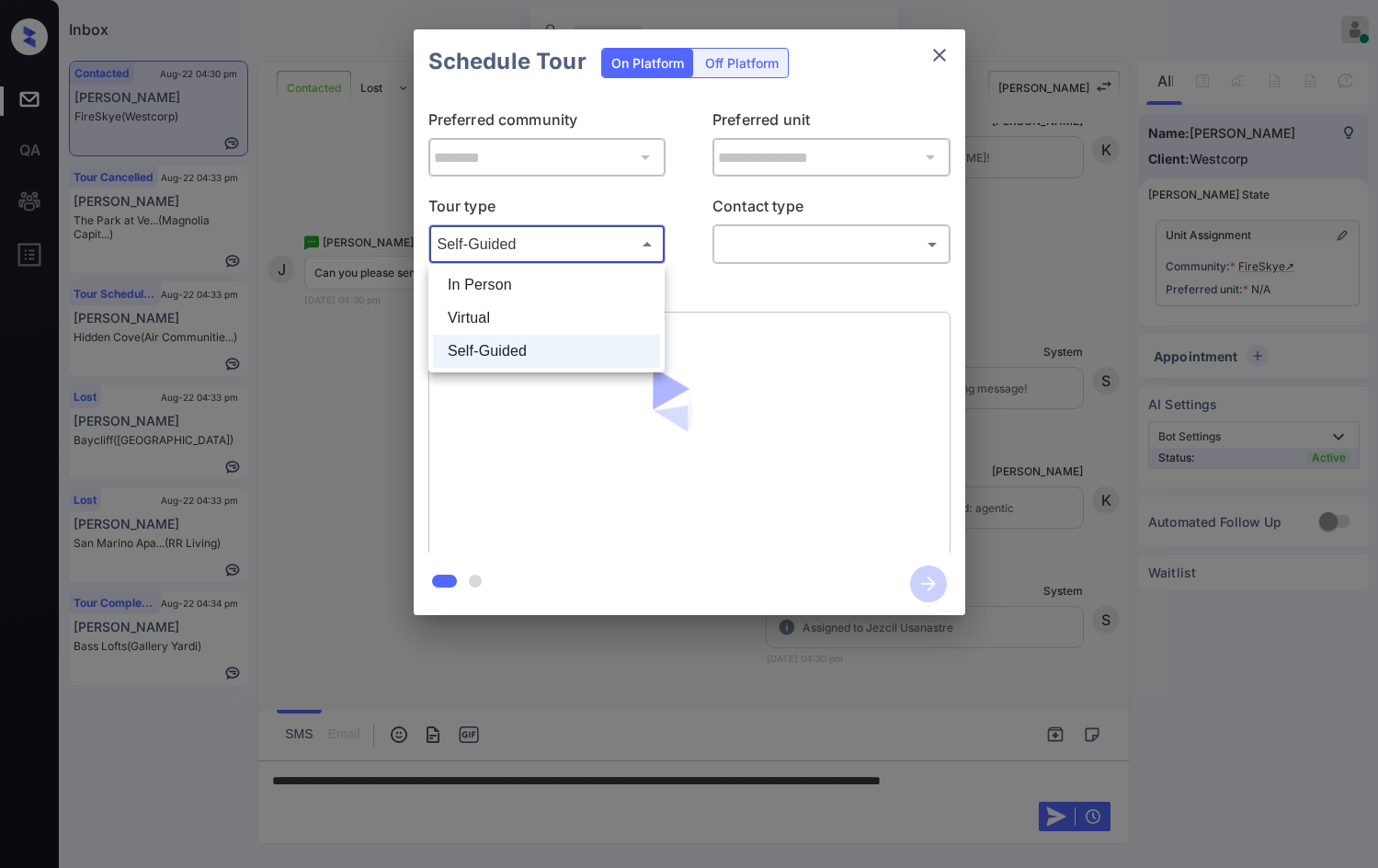
click at [510, 257] on body "Inbox Jezcil Usanastre Online Set yourself offline Set yourself on break Profil…" at bounding box center [689, 434] width 1378 height 868
click at [527, 311] on li "Virtual" at bounding box center [547, 318] width 227 height 33
type input "*******"
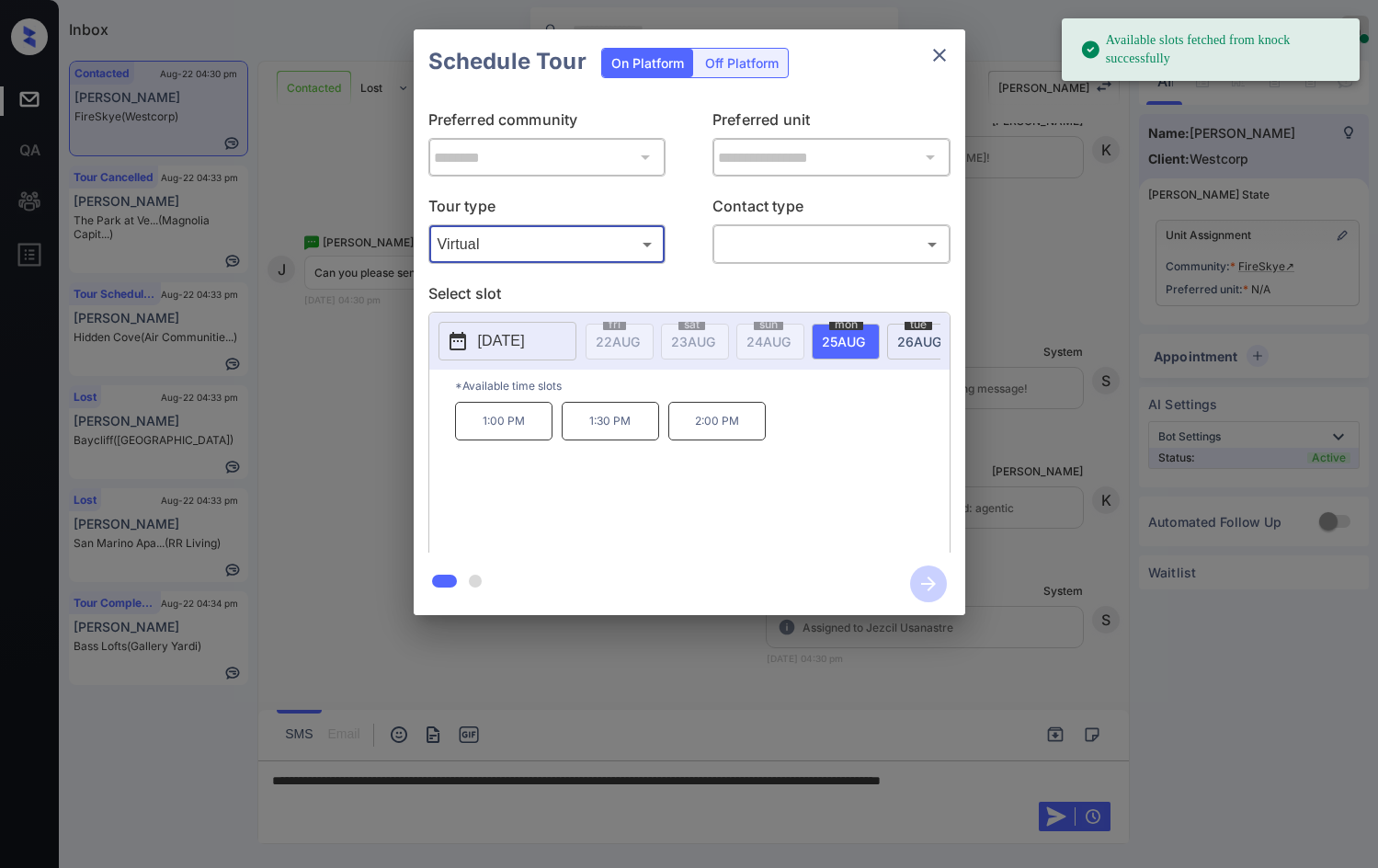
click at [999, 342] on div "**********" at bounding box center [689, 322] width 1378 height 644
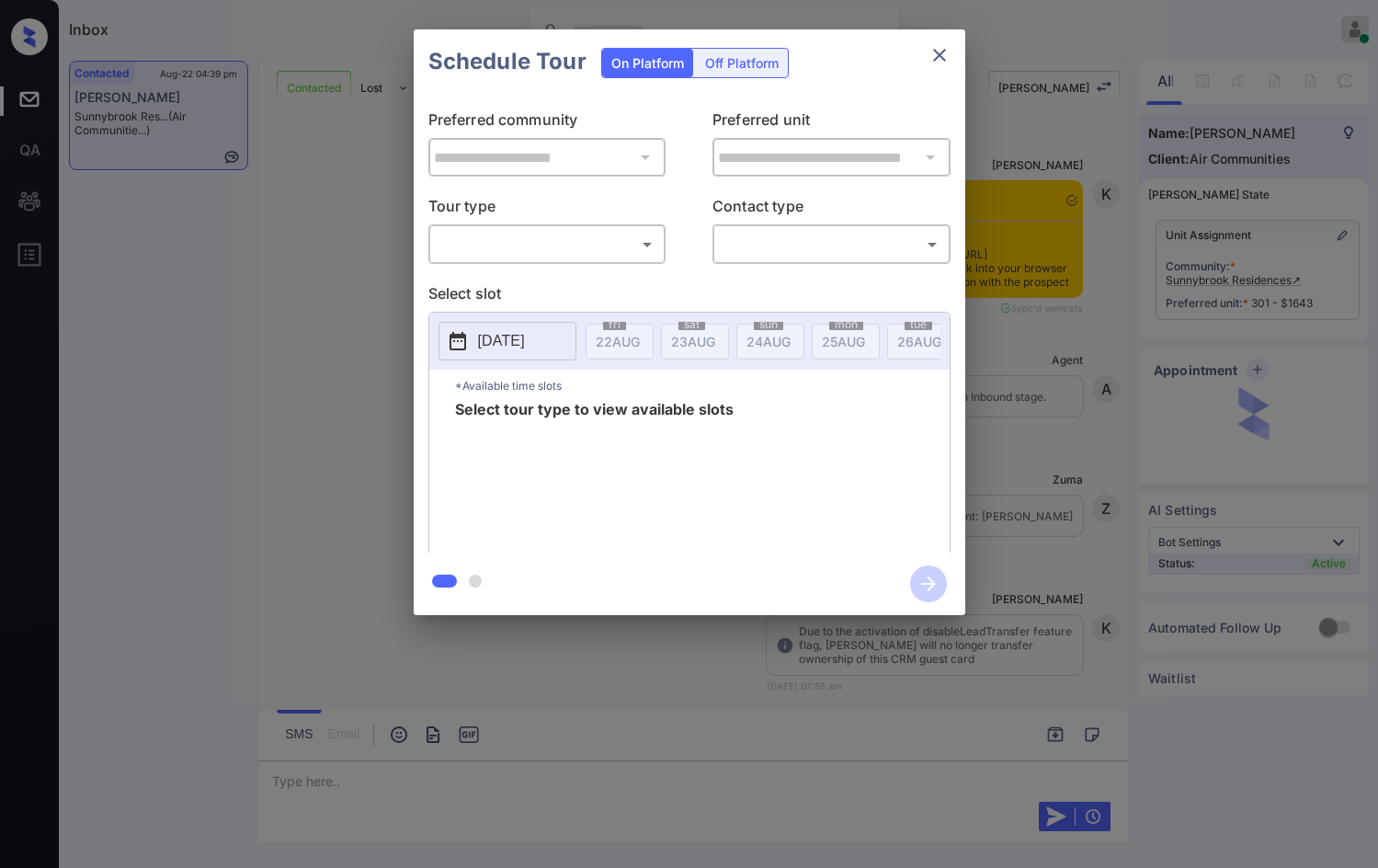
scroll to position [2829, 0]
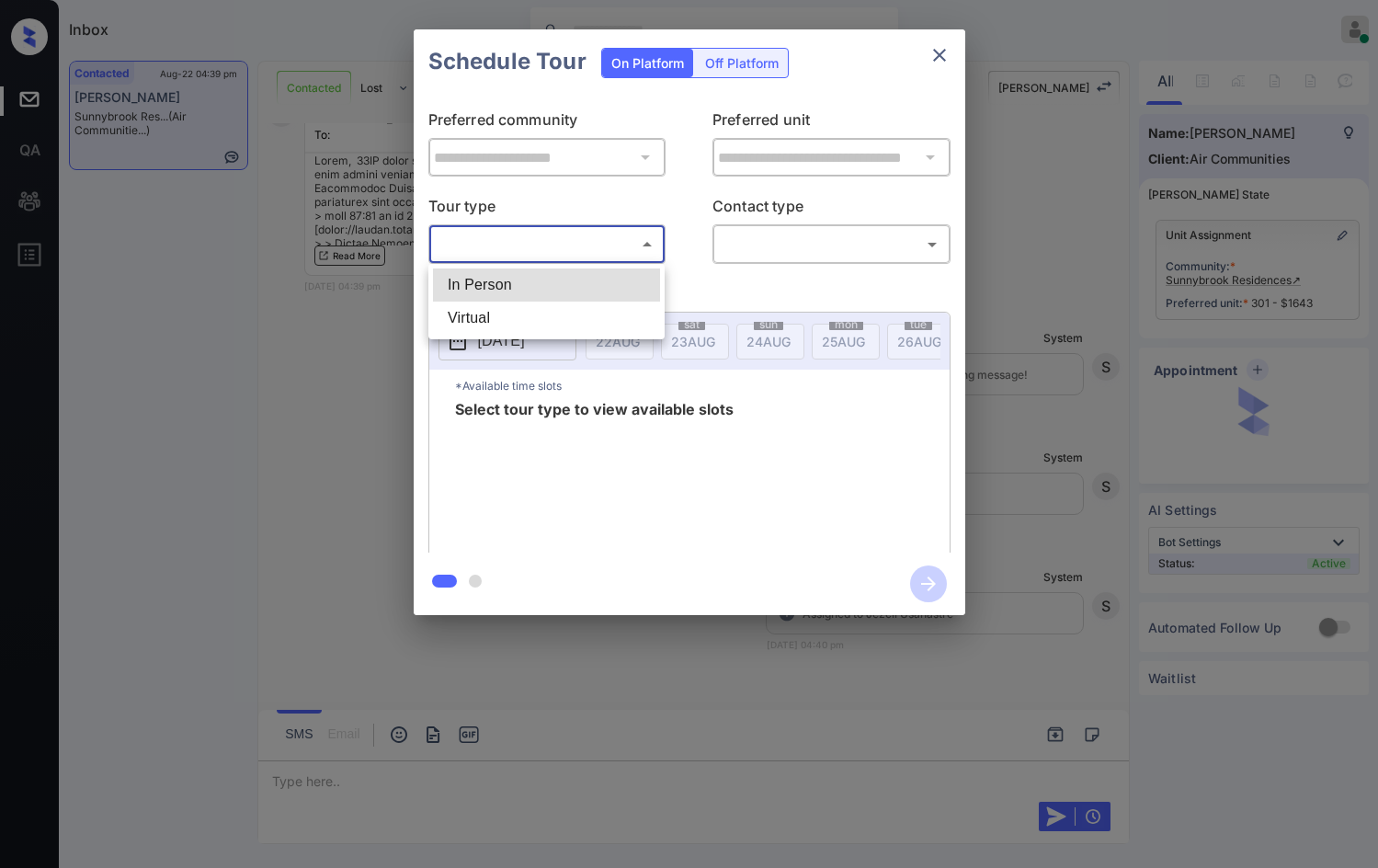
click at [624, 242] on body "Inbox Jezcil Usanastre Online Set yourself offline Set yourself on break Profil…" at bounding box center [689, 434] width 1378 height 868
click at [607, 285] on li "In Person" at bounding box center [547, 285] width 227 height 33
type input "********"
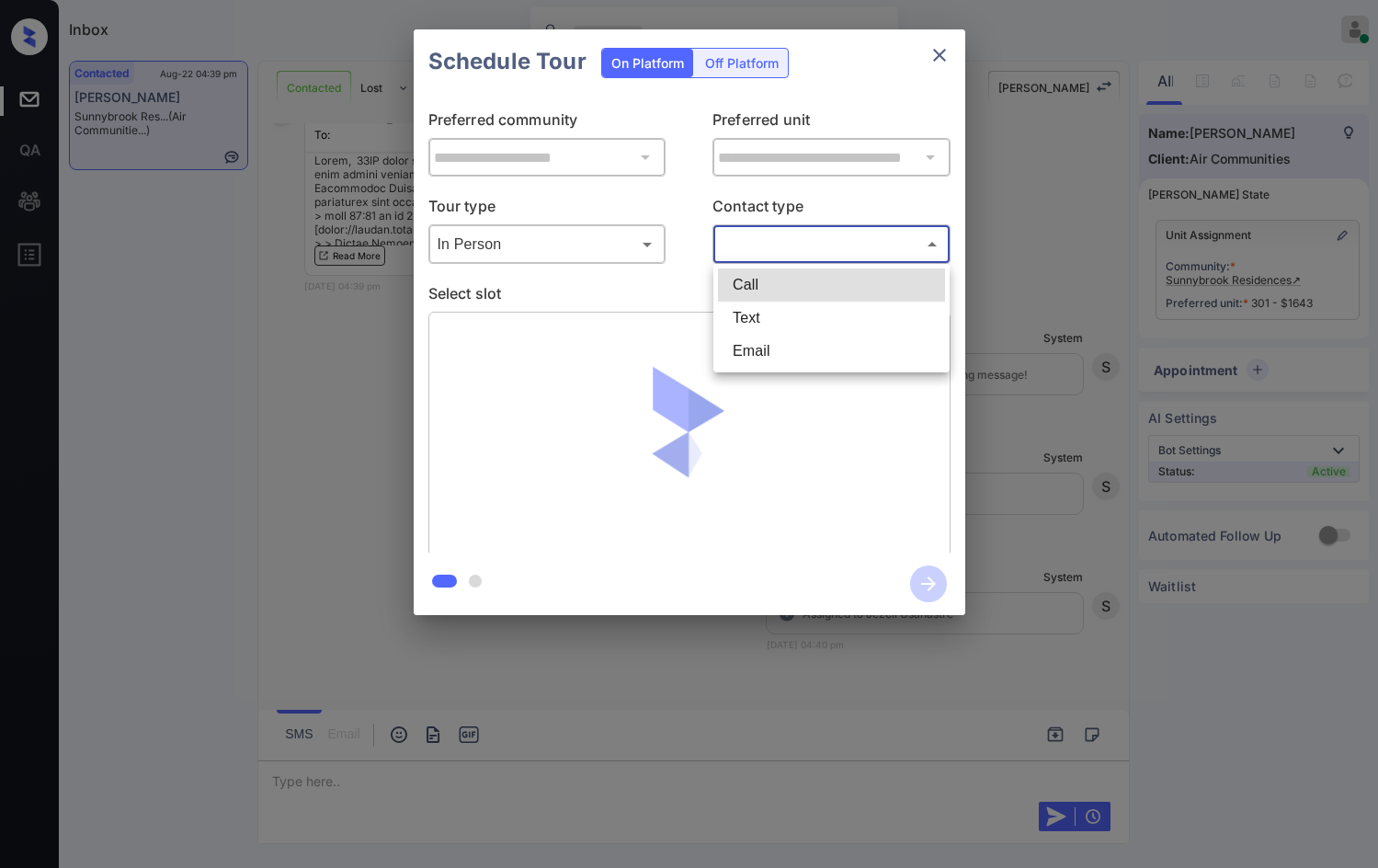
drag, startPoint x: 884, startPoint y: 241, endPoint x: 733, endPoint y: 331, distance: 175.8
click at [884, 241] on body "Inbox Jezcil Usanastre Online Set yourself offline Set yourself on break Profil…" at bounding box center [689, 434] width 1378 height 868
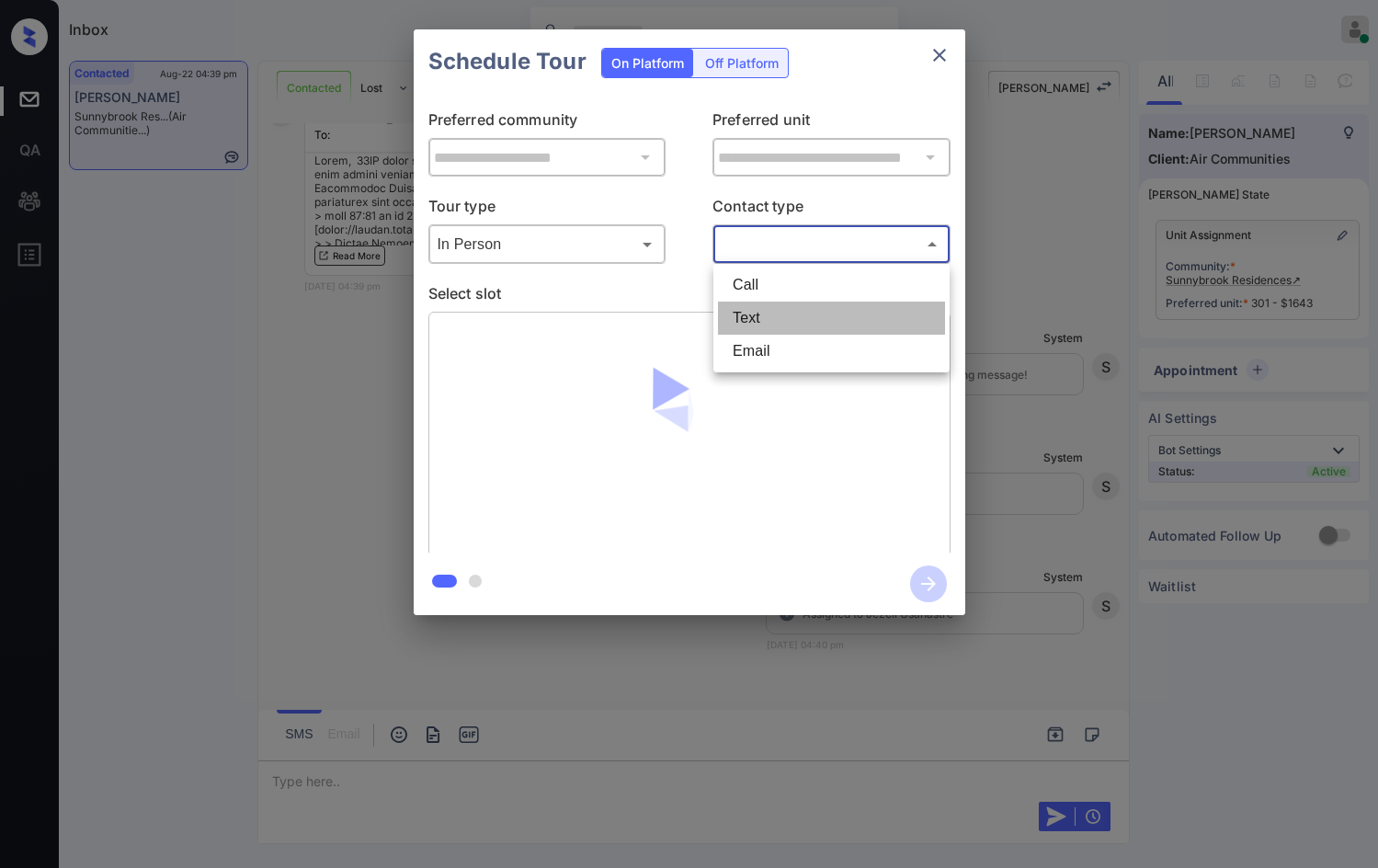
click at [725, 324] on li "Text" at bounding box center [831, 318] width 227 height 33
type input "****"
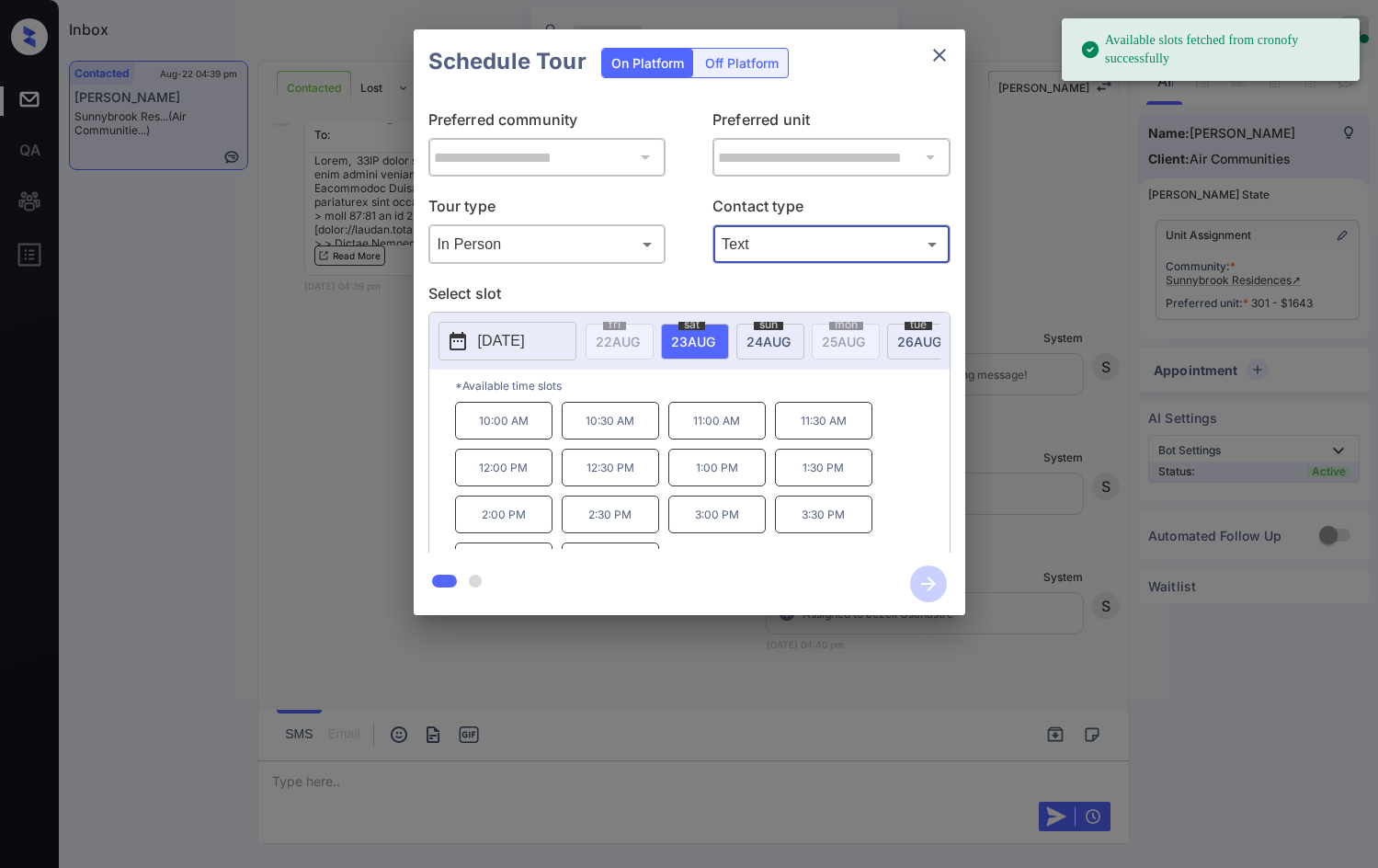
click at [371, 403] on div "**********" at bounding box center [689, 322] width 1378 height 644
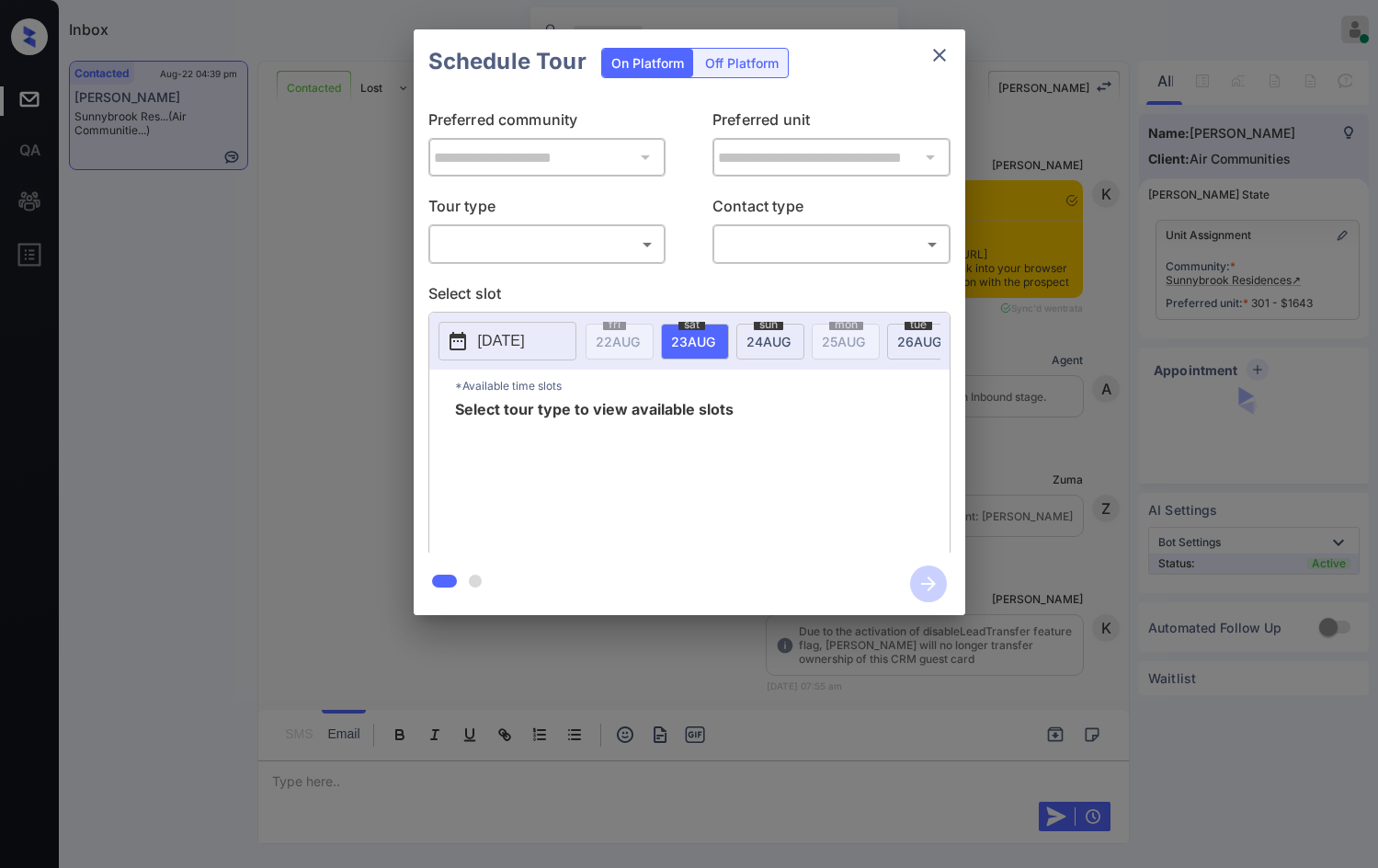
scroll to position [2612, 0]
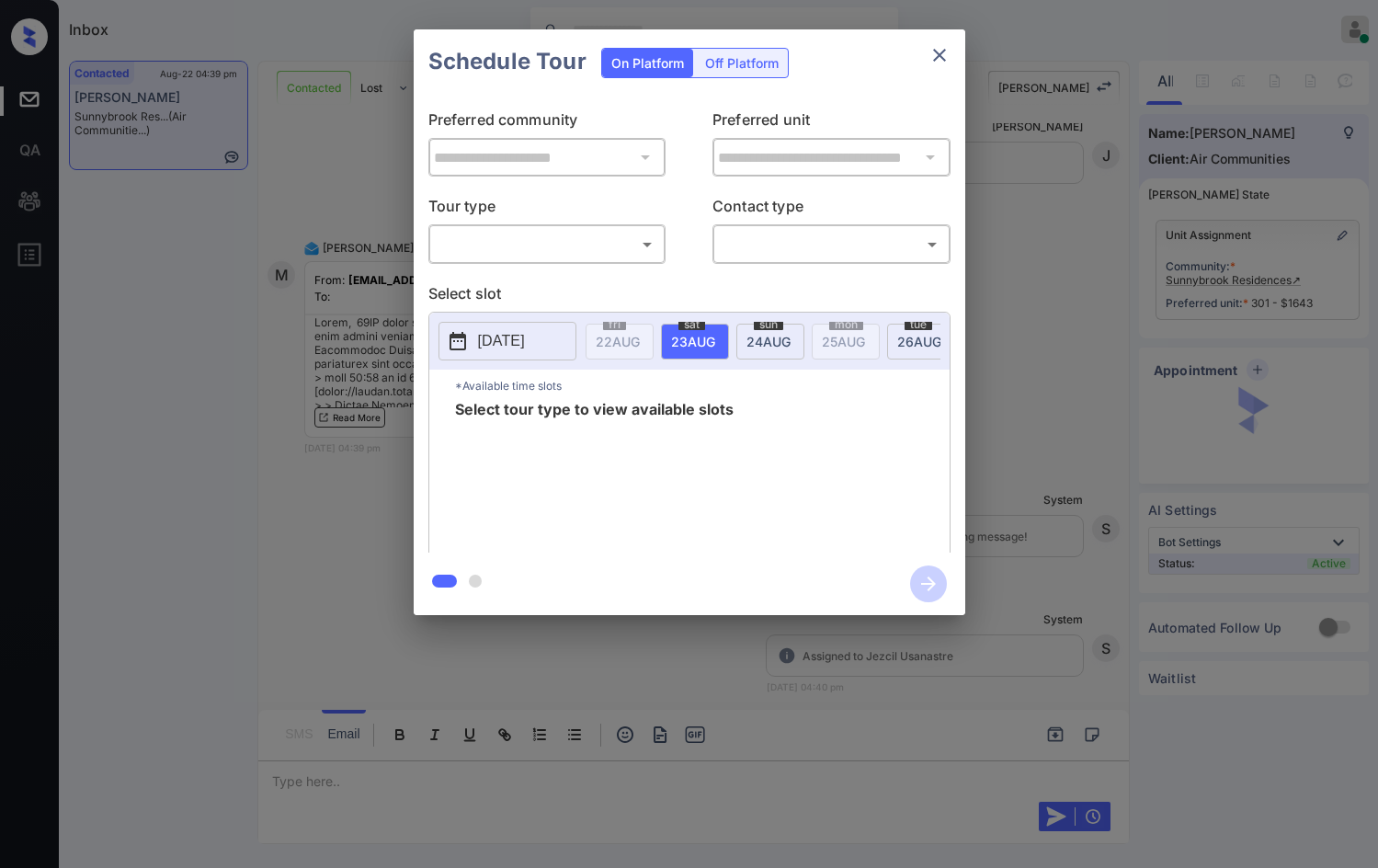
click at [558, 245] on body "Inbox Jezcil Usanastre Online Set yourself offline Set yourself on break Profil…" at bounding box center [689, 434] width 1378 height 868
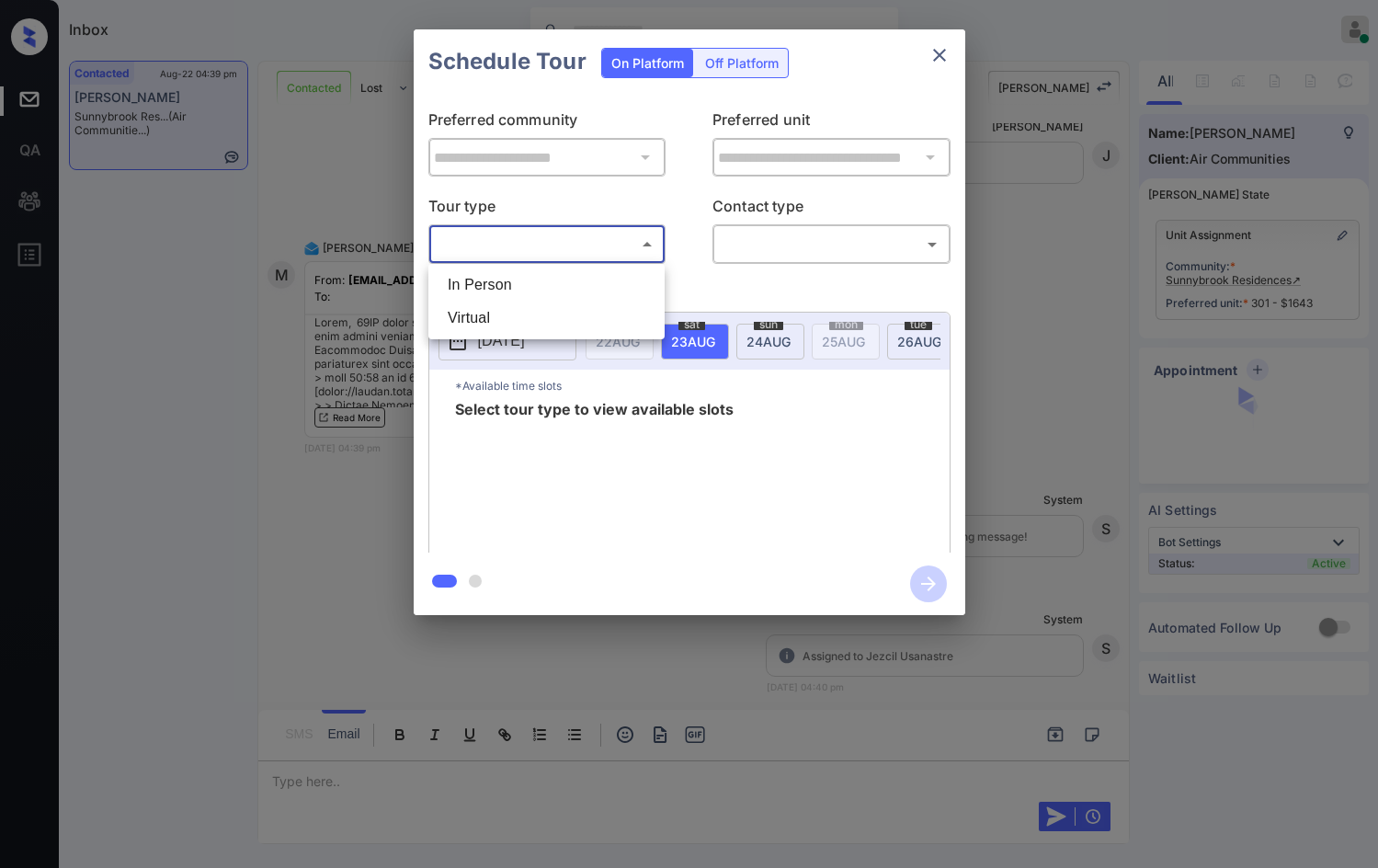
click at [545, 279] on li "In Person" at bounding box center [547, 285] width 227 height 33
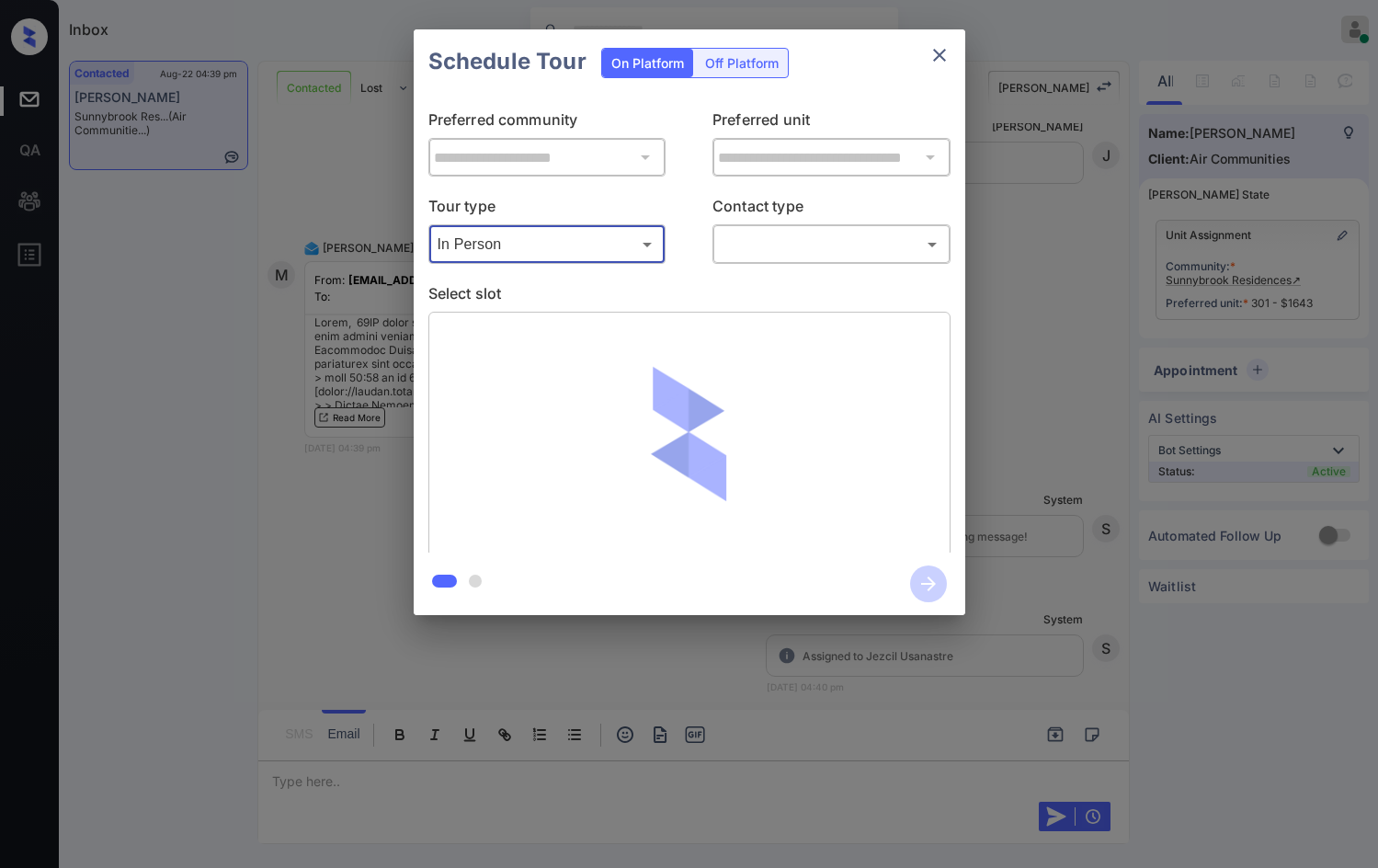
type input "********"
click at [805, 251] on body "Inbox Jezcil Usanastre Online Set yourself offline Set yourself on break Profil…" at bounding box center [689, 434] width 1378 height 868
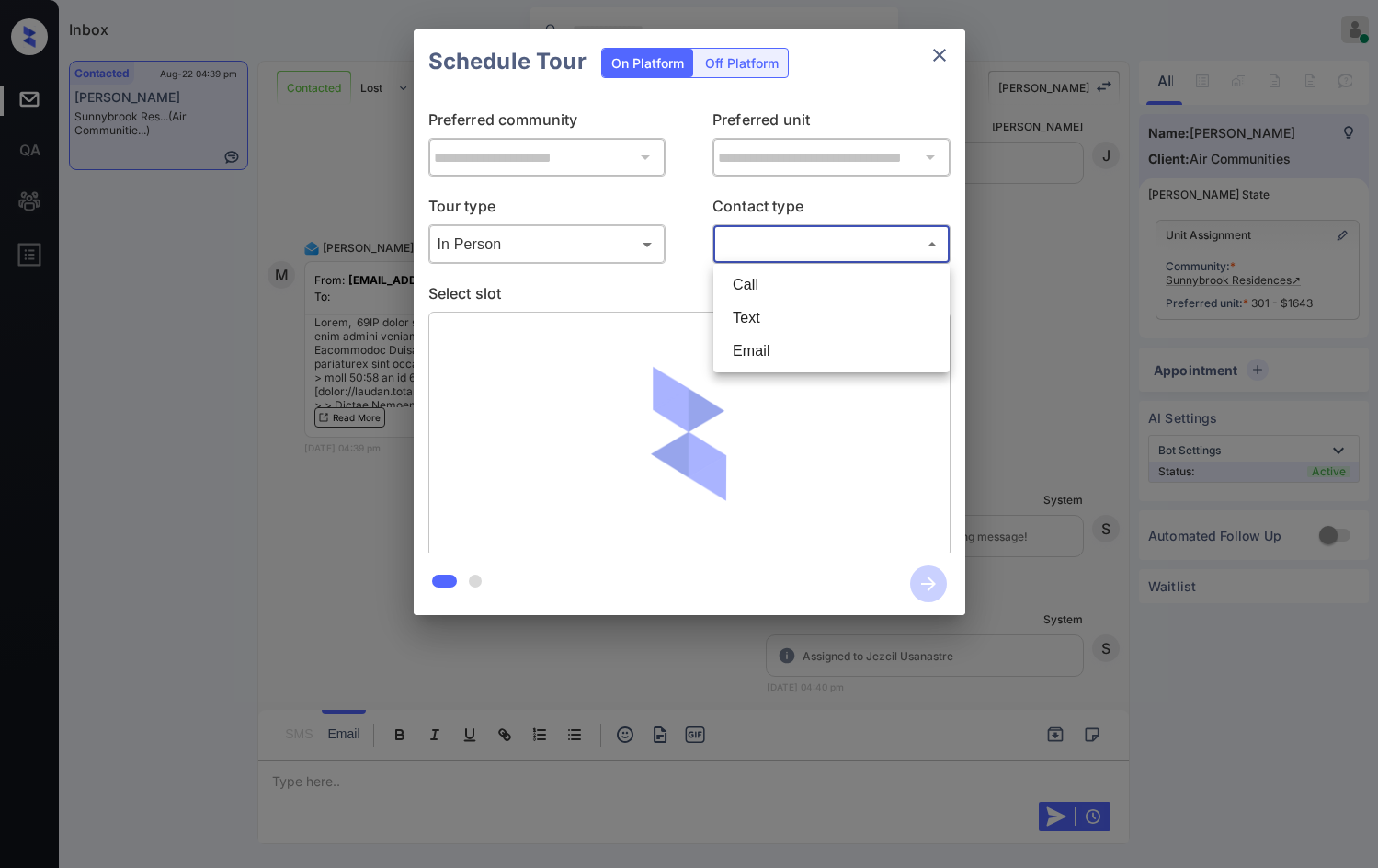
click at [799, 344] on li "Email" at bounding box center [831, 351] width 227 height 33
type input "*****"
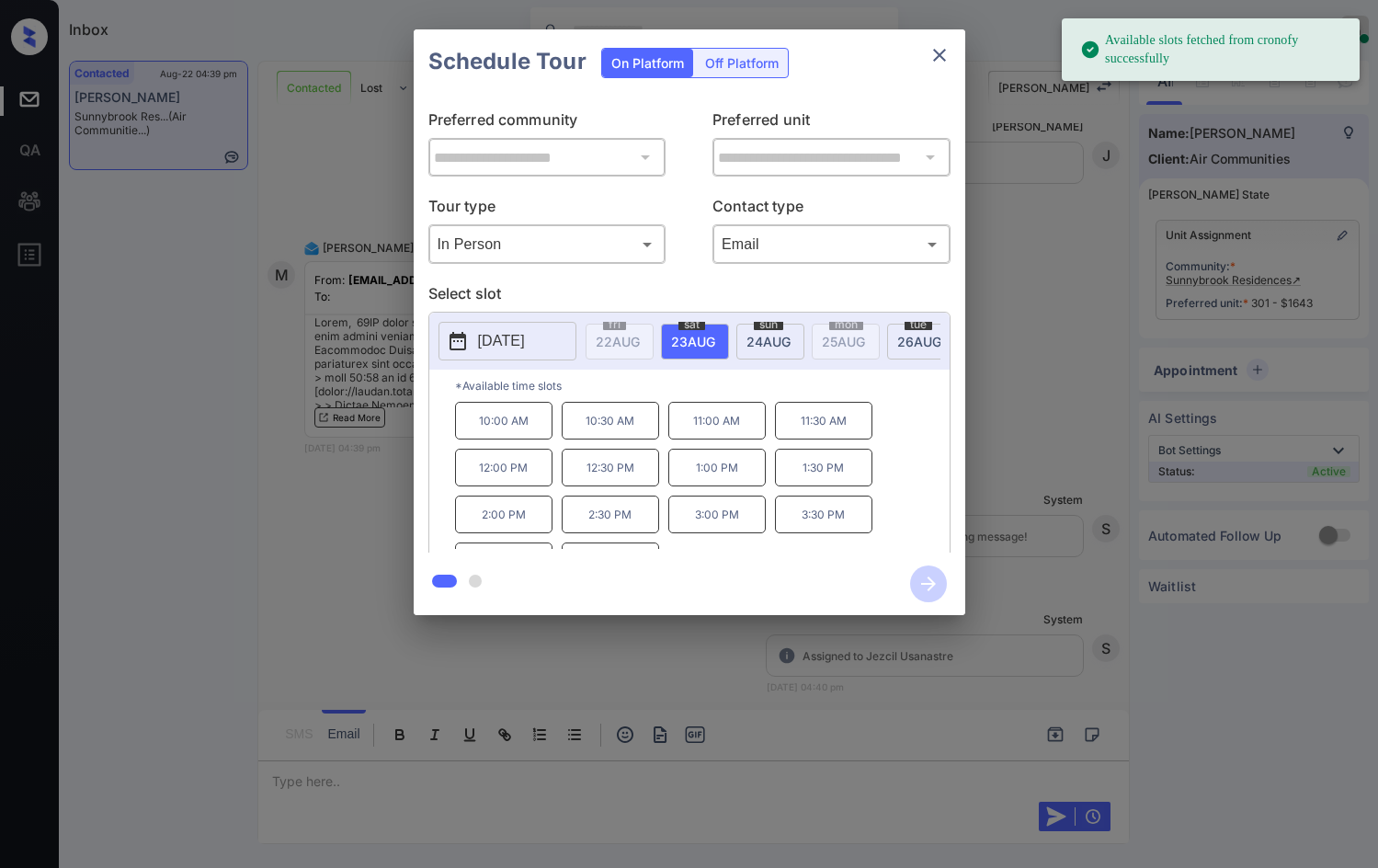
click at [535, 426] on p "10:00 AM" at bounding box center [504, 420] width 98 height 38
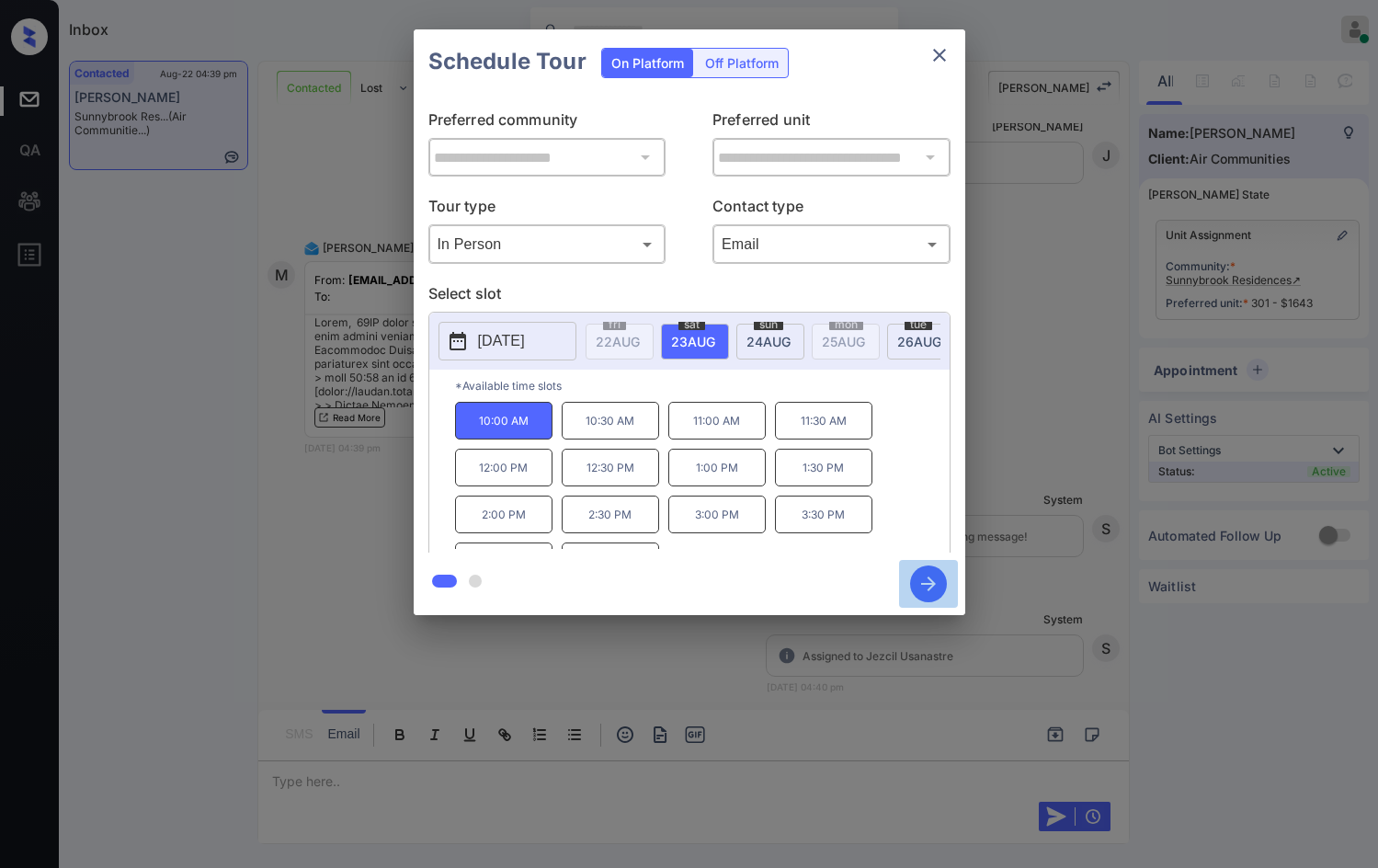
click at [927, 584] on icon "button" at bounding box center [929, 583] width 15 height 15
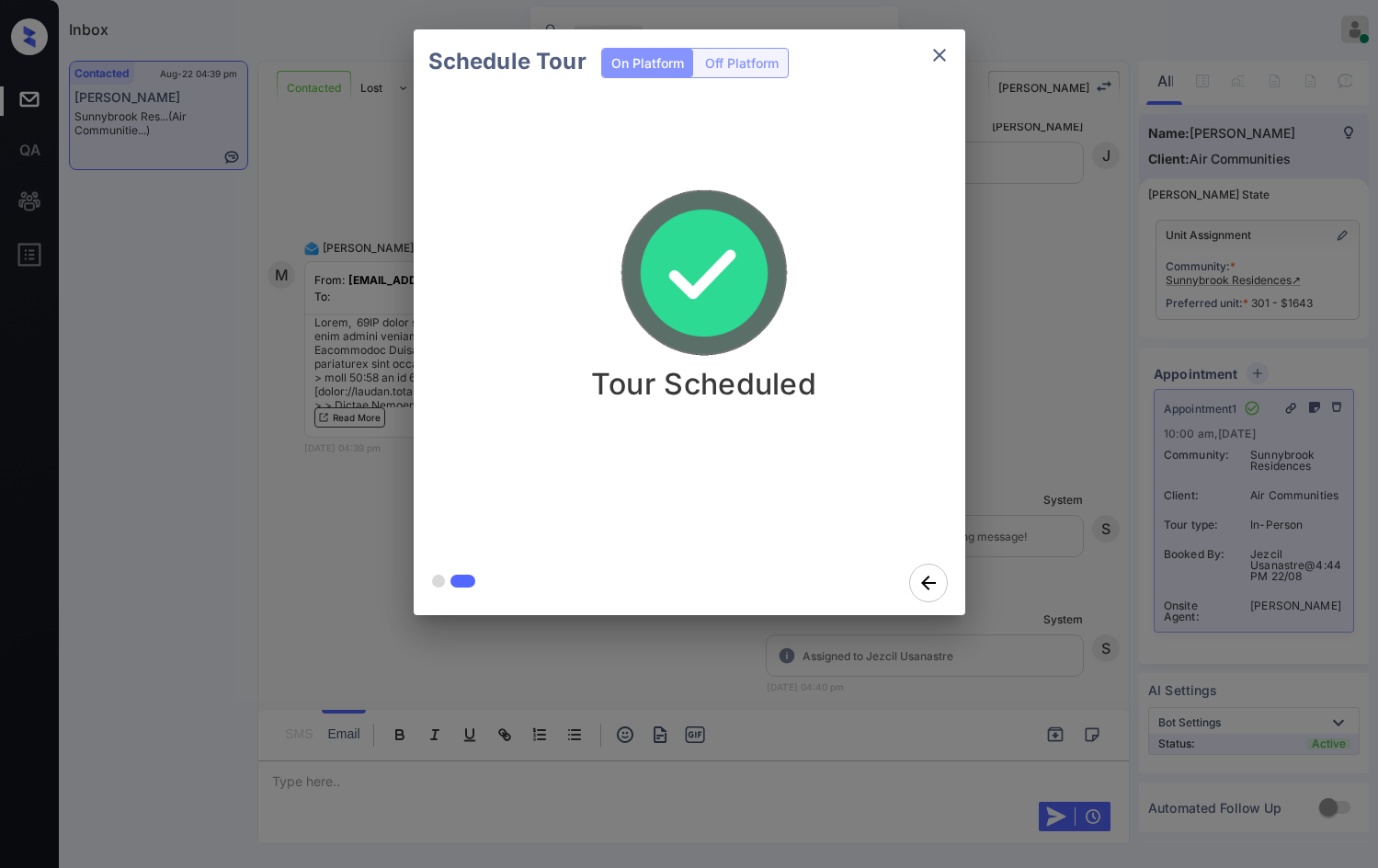
click at [38, 437] on div "Schedule Tour On Platform Off Platform Tour Scheduled" at bounding box center [689, 322] width 1378 height 644
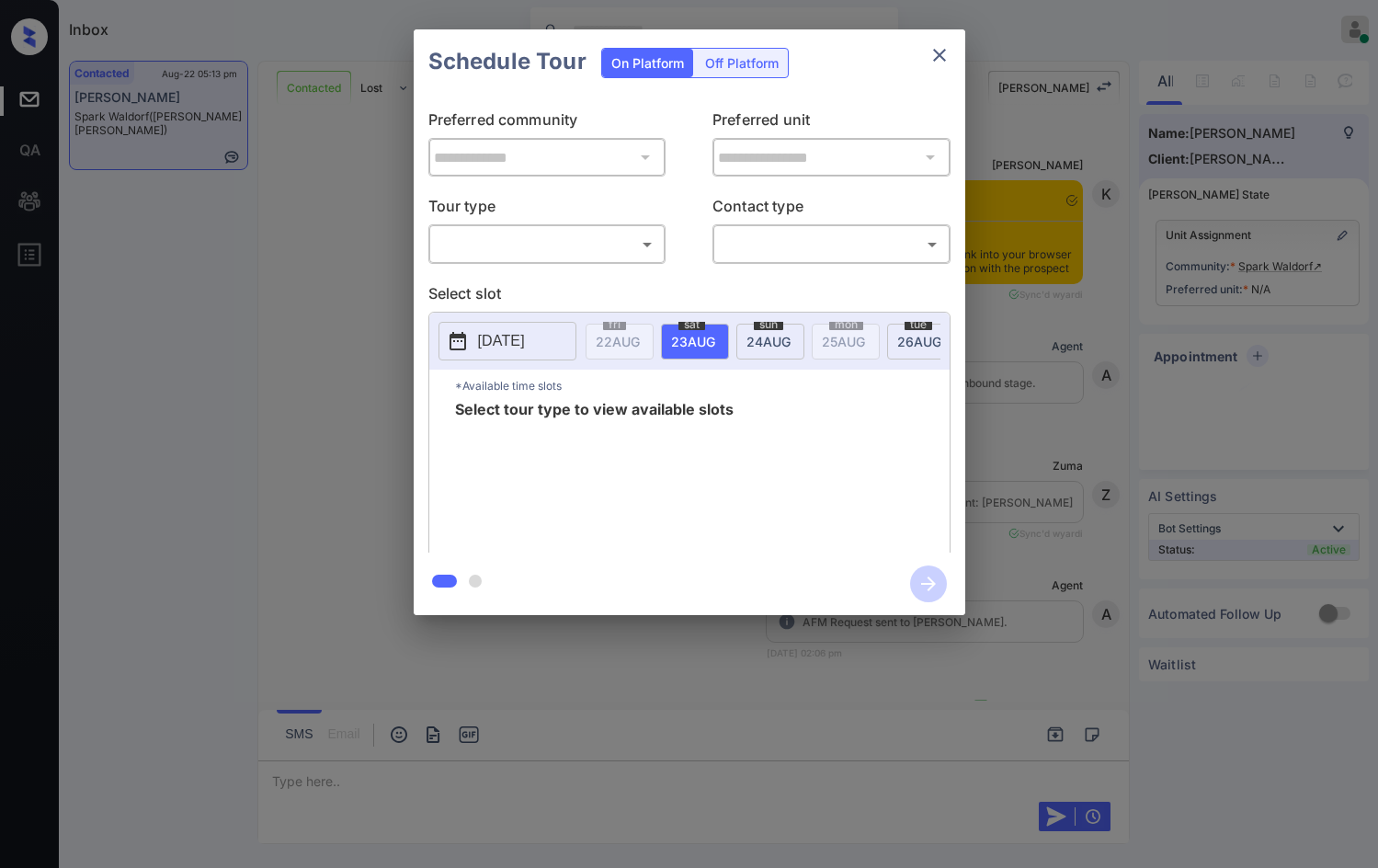
scroll to position [1411, 0]
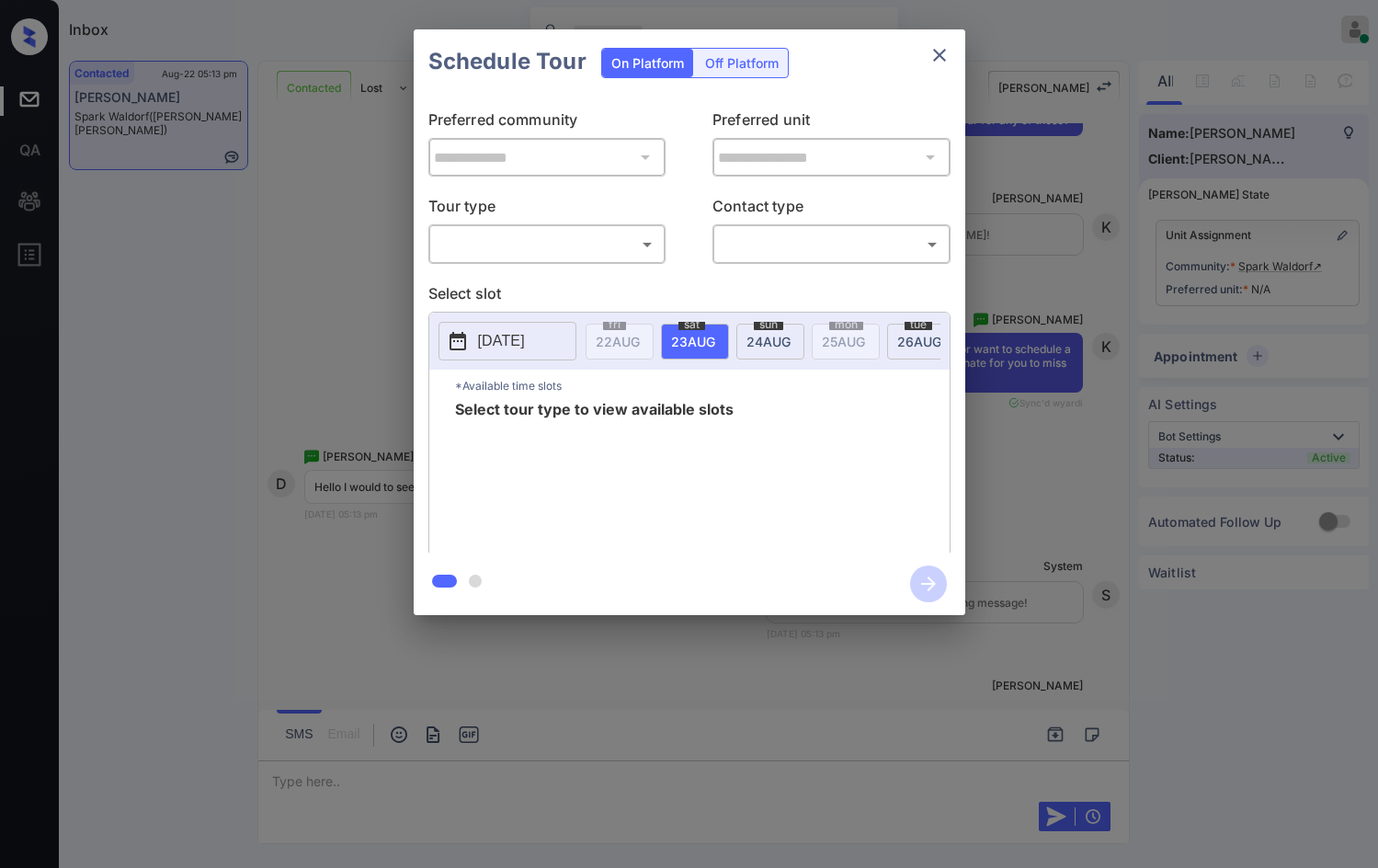
click at [639, 251] on body "Inbox Jezcil Usanastre Online Set yourself offline Set yourself on break Profil…" at bounding box center [689, 434] width 1378 height 868
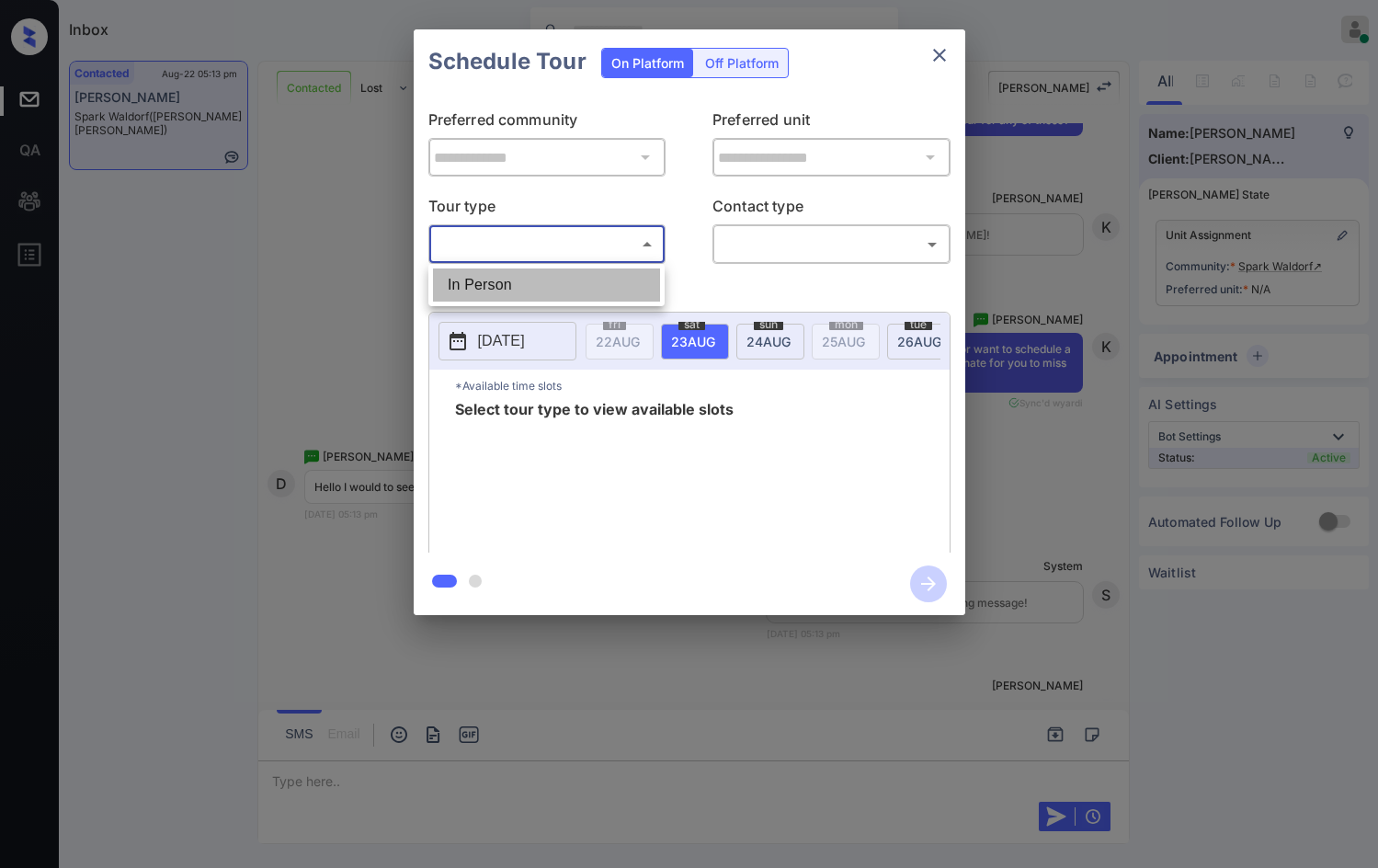
click at [548, 272] on li "In Person" at bounding box center [547, 285] width 227 height 33
type input "********"
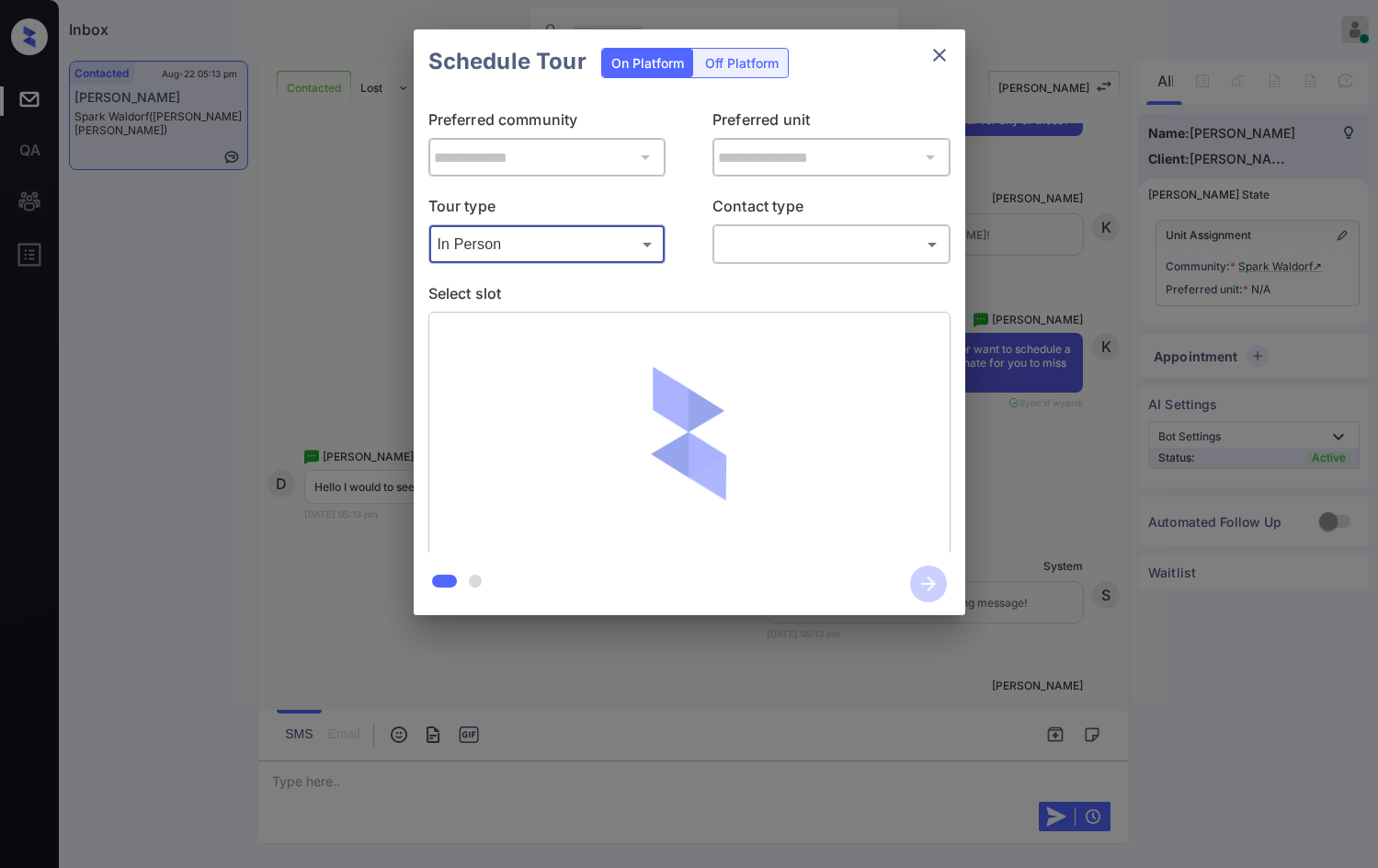
click at [730, 254] on body "Inbox Jezcil Usanastre Online Set yourself offline Set yourself on break Profil…" at bounding box center [689, 434] width 1378 height 868
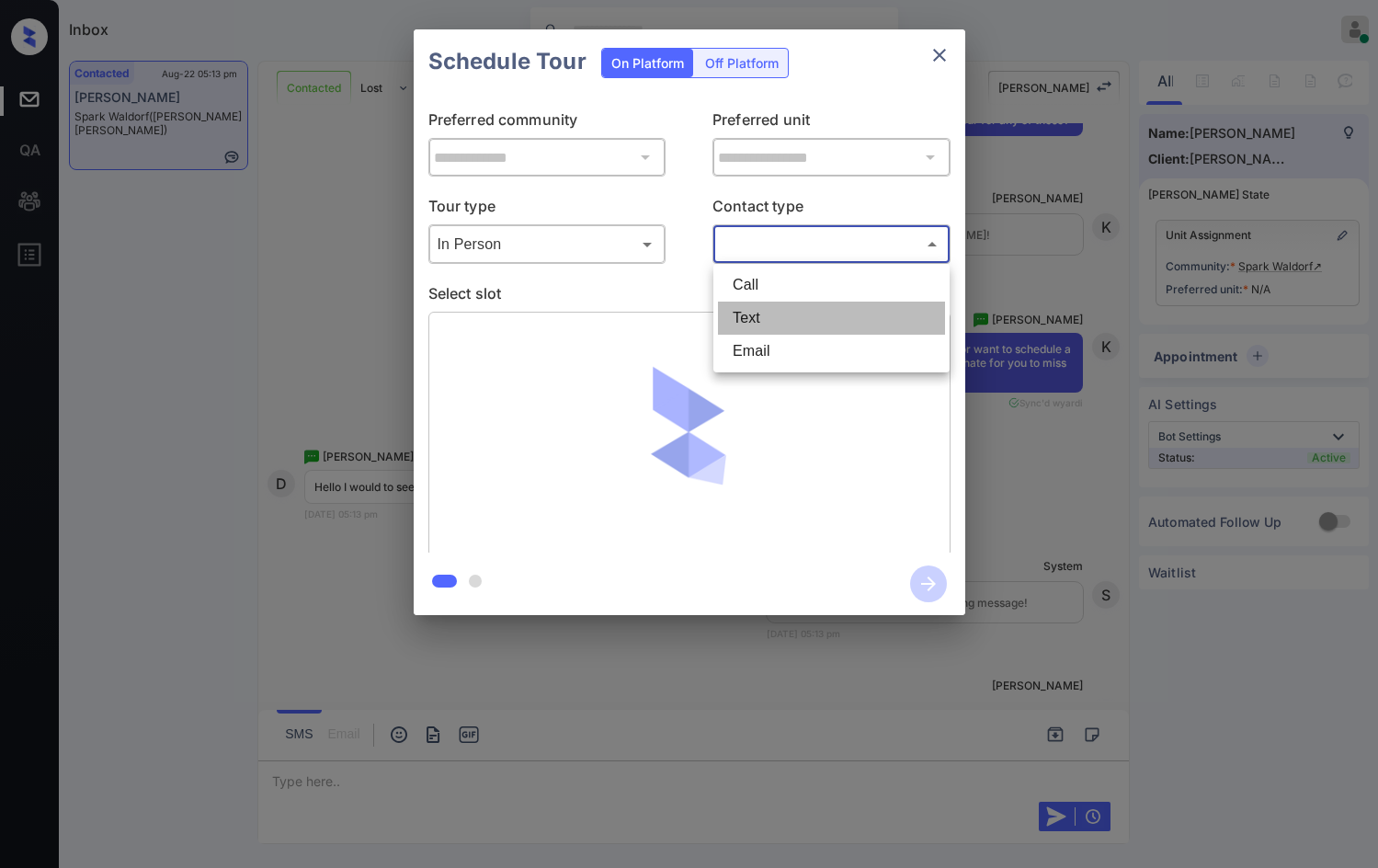
click at [759, 306] on li "Text" at bounding box center [831, 318] width 227 height 33
type input "****"
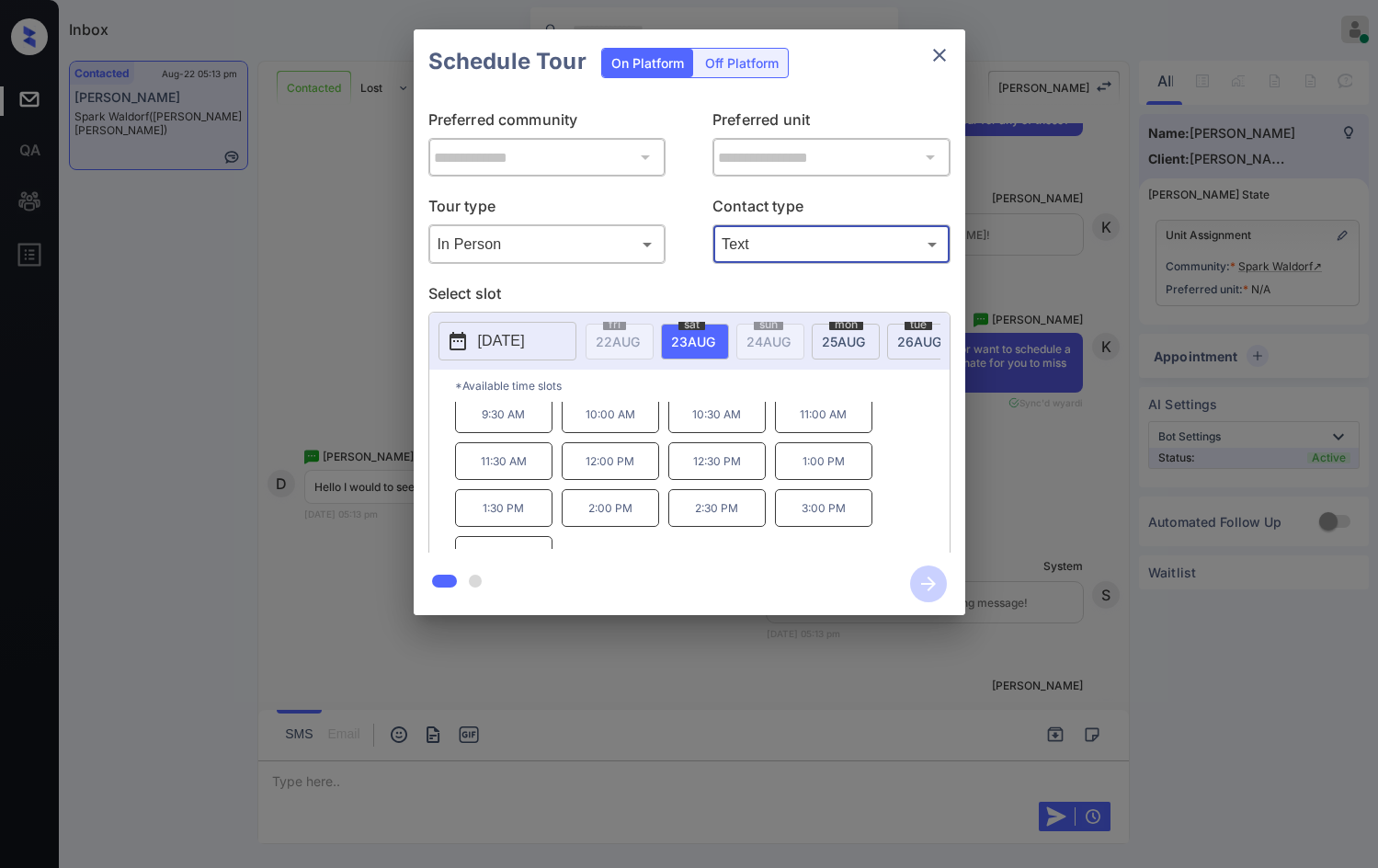
scroll to position [0, 0]
drag, startPoint x: 469, startPoint y: 436, endPoint x: 521, endPoint y: 446, distance: 53.0
click at [520, 440] on p "9:30 AM" at bounding box center [504, 420] width 98 height 38
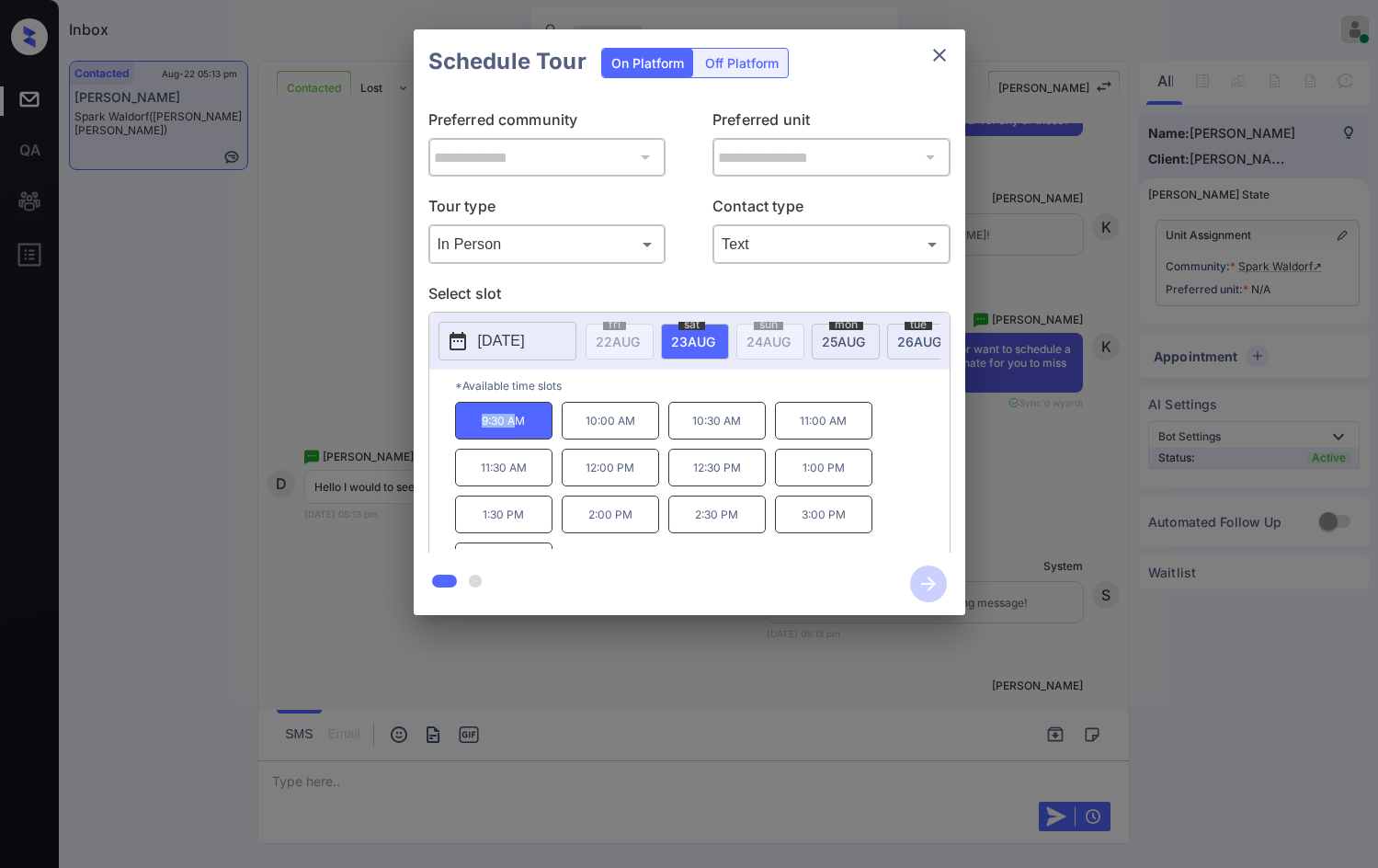
copy p "9:30 A"
click at [527, 431] on p "9:30 AM" at bounding box center [504, 420] width 98 height 38
drag, startPoint x: 522, startPoint y: 426, endPoint x: 701, endPoint y: 618, distance: 262.5
click at [461, 419] on p "9:30 AM" at bounding box center [504, 420] width 98 height 38
copy p "9:30 AM"
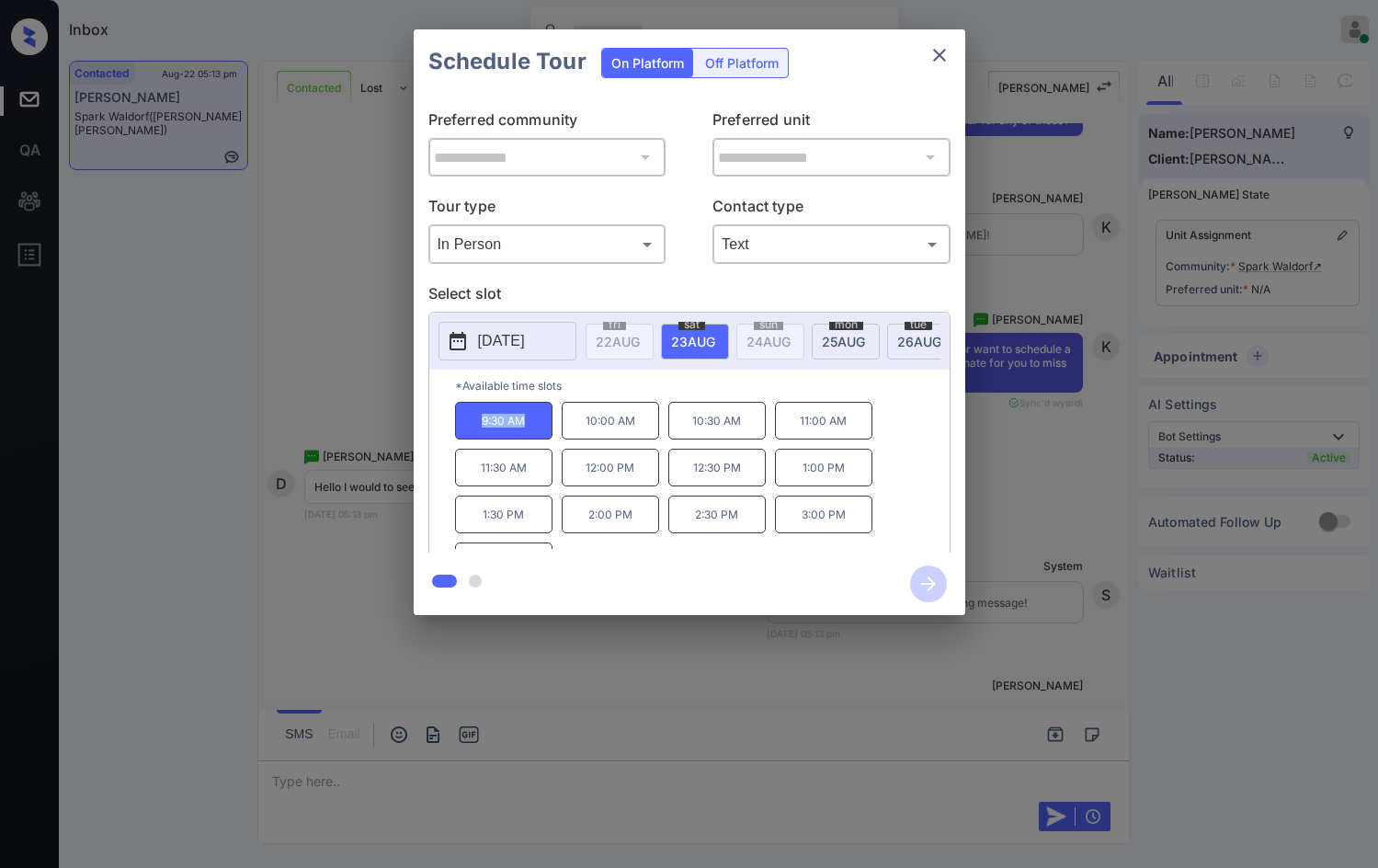
click at [164, 337] on div "**********" at bounding box center [689, 322] width 1378 height 644
